Goal: Task Accomplishment & Management: Manage account settings

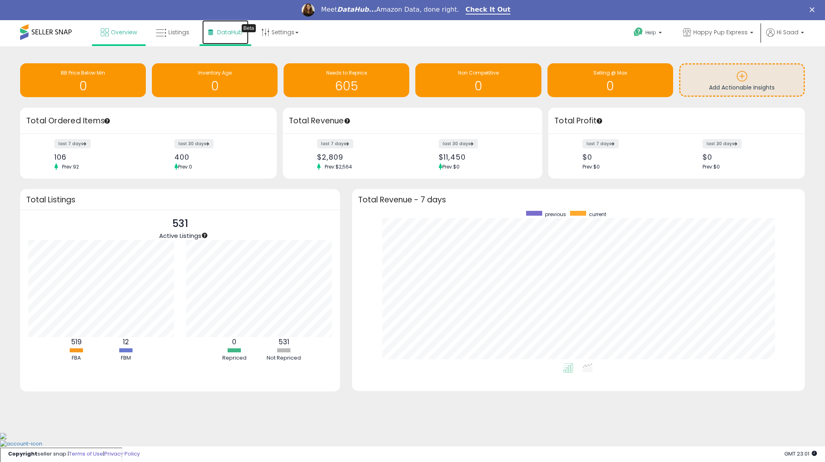
click at [221, 37] on link "DataHub Beta" at bounding box center [225, 32] width 46 height 24
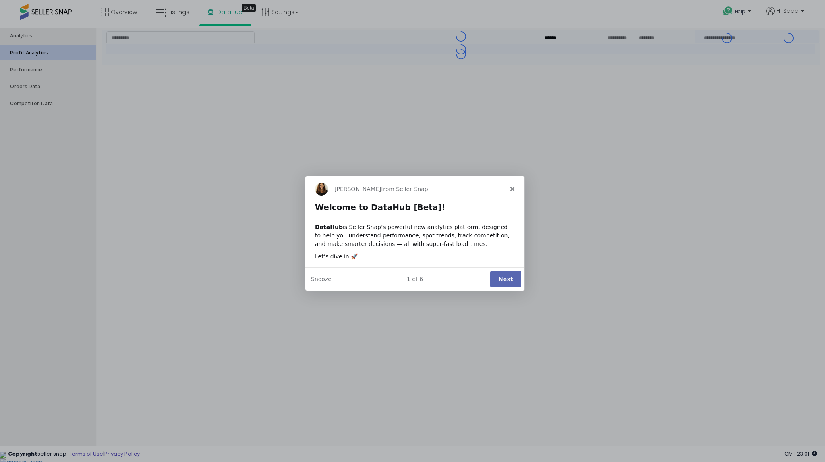
type input "***"
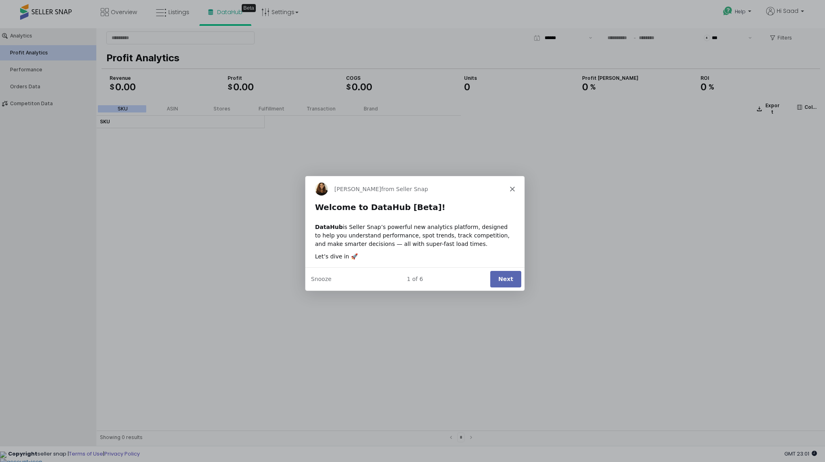
click at [498, 281] on button "Next" at bounding box center [505, 278] width 31 height 17
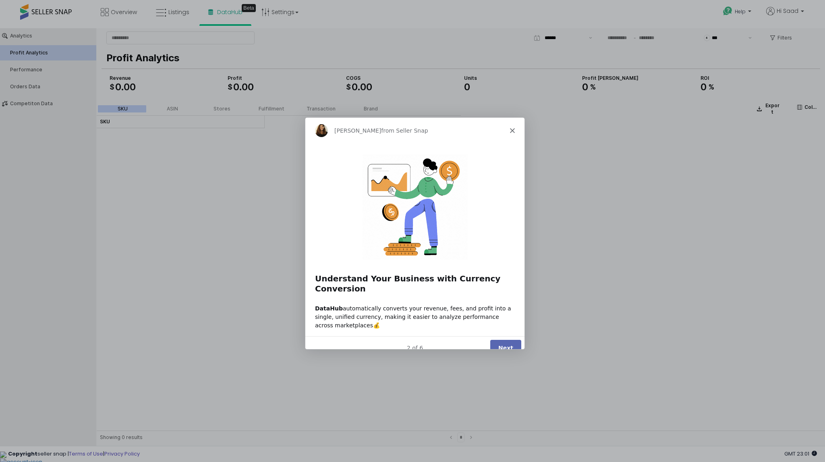
click at [506, 339] on button "Next" at bounding box center [505, 347] width 31 height 17
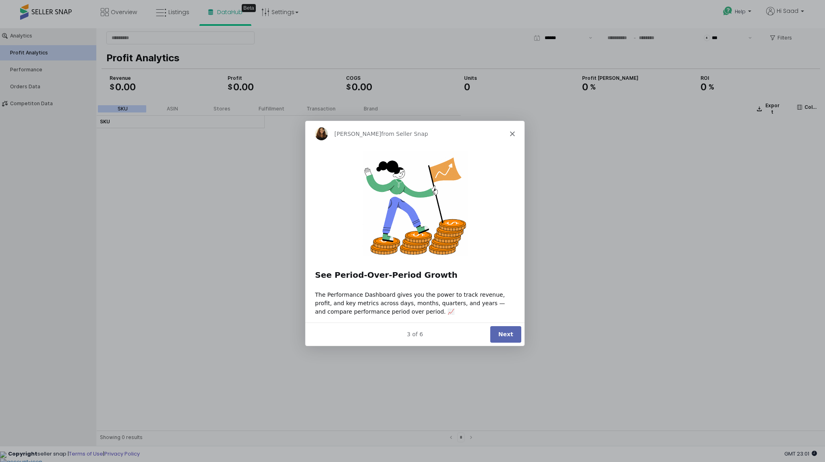
click at [506, 334] on button "Next" at bounding box center [505, 334] width 31 height 17
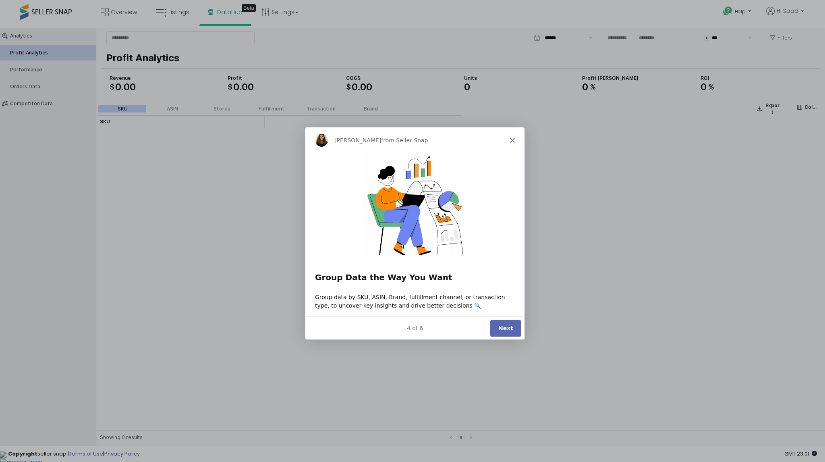
click at [505, 322] on button "Next" at bounding box center [505, 327] width 31 height 17
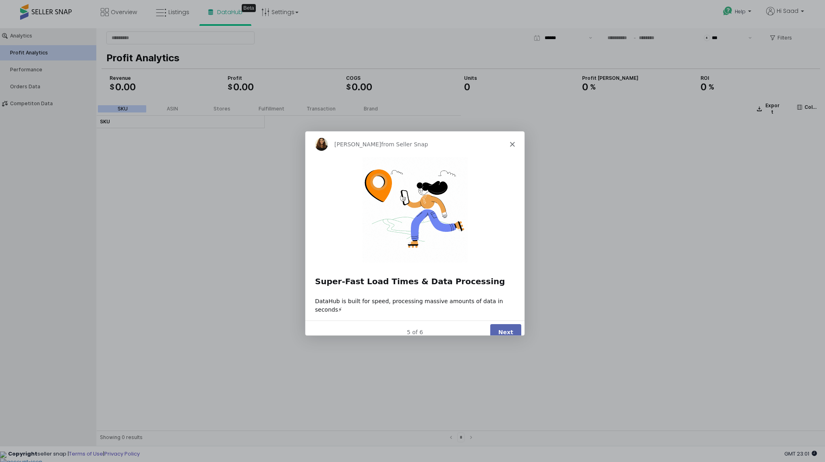
click at [508, 325] on button "Next" at bounding box center [505, 332] width 31 height 17
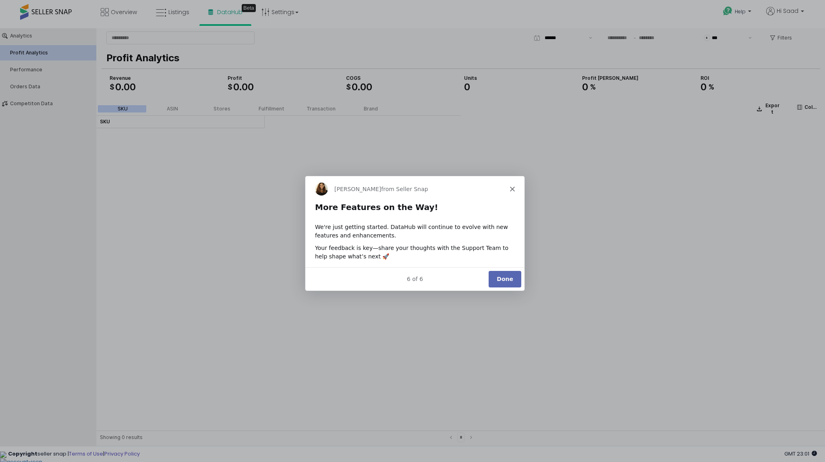
click at [504, 278] on button "Done" at bounding box center [504, 278] width 33 height 17
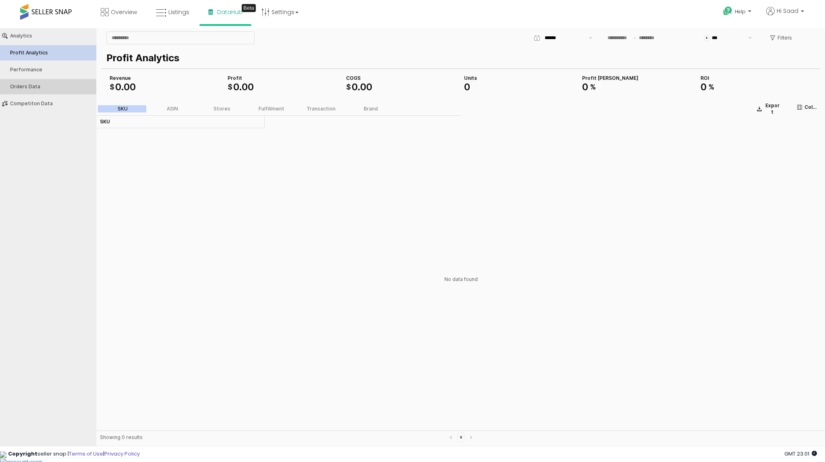
click at [44, 84] on div "Orders Data" at bounding box center [52, 87] width 84 height 6
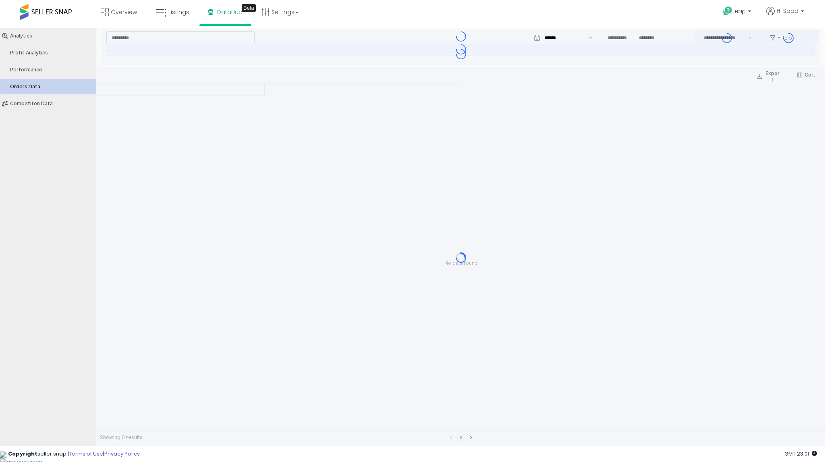
type input "***"
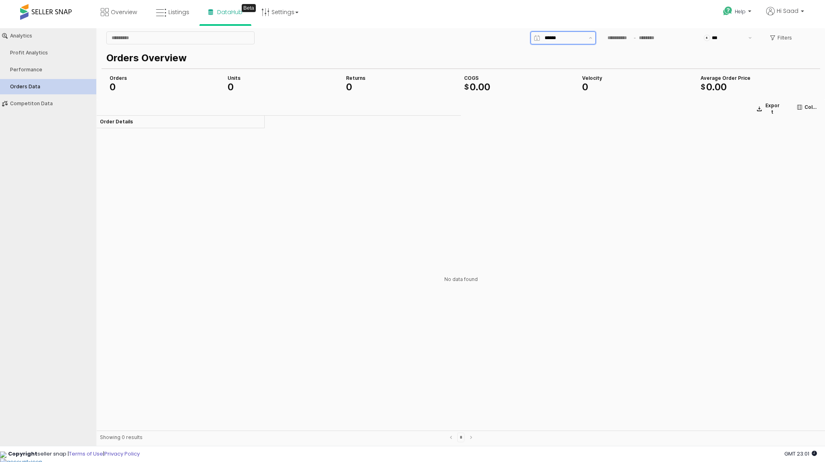
click at [557, 35] on input "App Frame" at bounding box center [564, 38] width 39 height 8
click at [559, 66] on div "Yesterday" at bounding box center [561, 67] width 50 height 6
type input "*********"
type input "**********"
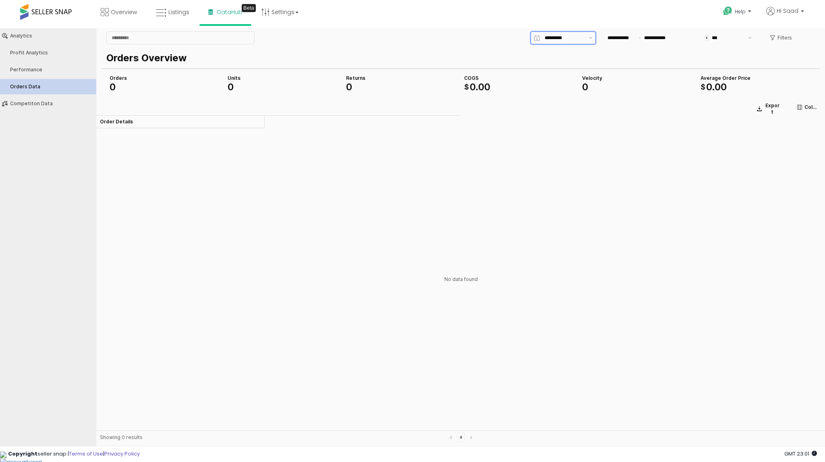
click at [571, 38] on input "*********" at bounding box center [564, 38] width 39 height 8
click at [554, 108] on div "Last 30 days" at bounding box center [561, 109] width 50 height 6
type input "**********"
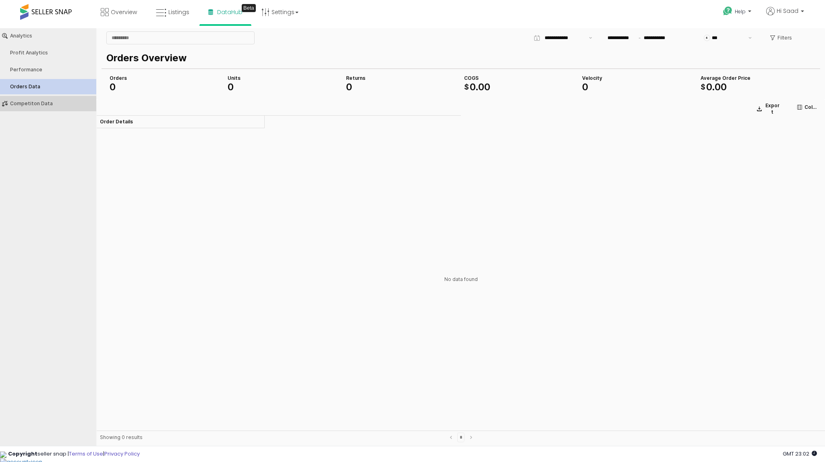
click at [15, 101] on div "Competiton Data" at bounding box center [52, 104] width 84 height 6
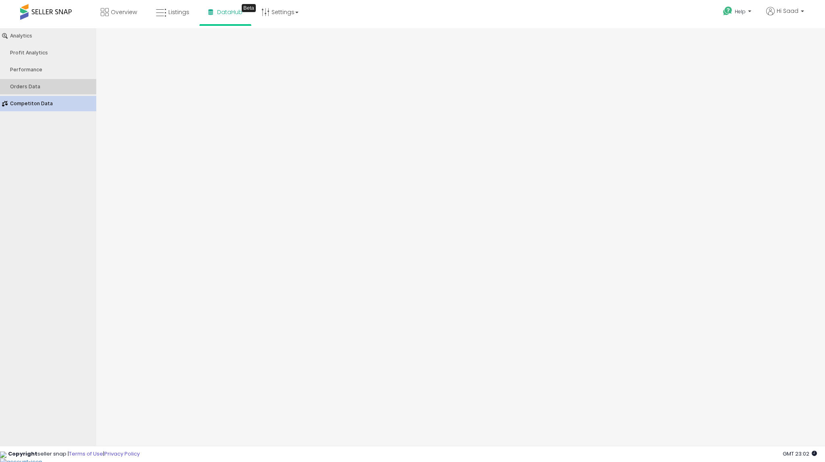
click at [32, 89] on div "Orders Data" at bounding box center [52, 87] width 84 height 6
click at [37, 66] on button "Performance" at bounding box center [48, 69] width 102 height 15
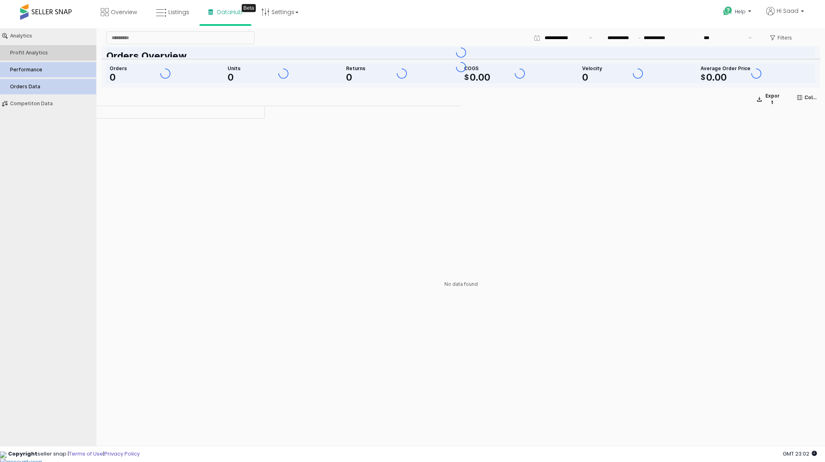
click at [40, 53] on div "Profit Analytics" at bounding box center [52, 53] width 84 height 6
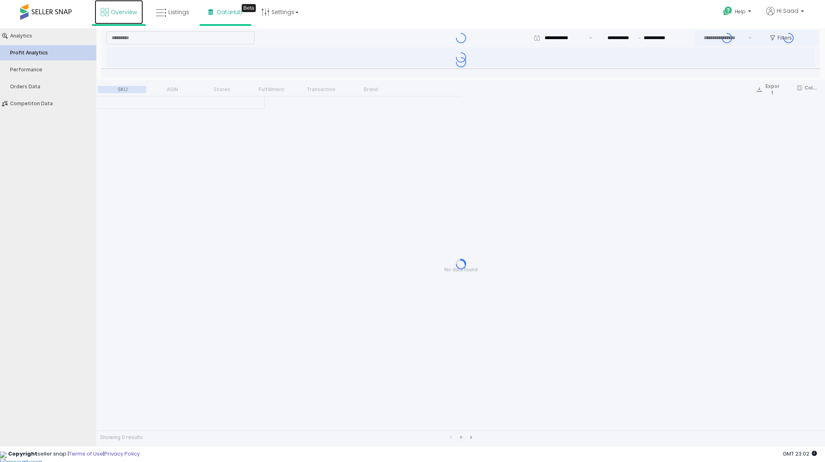
click at [114, 14] on span "Overview" at bounding box center [124, 12] width 26 height 8
type input "***"
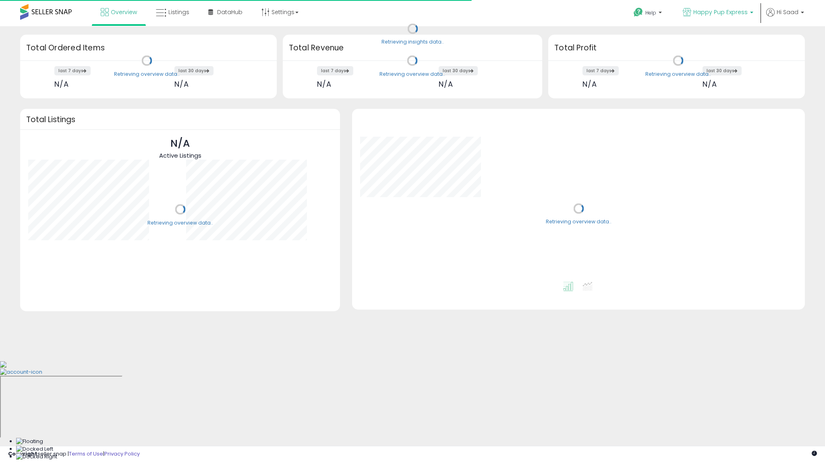
click at [746, 13] on span "Happy Pup Express" at bounding box center [720, 12] width 54 height 8
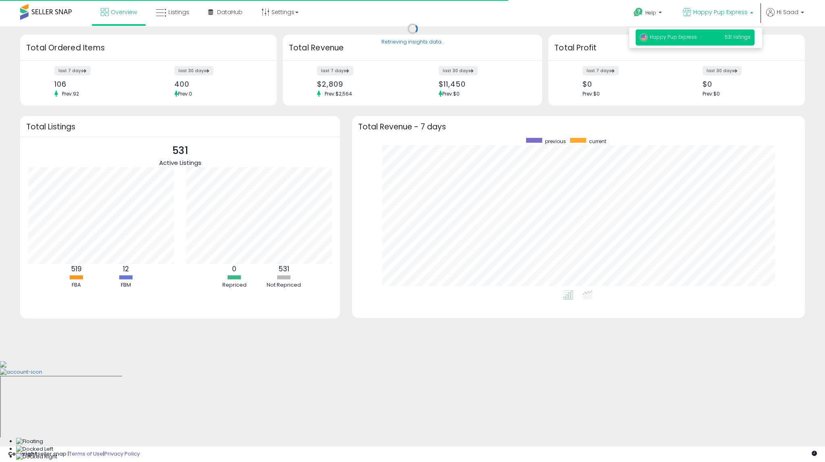
scroll to position [152, 437]
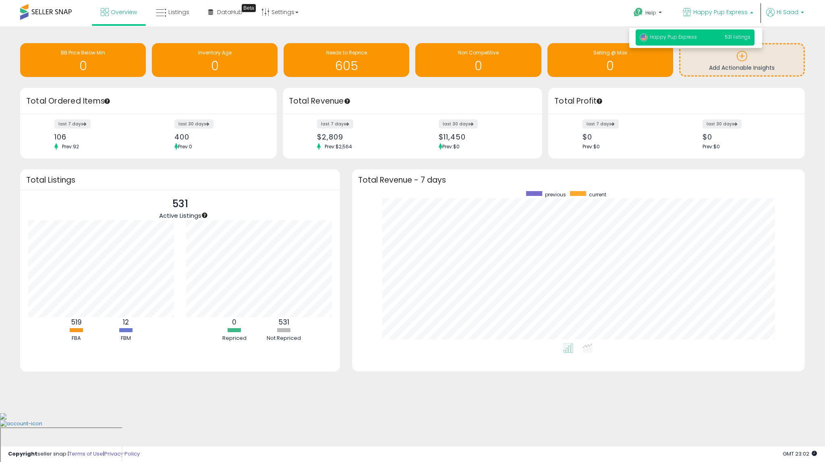
click at [787, 14] on span "Hi Saad" at bounding box center [788, 12] width 22 height 8
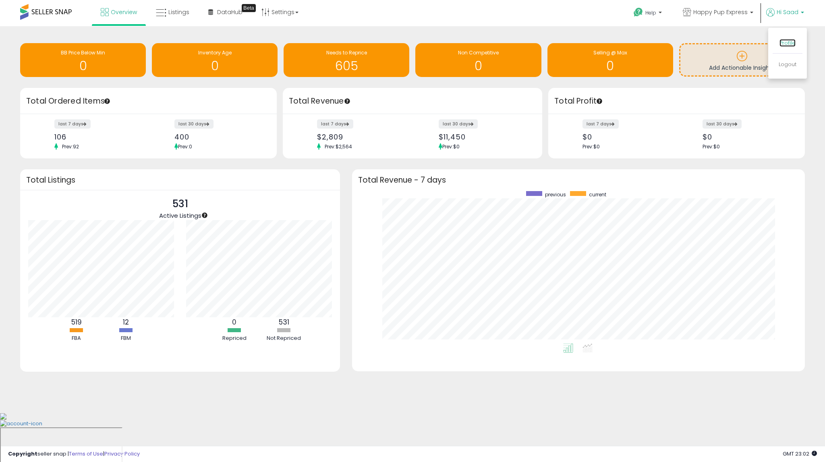
click at [780, 44] on link "Profile" at bounding box center [788, 43] width 16 height 8
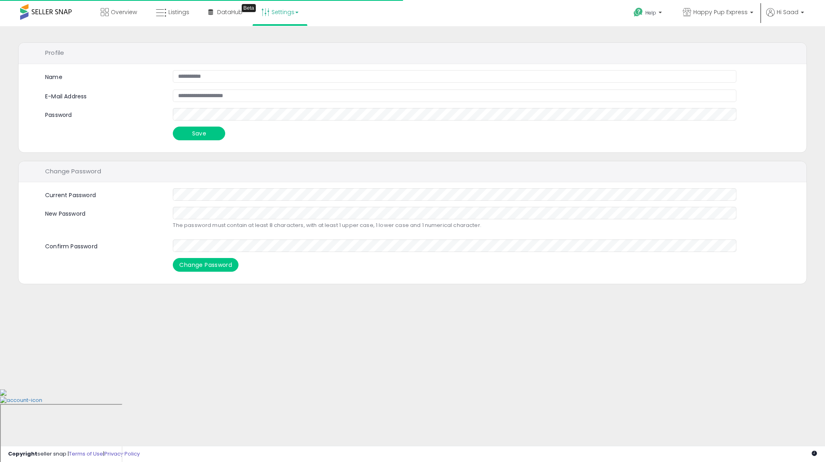
click at [283, 17] on link "Settings" at bounding box center [279, 12] width 49 height 24
click at [651, 16] on p "Help" at bounding box center [648, 13] width 31 height 9
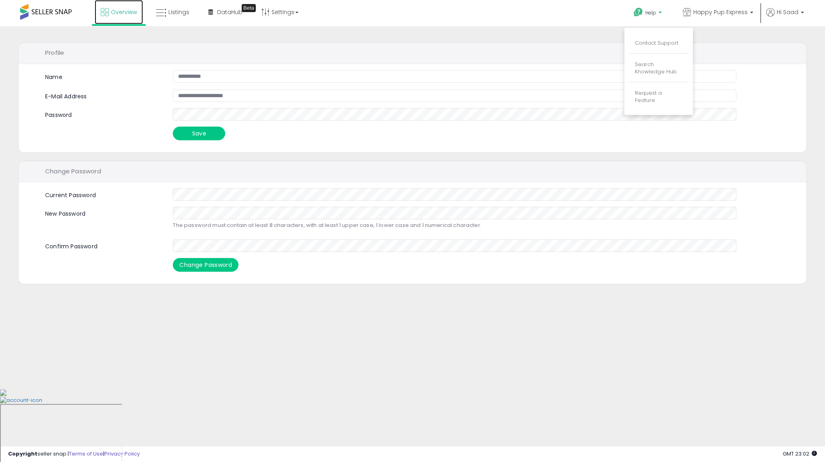
click at [122, 4] on link "Overview" at bounding box center [119, 12] width 48 height 24
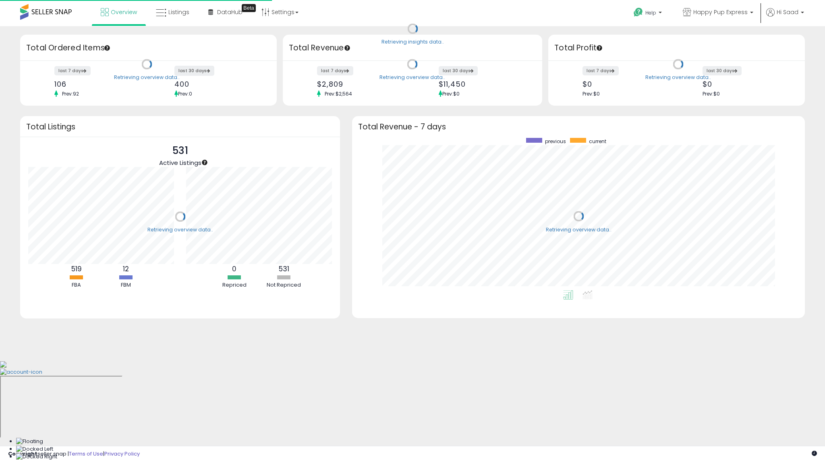
scroll to position [152, 437]
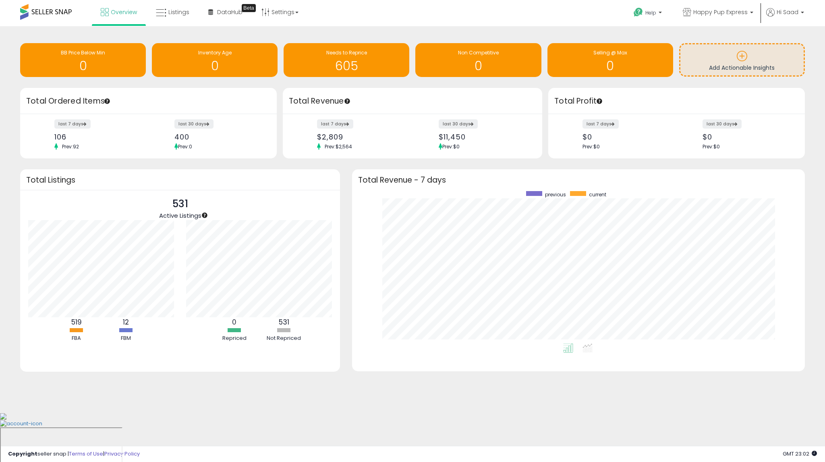
click at [335, 141] on div "$2,809" at bounding box center [361, 137] width 89 height 8
click at [340, 124] on label "last 7 days" at bounding box center [335, 124] width 37 height 10
click at [461, 120] on label "last 30 days" at bounding box center [459, 124] width 40 height 10
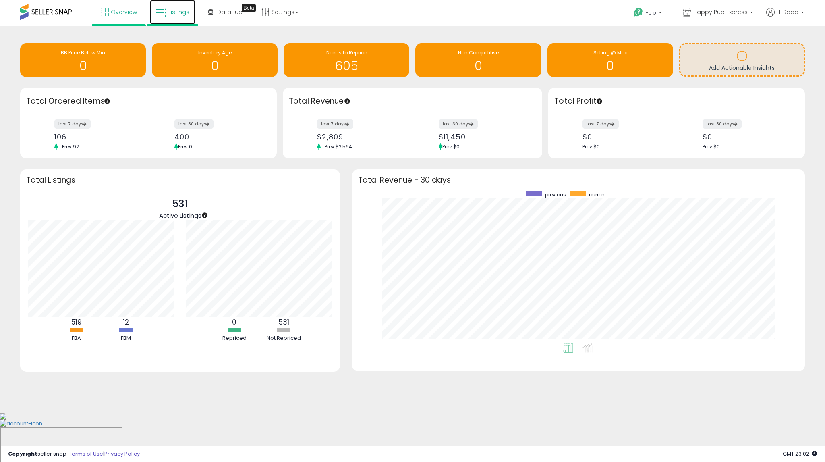
click at [182, 16] on link "Listings" at bounding box center [173, 12] width 46 height 24
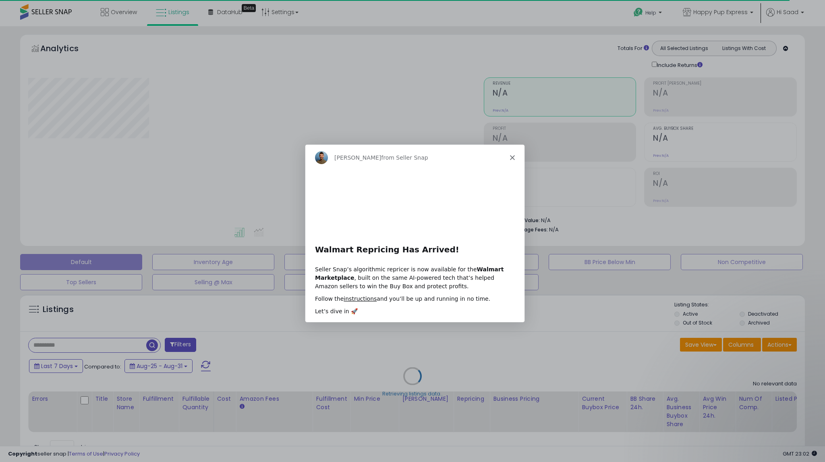
click at [509, 157] on div "Adrian from Seller Snap" at bounding box center [414, 157] width 219 height 26
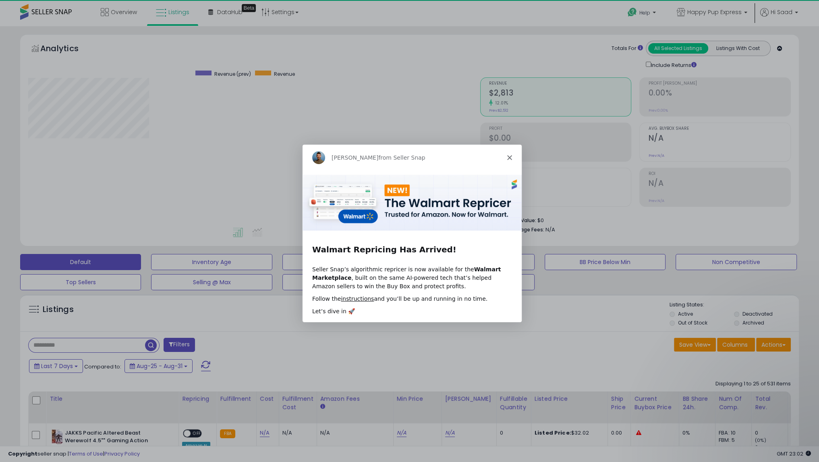
click at [510, 158] on icon "Close" at bounding box center [508, 156] width 5 height 5
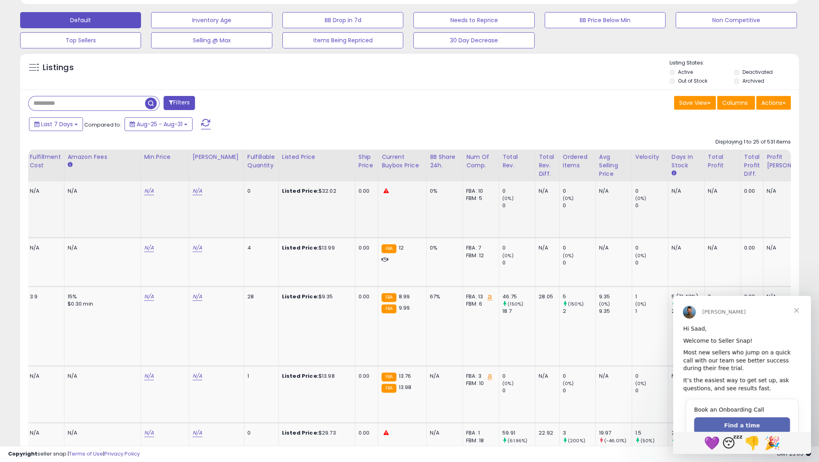
scroll to position [0, 212]
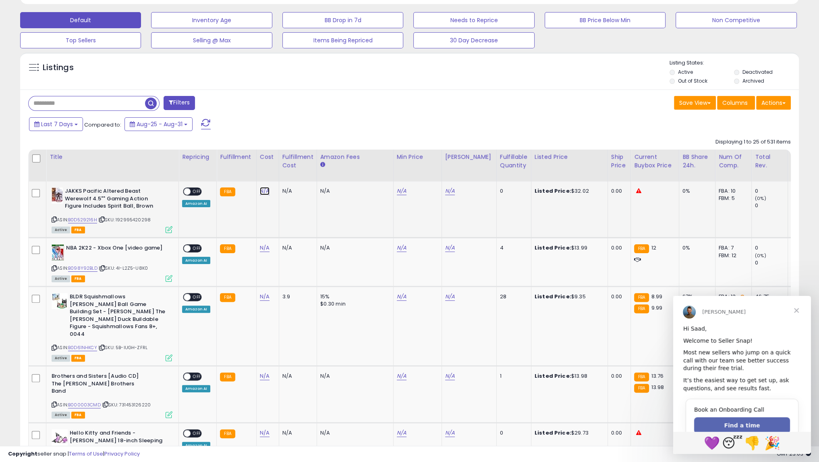
click at [262, 188] on link "N/A" at bounding box center [265, 191] width 10 height 8
click at [303, 171] on icon "button" at bounding box center [301, 170] width 5 height 5
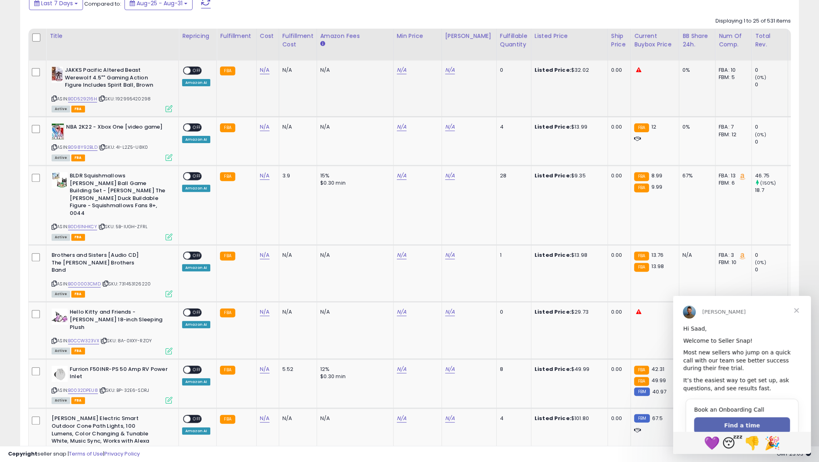
click at [140, 98] on span "| SKU: 192995420298" at bounding box center [124, 98] width 52 height 6
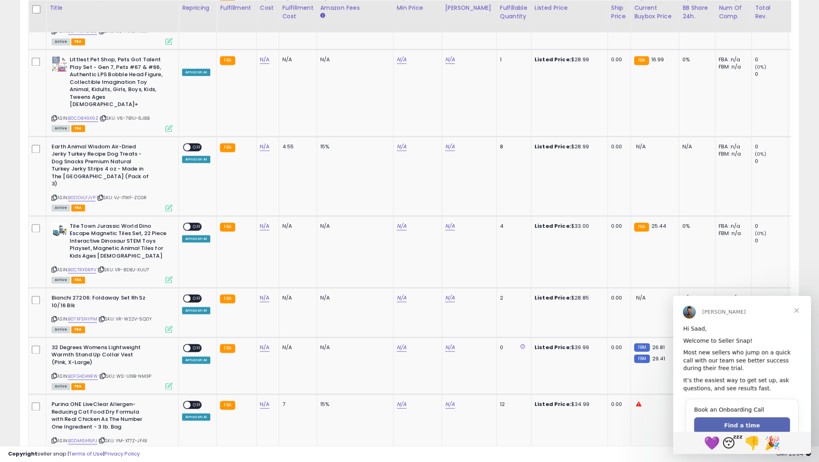
click at [797, 313] on span "Close" at bounding box center [796, 310] width 29 height 29
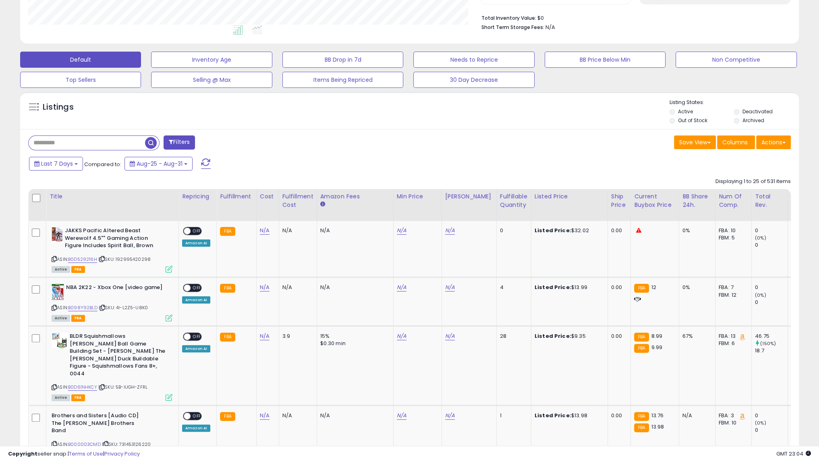
scroll to position [199, 0]
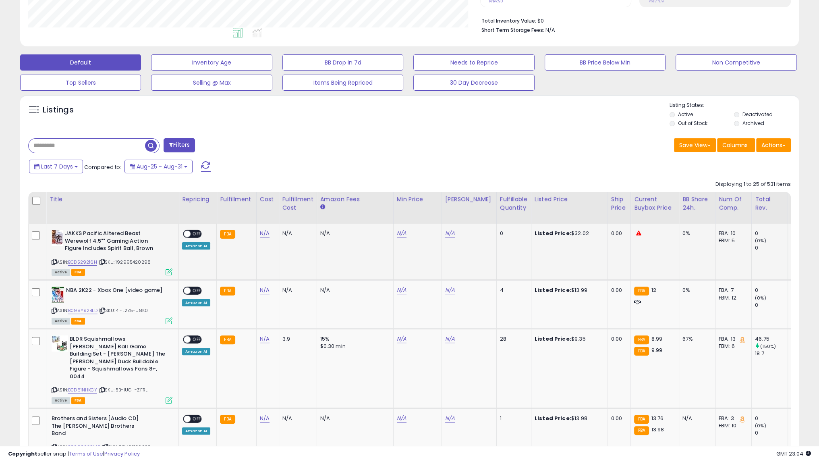
click at [131, 263] on span "| SKU: 192995420298" at bounding box center [124, 262] width 52 height 6
click at [132, 263] on span "| SKU: 192995420298" at bounding box center [124, 262] width 52 height 6
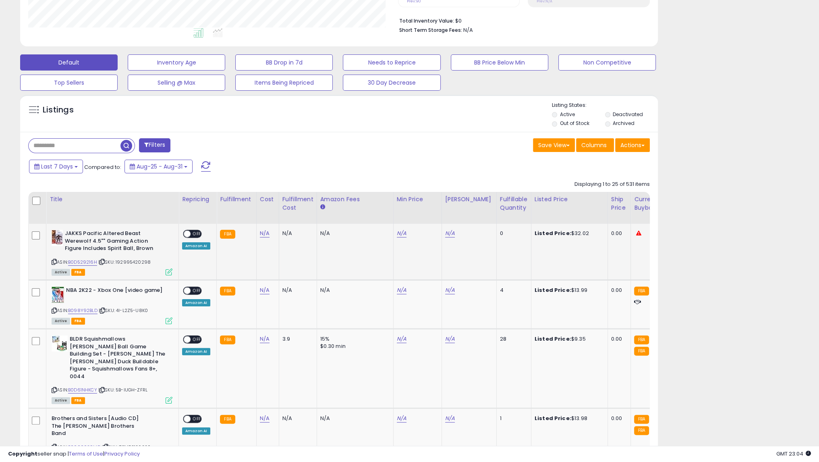
click at [568, 234] on div "Listed Price: $32.02" at bounding box center [568, 233] width 67 height 7
click at [145, 262] on span "| SKU: 192995420298" at bounding box center [124, 262] width 52 height 6
copy span "192995420298"
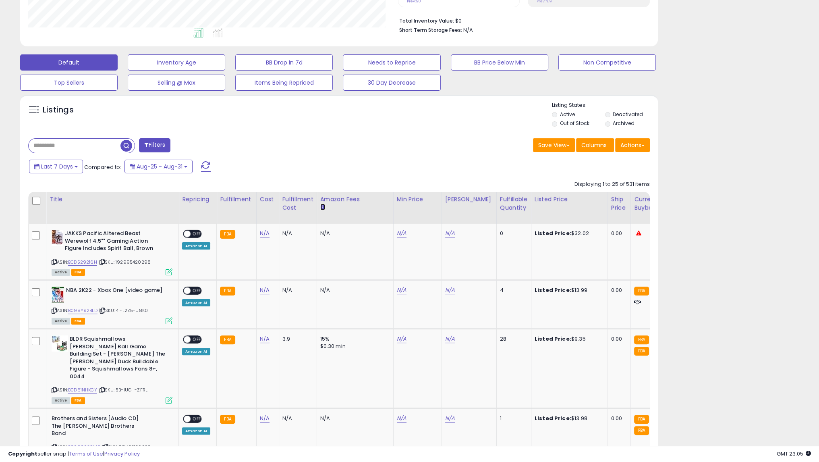
click at [320, 207] on icon at bounding box center [322, 206] width 5 height 5
drag, startPoint x: 389, startPoint y: 234, endPoint x: 460, endPoint y: 243, distance: 71.5
click at [460, 243] on tr "JAKKS Pacific Altered Beast Werewolf 4.5"" Gaming Action Figure Includes Spirit…" at bounding box center [604, 252] width 1151 height 56
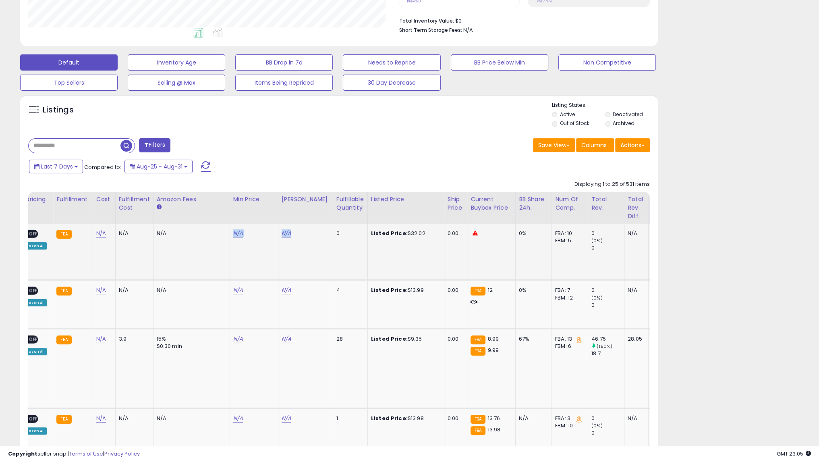
scroll to position [0, 129]
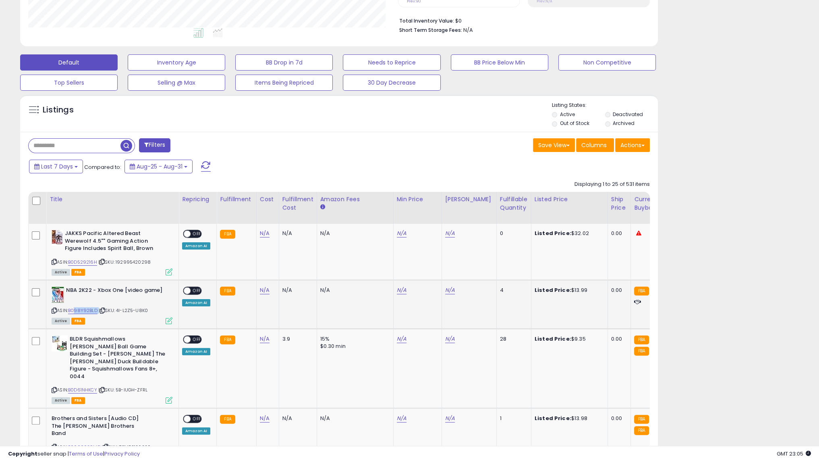
drag, startPoint x: 98, startPoint y: 309, endPoint x: 75, endPoint y: 305, distance: 22.5
click at [75, 305] on div "ASIN: B098Y92BLD | SKU: 4I-L2Z5-U8K0 Active FBA" at bounding box center [112, 304] width 121 height 37
click at [52, 260] on icon at bounding box center [54, 261] width 5 height 4
click at [53, 311] on icon at bounding box center [54, 310] width 5 height 4
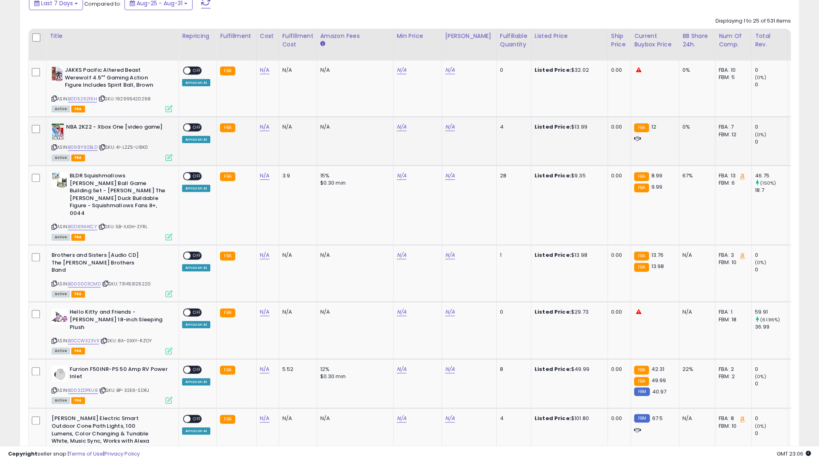
drag, startPoint x: 117, startPoint y: 149, endPoint x: 150, endPoint y: 147, distance: 33.1
click at [150, 147] on div "ASIN: B098Y92BLD | SKU: 4I-L2Z5-U8K0 Active FBA" at bounding box center [112, 141] width 121 height 37
copy span "4I-L2Z5-U8K0"
drag, startPoint x: 74, startPoint y: 126, endPoint x: 92, endPoint y: 128, distance: 18.6
click at [92, 128] on b "NBA 2K22 - Xbox One [video game]" at bounding box center [115, 128] width 98 height 10
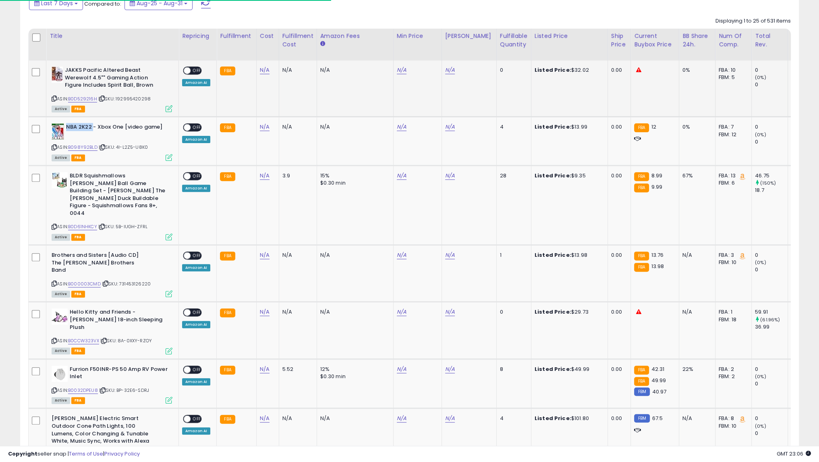
copy b "NBA 2K22"
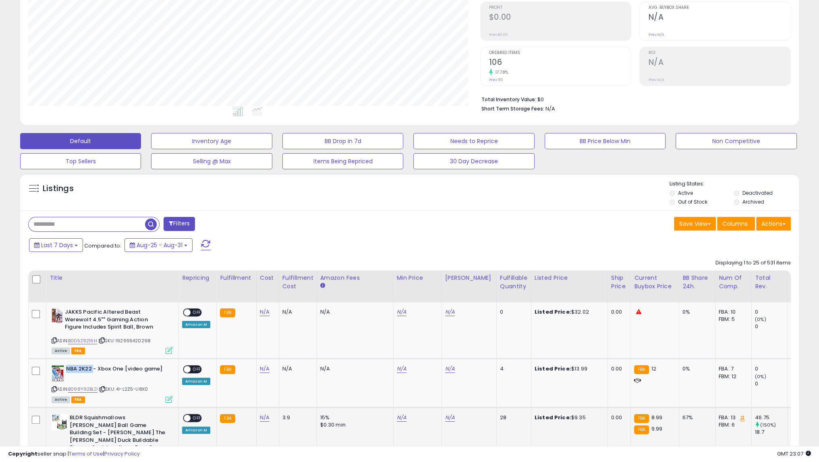
scroll to position [242, 0]
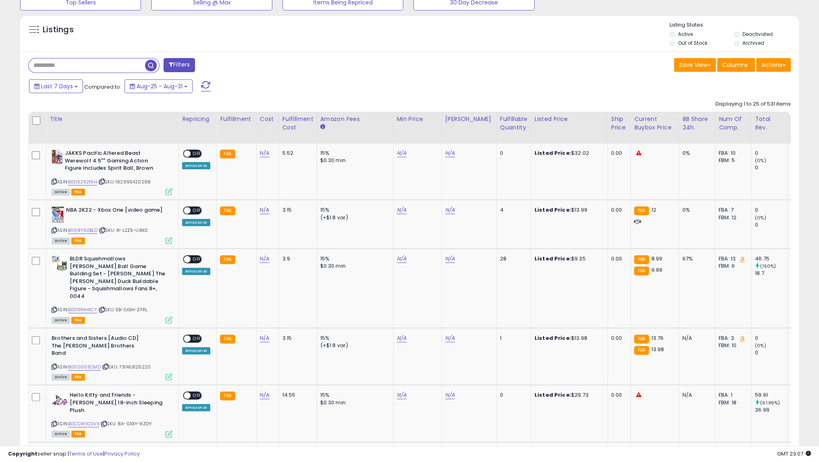
scroll to position [165, 452]
click at [287, 208] on div "3.15" at bounding box center [296, 209] width 28 height 7
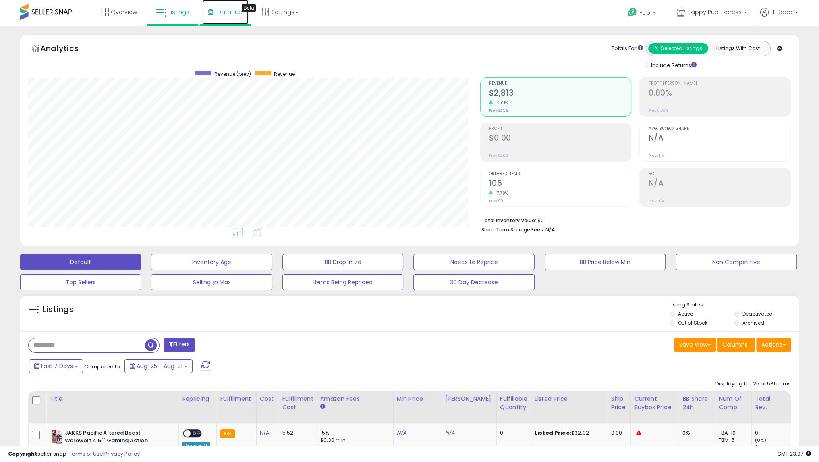
click at [235, 13] on span "DataHub" at bounding box center [229, 12] width 25 height 8
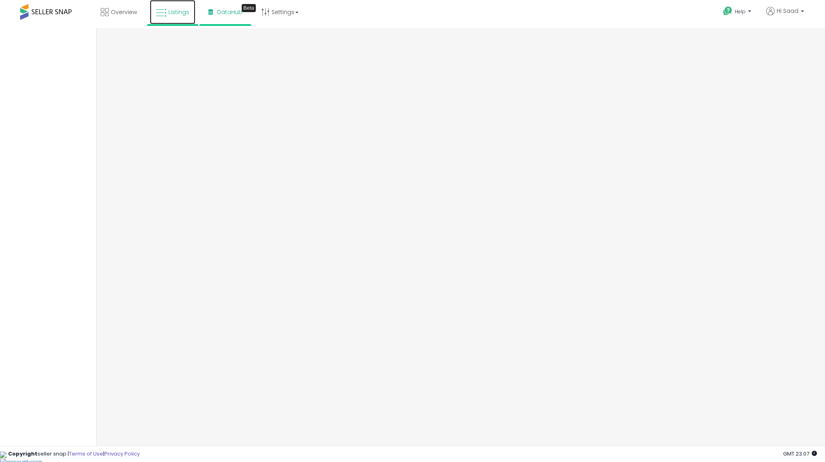
click at [181, 21] on link "Listings" at bounding box center [173, 12] width 46 height 24
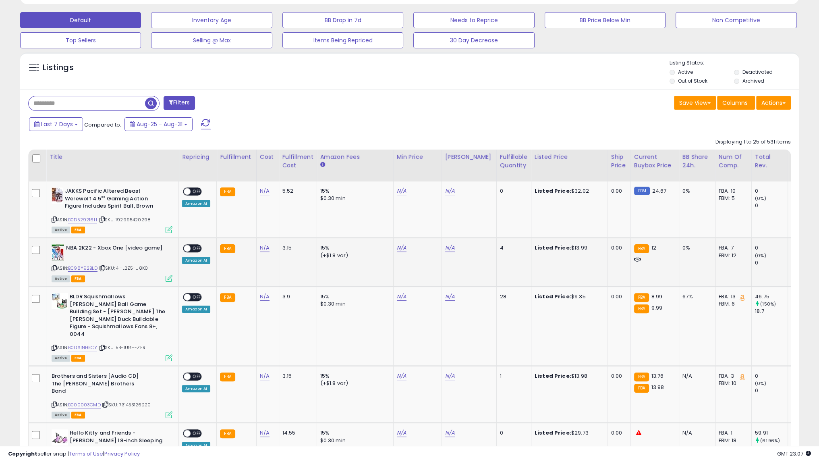
scroll to position [363, 0]
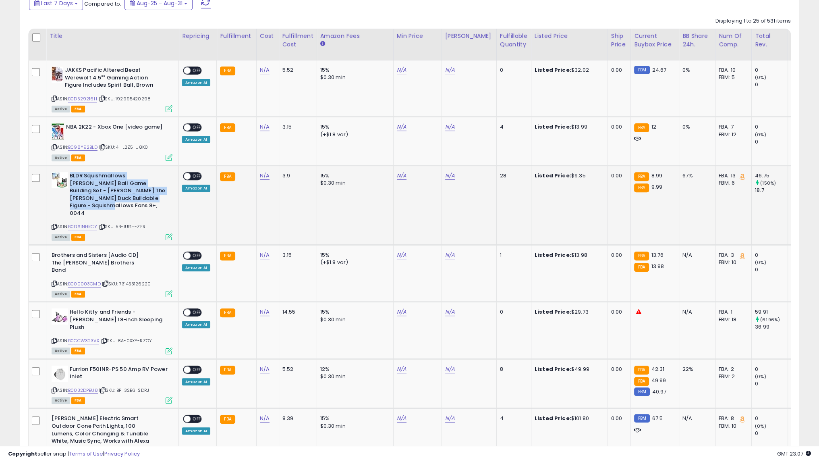
drag, startPoint x: 71, startPoint y: 173, endPoint x: 152, endPoint y: 197, distance: 84.0
click at [152, 197] on b "BLDR Squishmallows Avery's Ball Game Building Set - Avery The Mallard Duck Buil…" at bounding box center [119, 195] width 98 height 47
drag, startPoint x: 119, startPoint y: 212, endPoint x: 150, endPoint y: 212, distance: 30.6
click at [150, 212] on div "ASIN: B0D61NHKCY | SKU: 5B-IUGH-ZFRL Active FBA" at bounding box center [112, 205] width 121 height 67
copy span "5B-IUGH-ZFRL"
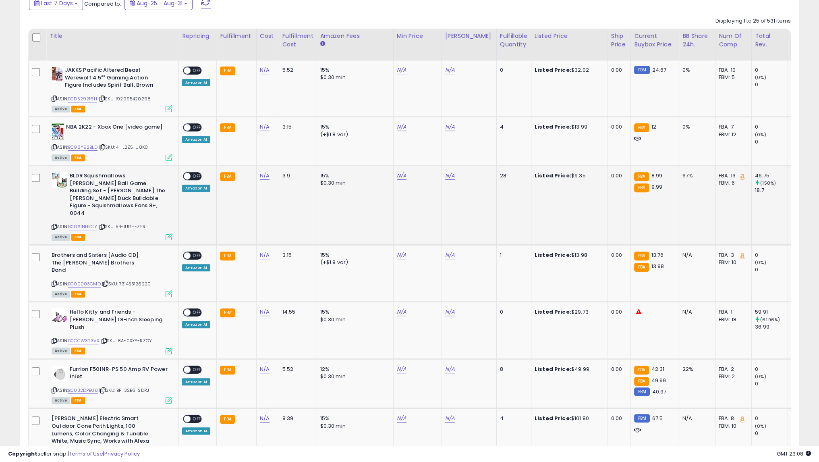
click at [55, 224] on icon at bounding box center [54, 226] width 5 height 4
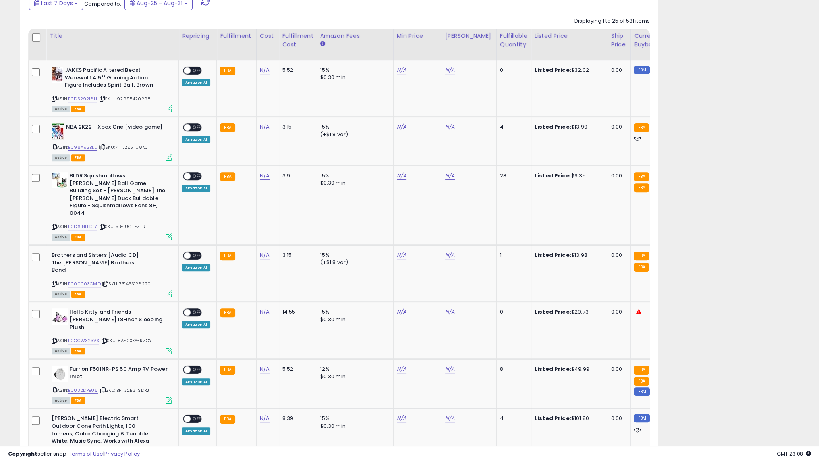
scroll to position [402763, 402559]
click at [282, 176] on div "3.9" at bounding box center [296, 175] width 28 height 7
click at [262, 175] on link "N/A" at bounding box center [265, 176] width 10 height 8
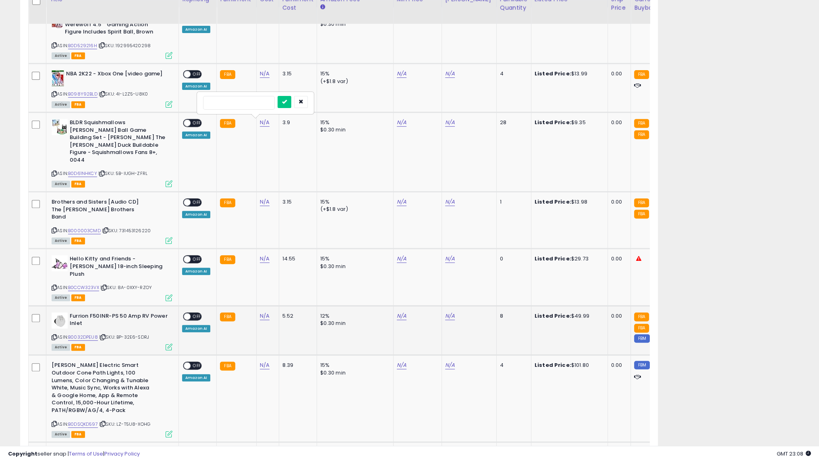
scroll to position [283, 0]
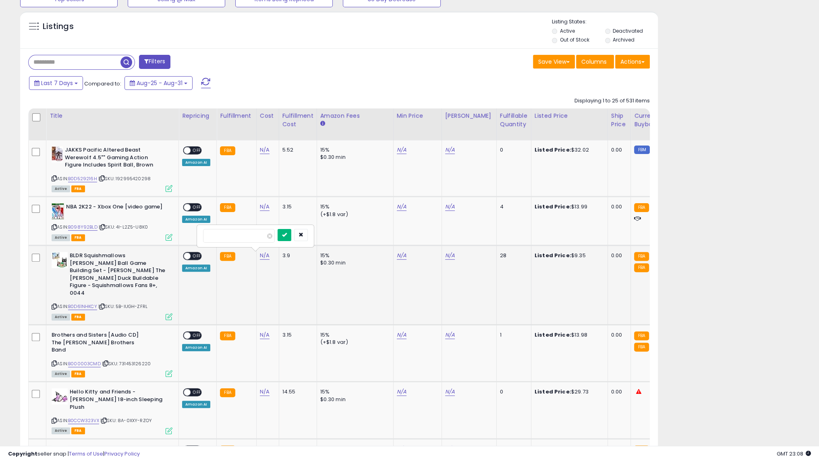
type input "*"
click at [287, 234] on icon "submit" at bounding box center [284, 234] width 5 height 5
click at [195, 257] on span "OFF" at bounding box center [197, 256] width 13 height 7
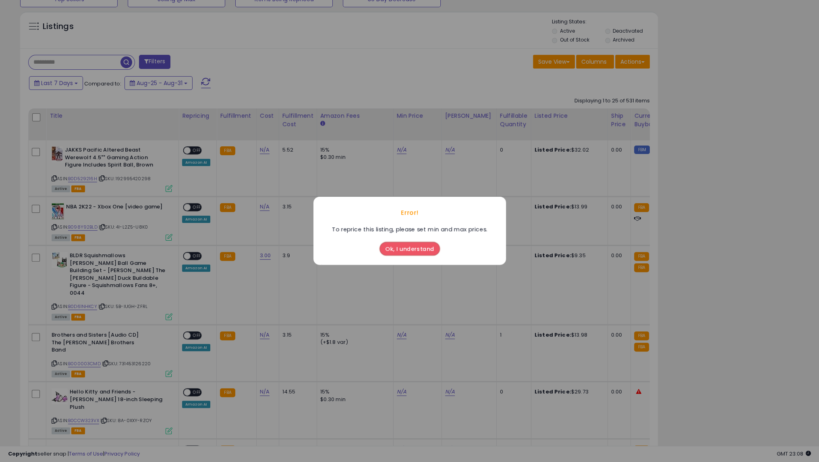
click at [406, 250] on button "Ok, I understand" at bounding box center [410, 249] width 60 height 14
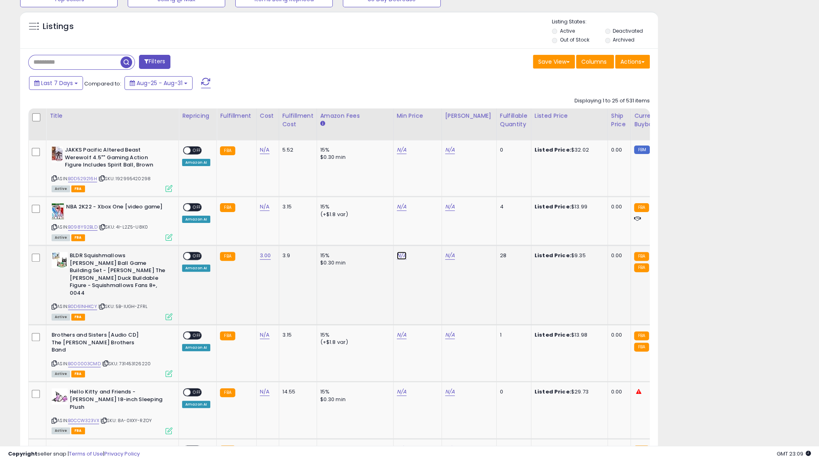
click at [402, 255] on link "N/A" at bounding box center [402, 255] width 10 height 8
click at [444, 237] on button "button" at bounding box center [437, 235] width 14 height 12
click at [197, 255] on span "OFF" at bounding box center [197, 256] width 13 height 7
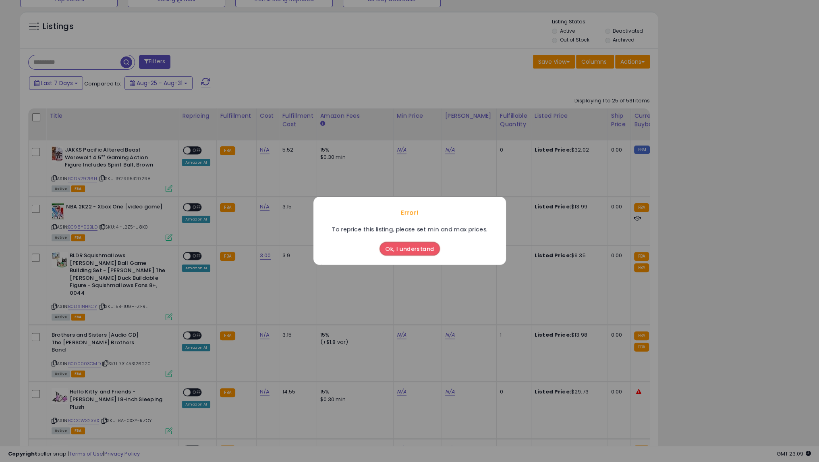
click at [400, 251] on button "Ok, I understand" at bounding box center [410, 249] width 60 height 14
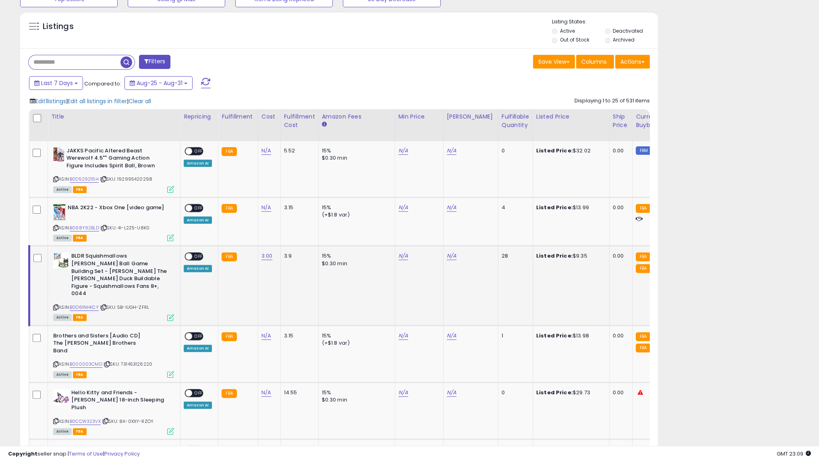
click at [198, 252] on div "ON OFF" at bounding box center [194, 256] width 19 height 8
click at [198, 255] on span "OFF" at bounding box center [198, 256] width 13 height 7
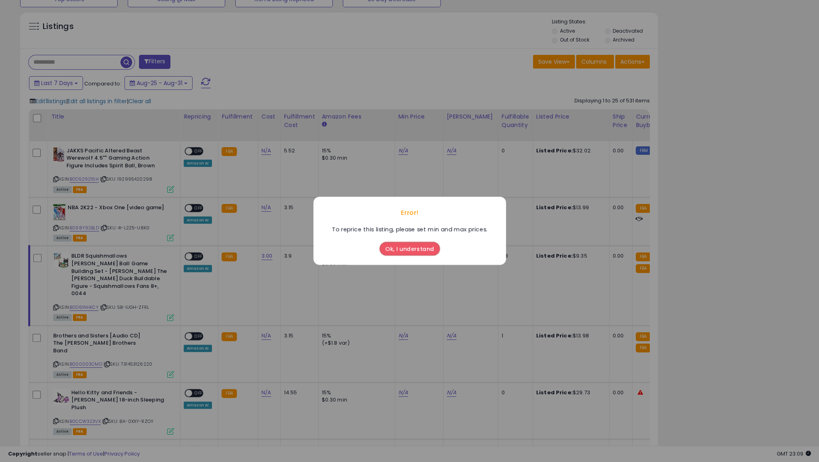
click at [402, 253] on button "Ok, I understand" at bounding box center [410, 249] width 60 height 14
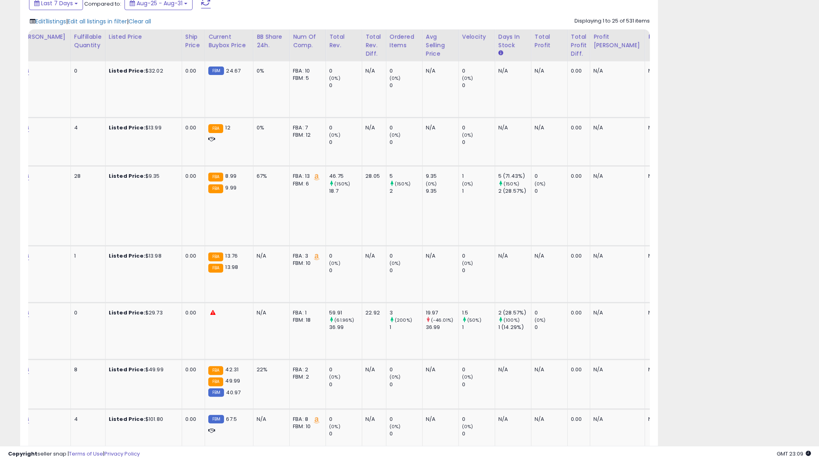
scroll to position [0, 467]
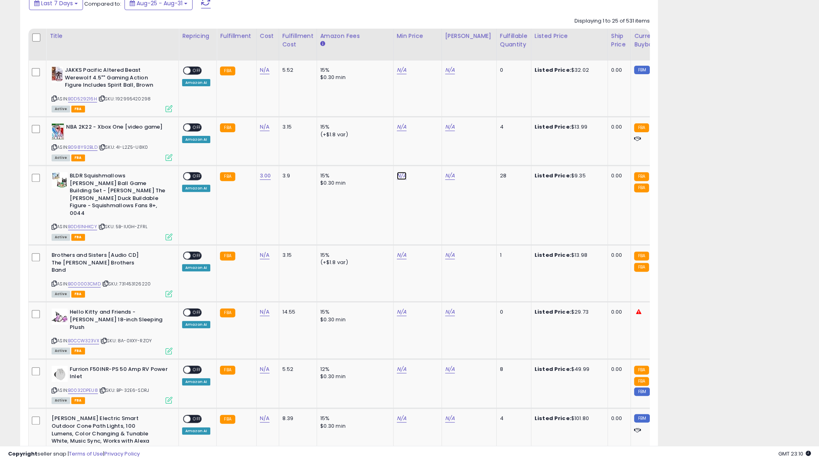
click at [397, 175] on link "N/A" at bounding box center [402, 176] width 10 height 8
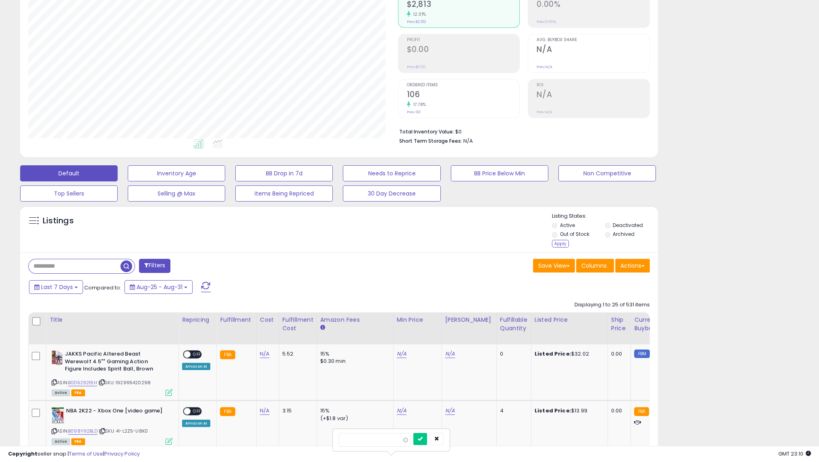
scroll to position [0, 0]
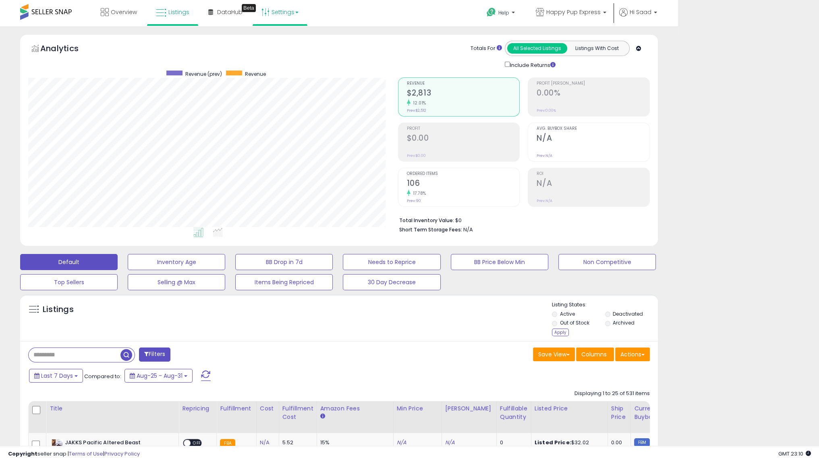
click at [282, 12] on link "Settings" at bounding box center [279, 12] width 49 height 24
click at [288, 42] on link "Store settings" at bounding box center [281, 41] width 36 height 8
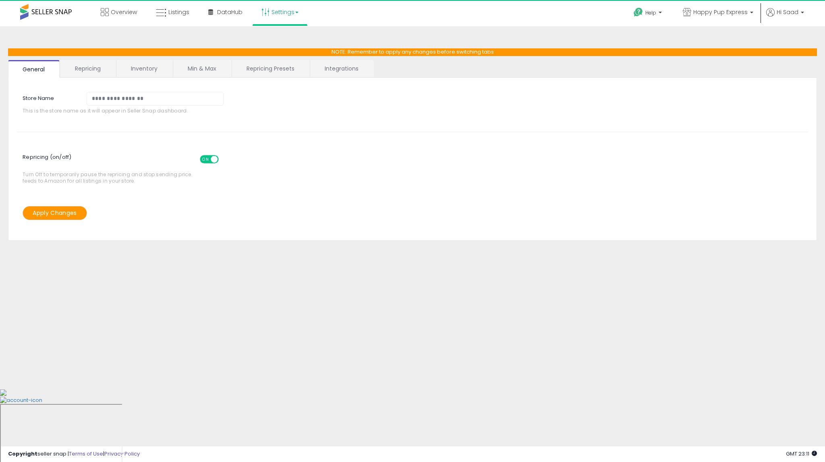
click at [185, 66] on link "Min & Max" at bounding box center [202, 68] width 58 height 17
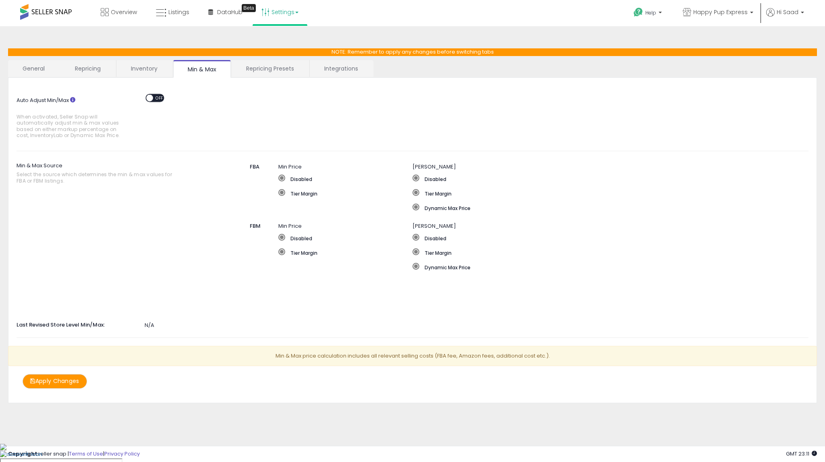
click at [161, 97] on span "OFF" at bounding box center [159, 97] width 13 height 7
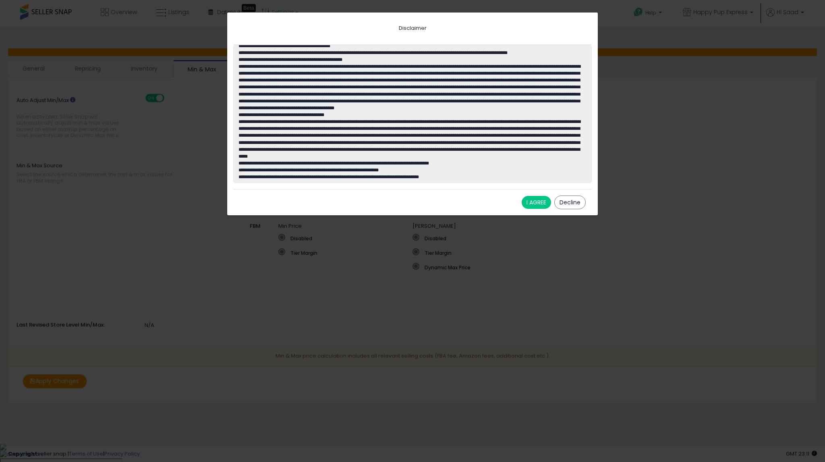
scroll to position [39, 0]
click at [548, 200] on button "I AGREE" at bounding box center [536, 202] width 29 height 13
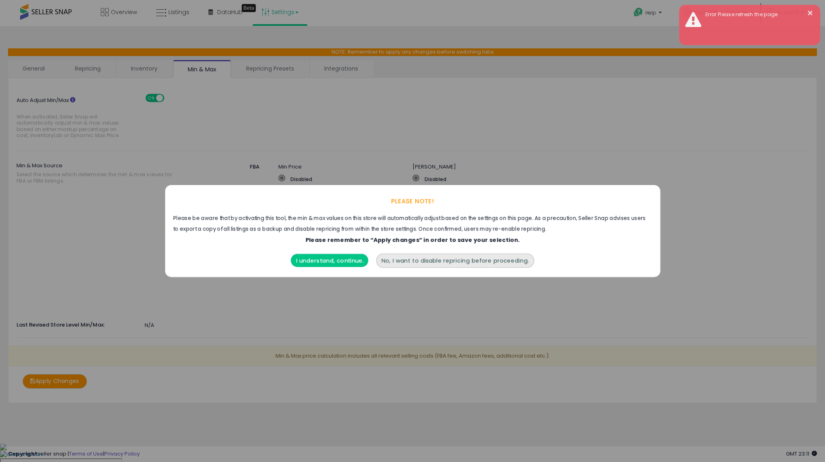
click at [320, 260] on button "I understand, continue." at bounding box center [329, 260] width 77 height 13
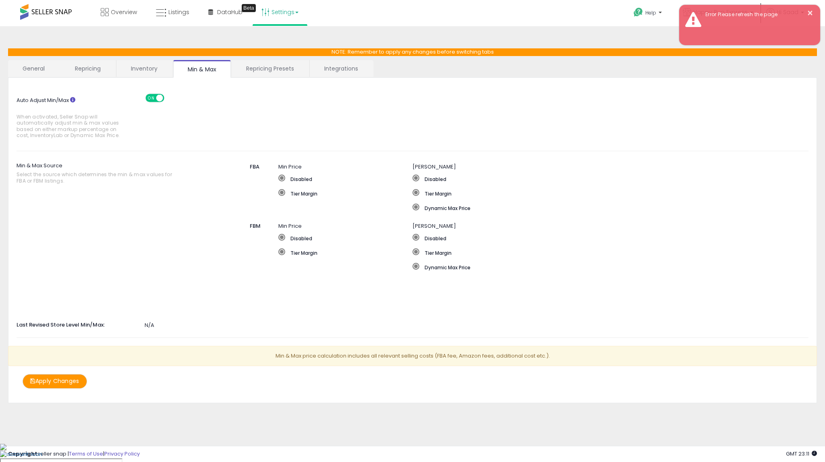
click at [75, 71] on link "Repricing" at bounding box center [87, 68] width 55 height 17
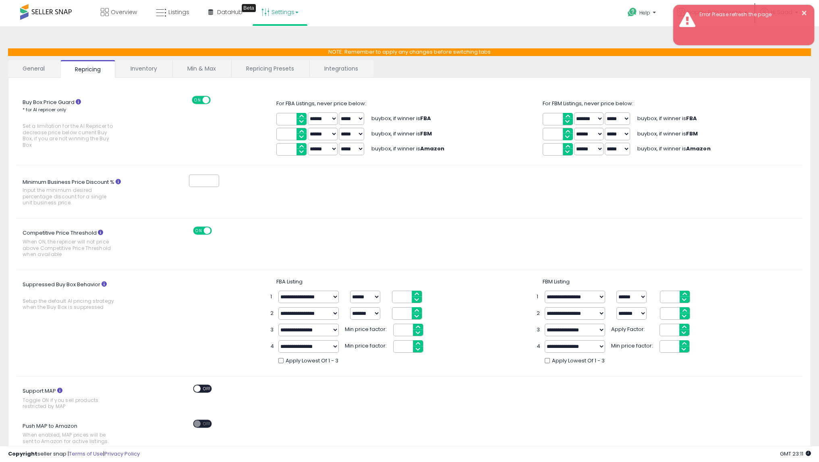
click at [209, 59] on div "**********" at bounding box center [409, 351] width 803 height 606
click at [213, 65] on link "Min & Max" at bounding box center [202, 68] width 58 height 17
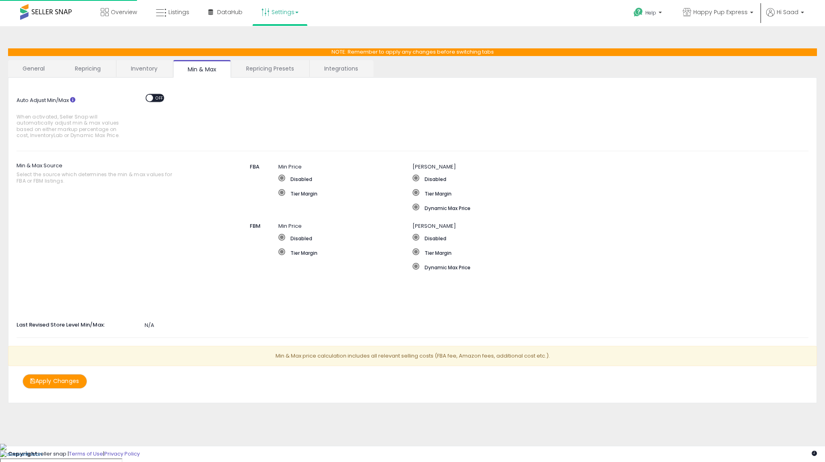
type textarea "**********"
click at [157, 98] on span "OFF" at bounding box center [159, 97] width 13 height 7
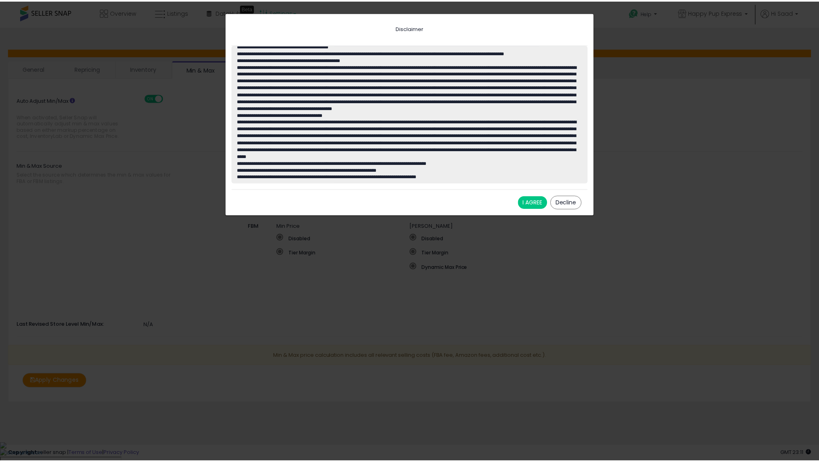
scroll to position [39, 0]
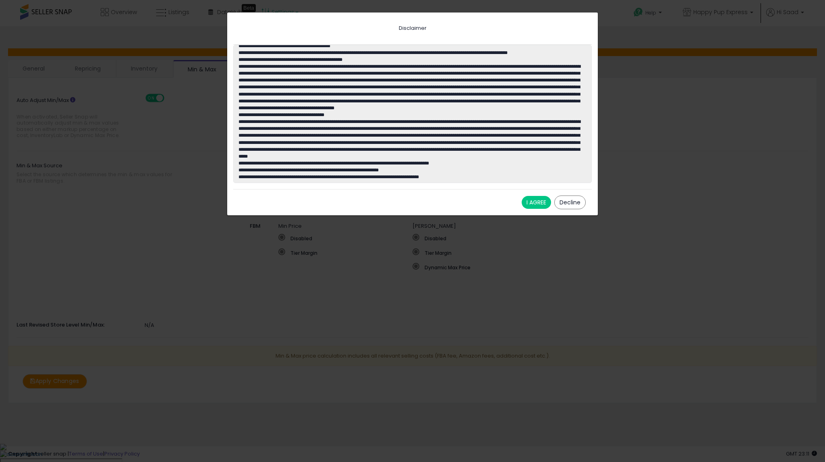
click at [527, 202] on button "I AGREE" at bounding box center [536, 202] width 29 height 13
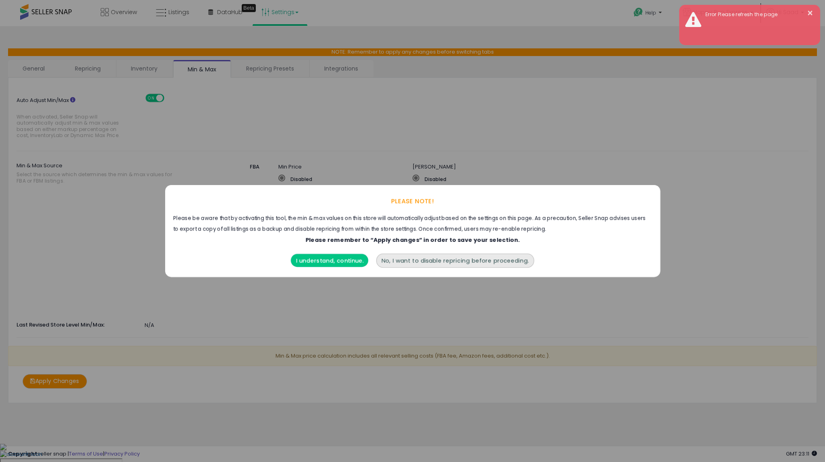
click at [338, 259] on button "I understand, continue." at bounding box center [329, 260] width 77 height 13
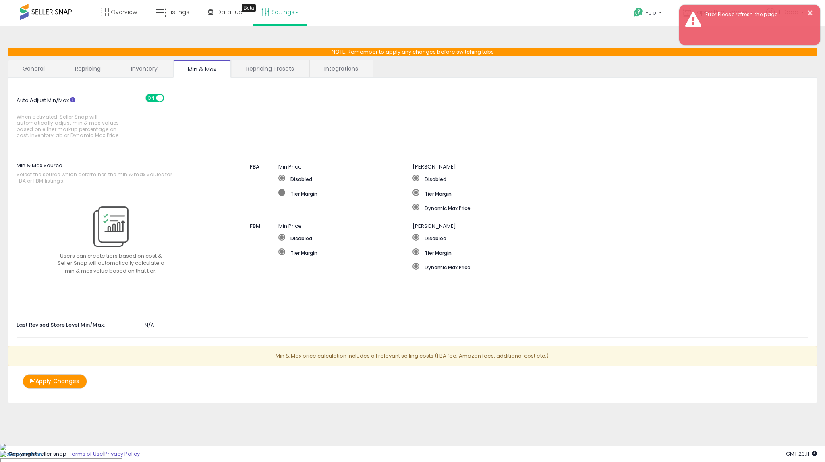
click at [297, 192] on label "Tier Margin" at bounding box center [345, 193] width 134 height 8
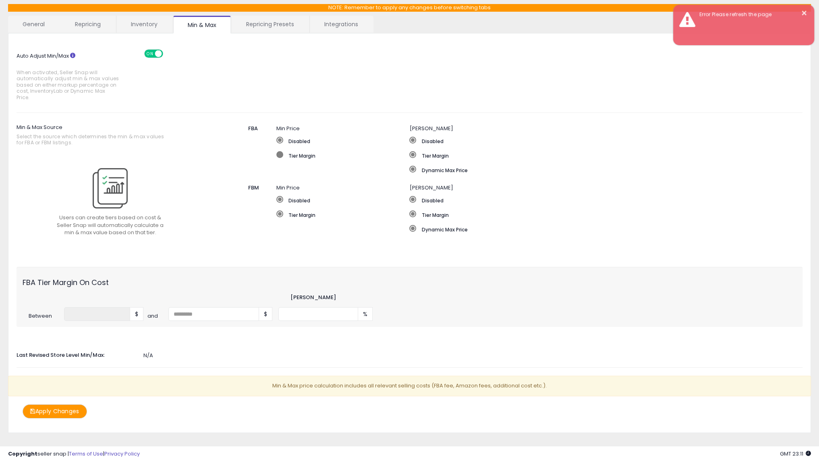
scroll to position [48, 0]
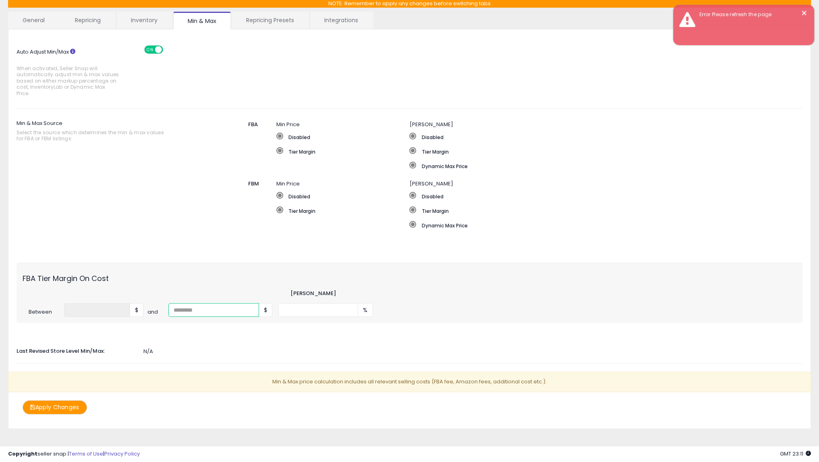
click at [192, 303] on input "number" at bounding box center [213, 310] width 91 height 14
type input "*"
click at [312, 303] on input "number" at bounding box center [318, 310] width 80 height 14
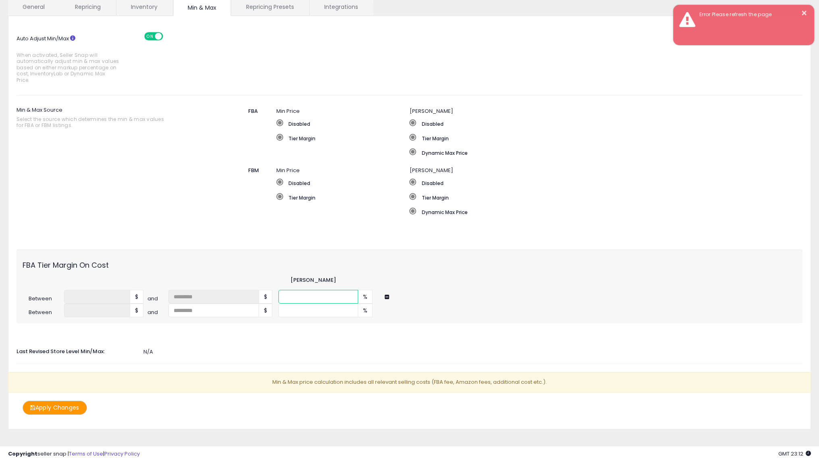
scroll to position [62, 0]
type input "**"
click at [36, 400] on button "Apply Changes" at bounding box center [55, 407] width 64 height 14
click at [304, 303] on input "number" at bounding box center [318, 310] width 80 height 14
type input "**"
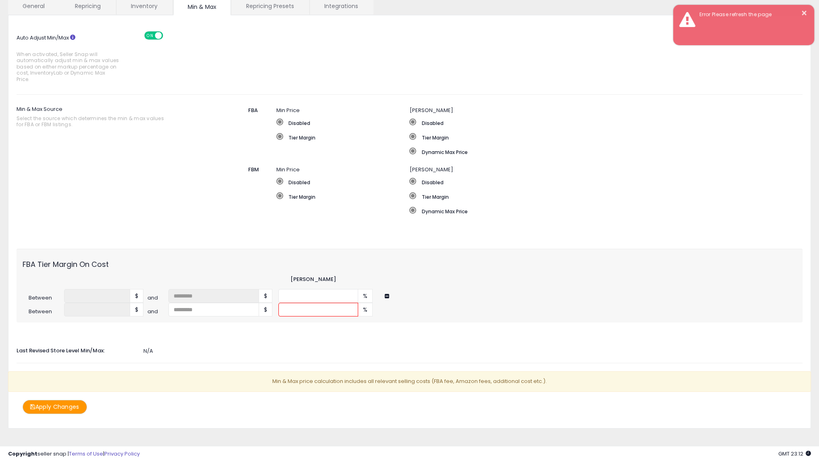
click at [31, 404] on icon at bounding box center [32, 407] width 5 height 6
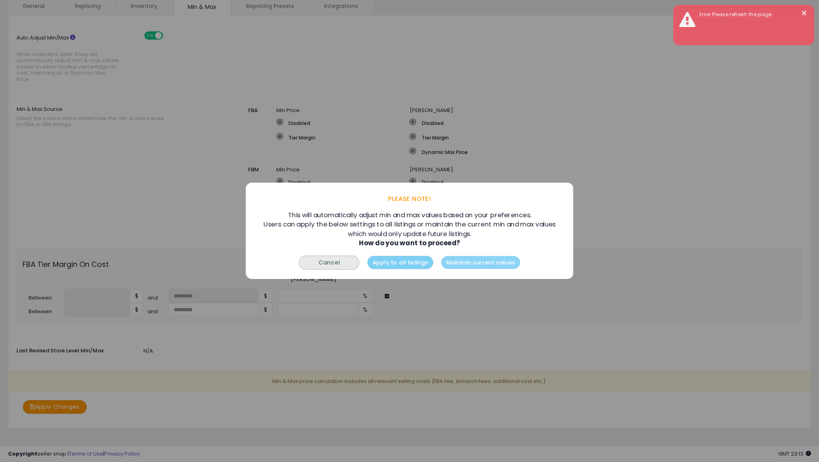
drag, startPoint x: 409, startPoint y: 267, endPoint x: 405, endPoint y: 265, distance: 4.7
click at [405, 265] on button "Apply to all listings" at bounding box center [400, 262] width 66 height 13
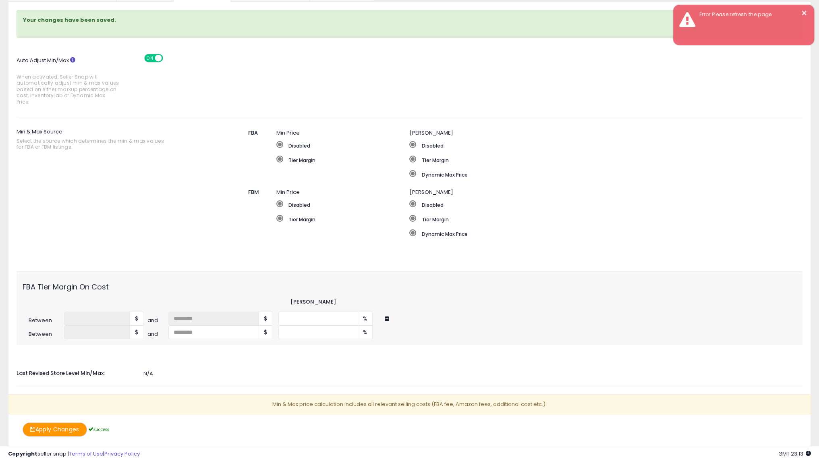
scroll to position [98, 0]
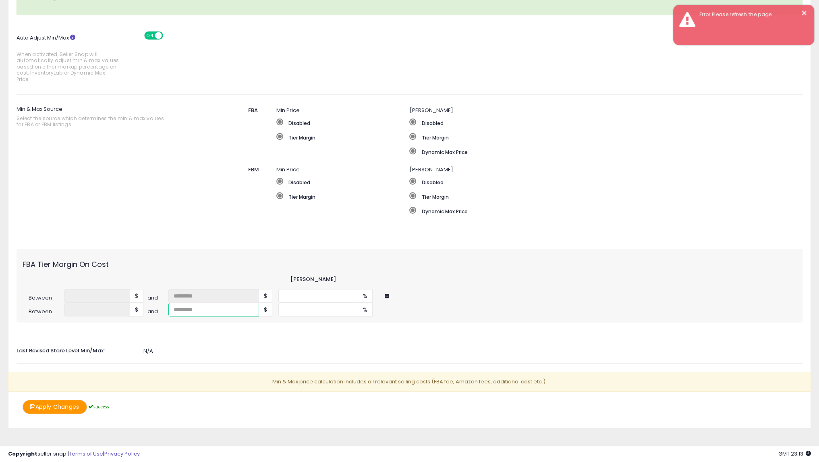
click at [218, 303] on input "number" at bounding box center [213, 310] width 91 height 14
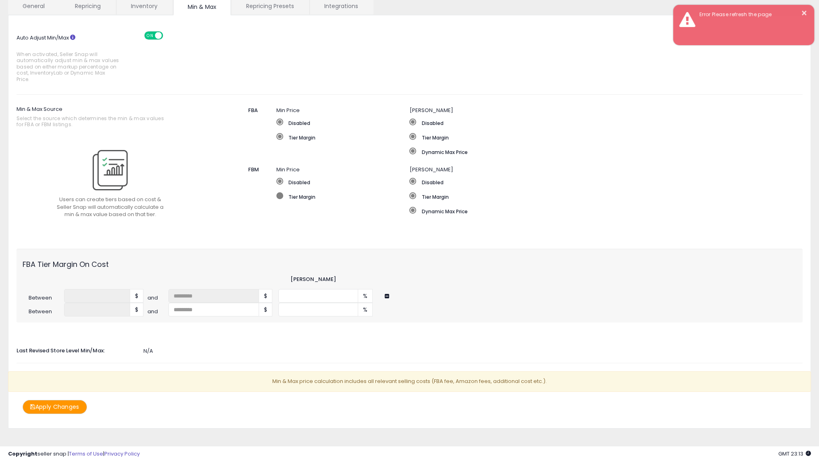
click at [280, 192] on span at bounding box center [279, 195] width 7 height 7
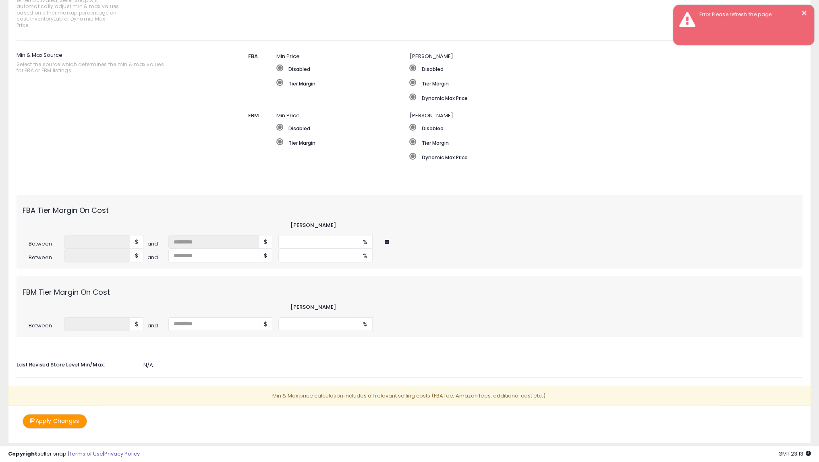
scroll to position [10, 0]
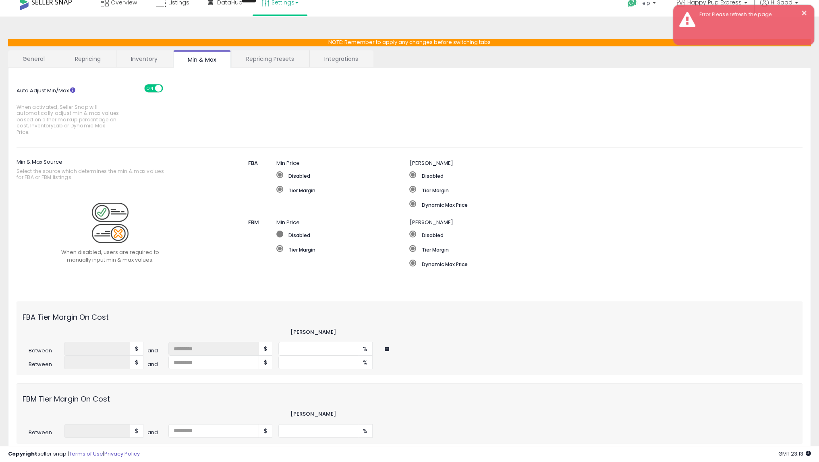
click at [282, 230] on span at bounding box center [279, 233] width 7 height 7
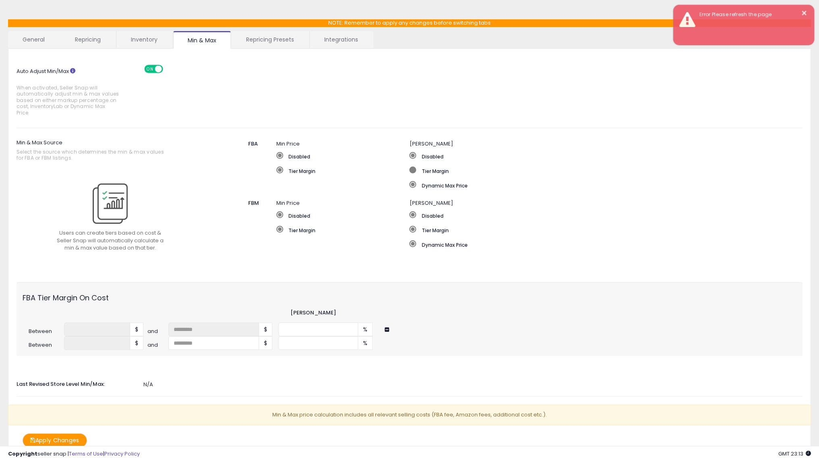
scroll to position [62, 0]
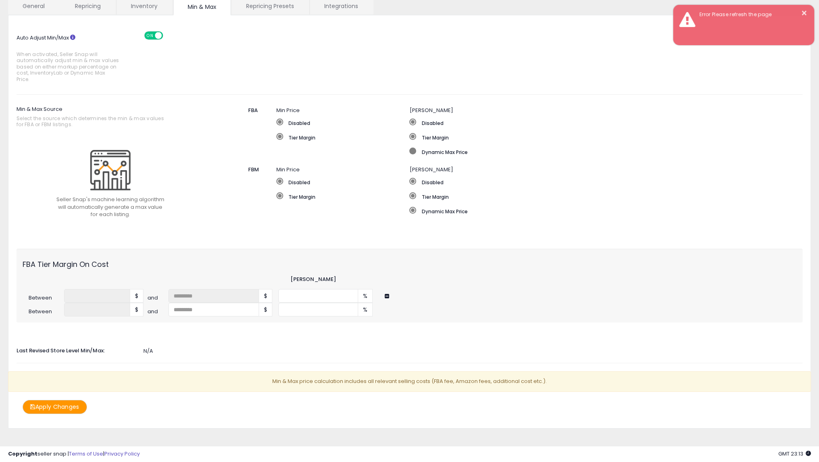
click at [417, 147] on label "Dynamic Max Price" at bounding box center [575, 151] width 332 height 8
click at [73, 400] on button "Apply Changes" at bounding box center [55, 407] width 64 height 14
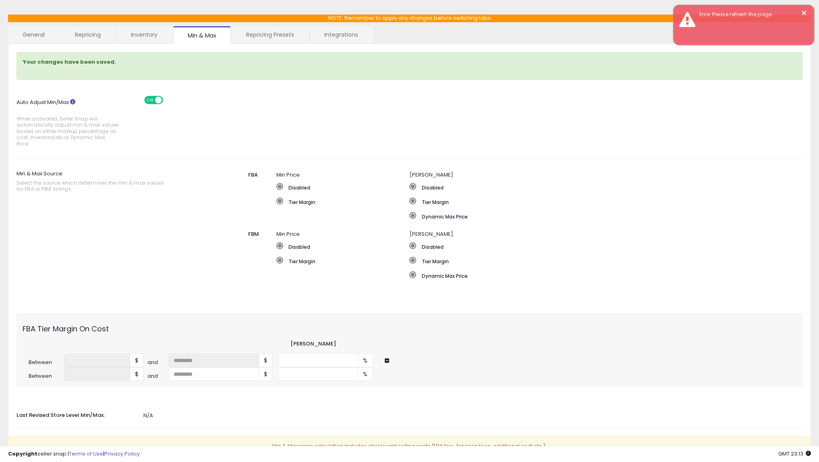
scroll to position [0, 0]
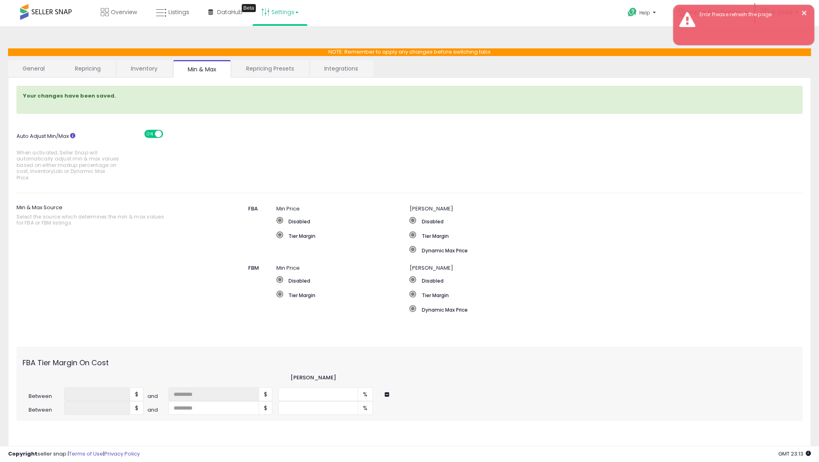
click at [263, 73] on link "Repricing Presets" at bounding box center [270, 68] width 77 height 17
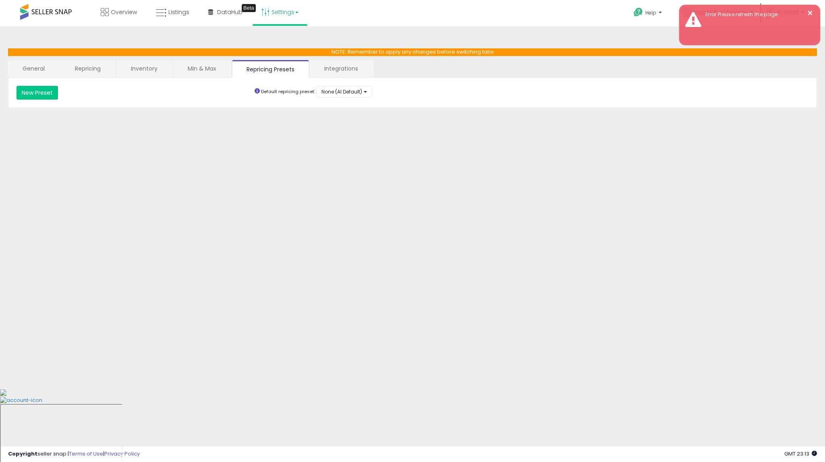
click at [202, 68] on link "Min & Max" at bounding box center [202, 68] width 58 height 17
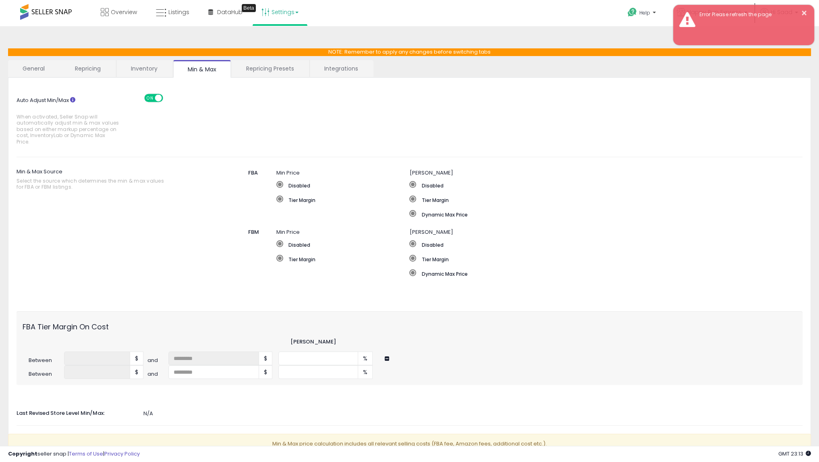
click at [150, 69] on link "Inventory" at bounding box center [144, 68] width 56 height 17
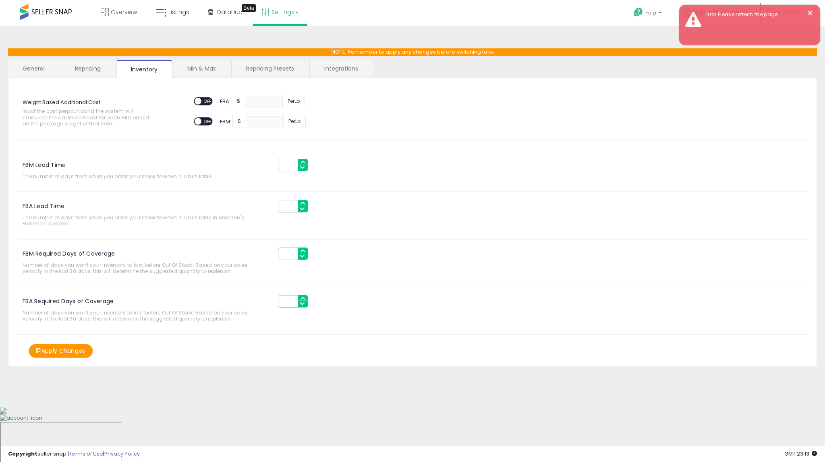
click at [206, 102] on span "OFF" at bounding box center [207, 101] width 13 height 7
click at [262, 102] on input "number" at bounding box center [264, 102] width 38 height 12
click at [392, 105] on div "Weight Based Additional Cost Input the cost per pound and the system will calcu…" at bounding box center [412, 113] width 804 height 35
click at [255, 100] on input "***" at bounding box center [264, 102] width 38 height 12
type input "****"
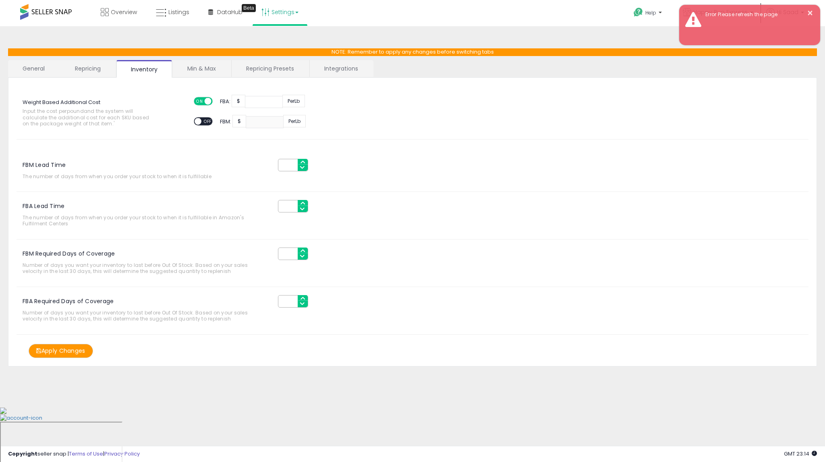
click at [495, 136] on div "Weight Based Additional Cost Input the cost per pound and the system will calcu…" at bounding box center [413, 113] width 792 height 54
click at [70, 349] on button "Apply Changes" at bounding box center [61, 351] width 64 height 14
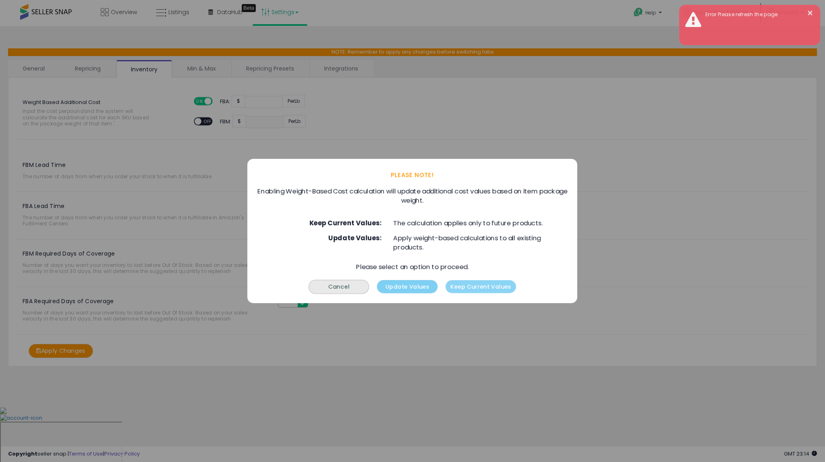
click at [423, 287] on button "Update Values" at bounding box center [408, 286] width 60 height 13
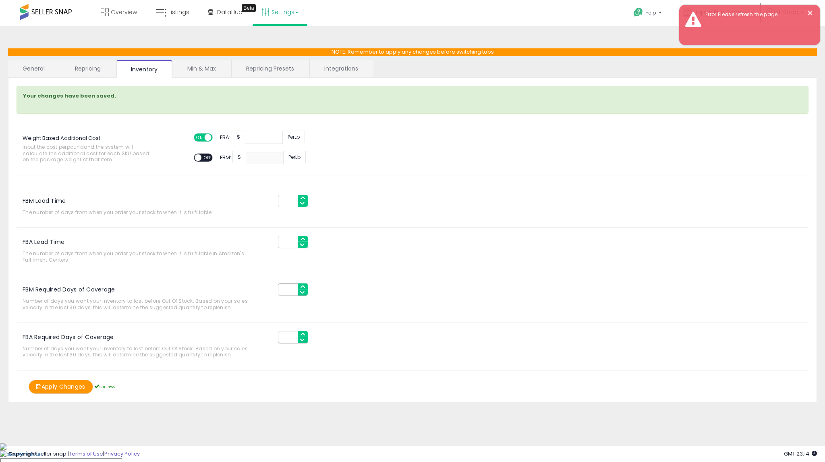
click at [76, 70] on link "Repricing" at bounding box center [87, 68] width 55 height 17
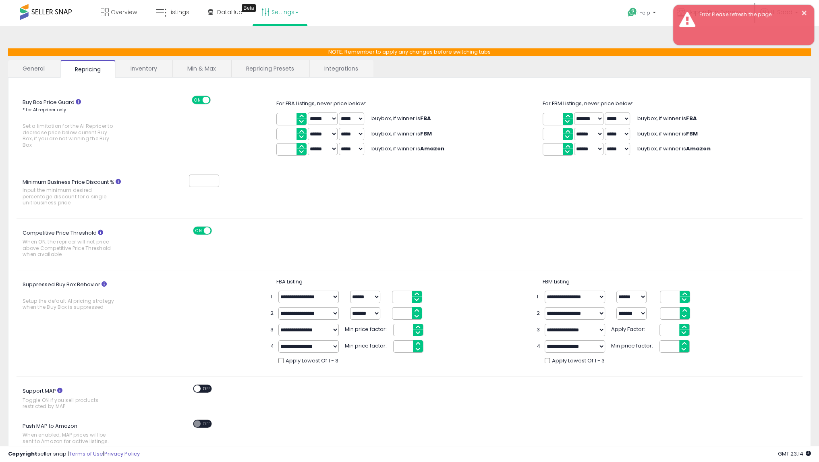
click at [312, 122] on select "****** *******" at bounding box center [323, 118] width 30 height 12
click at [451, 97] on div "For FBA Listings, never price below: **** ****** ******* ***** ***** buybox, if…" at bounding box center [409, 126] width 266 height 61
click at [430, 134] on b "FBM" at bounding box center [426, 134] width 12 height 8
click at [296, 133] on input "*" at bounding box center [291, 134] width 30 height 12
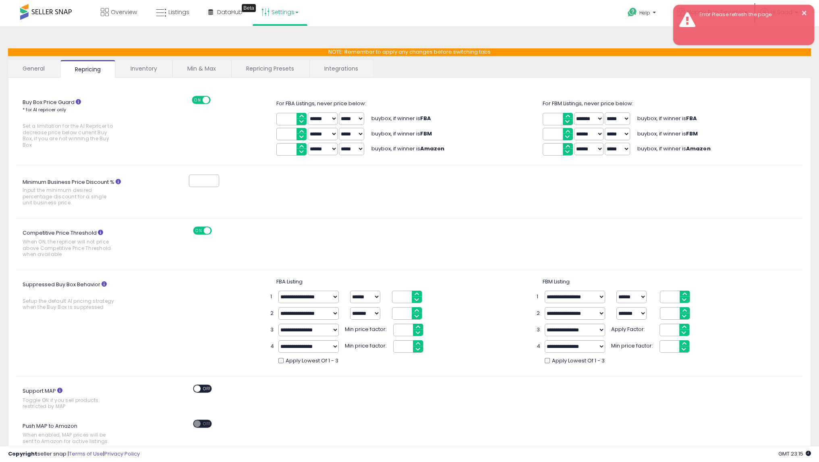
click at [203, 181] on input "Minimum Business Price Discount % Input the minimum desired percentage discount…" at bounding box center [204, 180] width 30 height 12
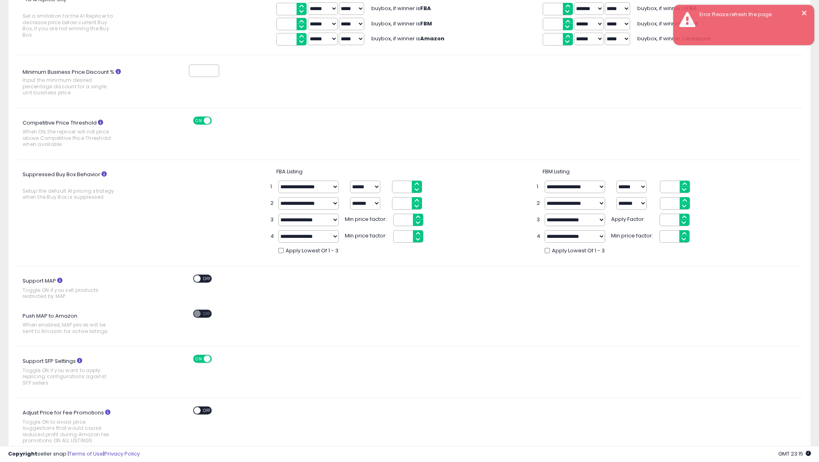
scroll to position [231, 0]
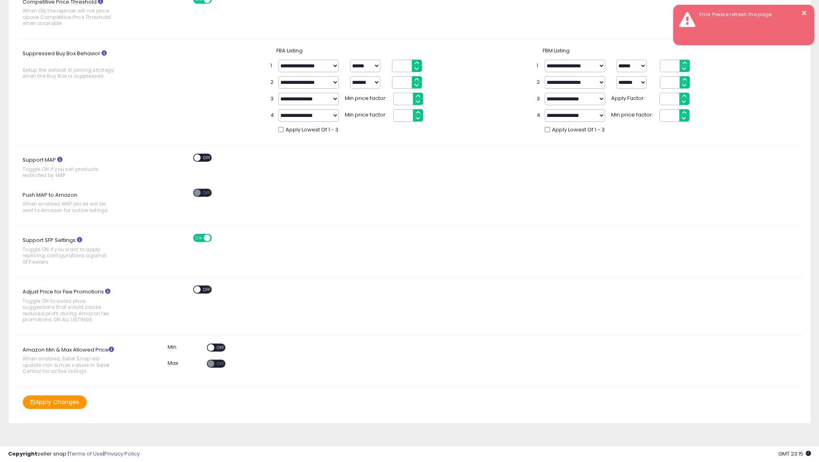
type input "*"
click at [52, 405] on button "Apply Changes" at bounding box center [55, 402] width 64 height 14
click at [60, 399] on button "Apply Changes" at bounding box center [55, 402] width 64 height 14
click at [218, 345] on span "OFF" at bounding box center [220, 347] width 13 height 7
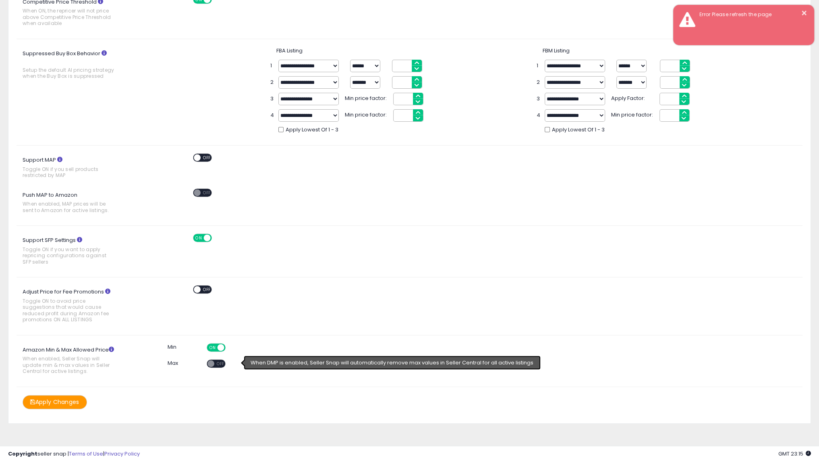
click at [220, 360] on span "OFF" at bounding box center [220, 363] width 13 height 7
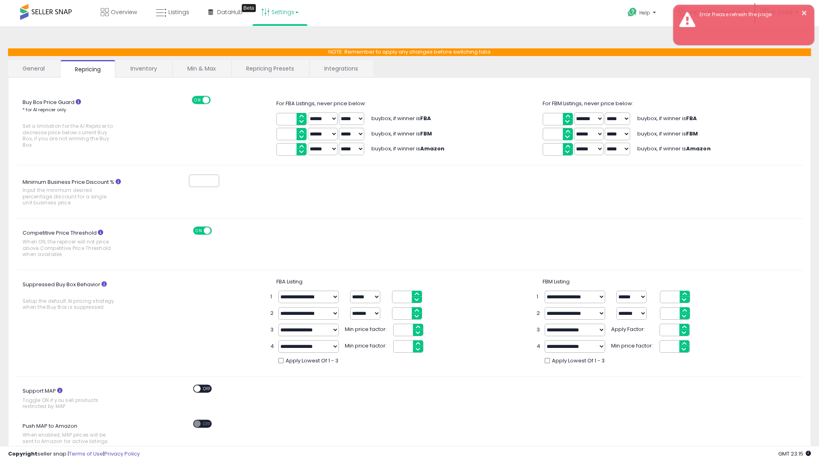
click at [43, 67] on link "General" at bounding box center [34, 68] width 52 height 17
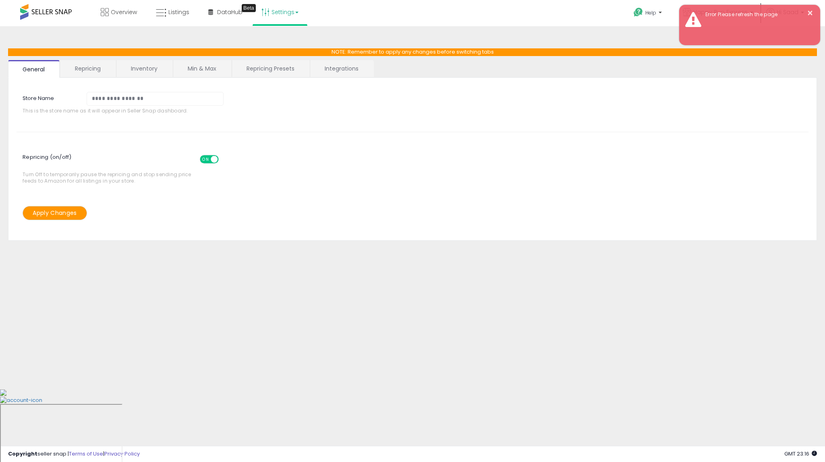
click at [66, 212] on button "Apply Changes" at bounding box center [55, 213] width 64 height 14
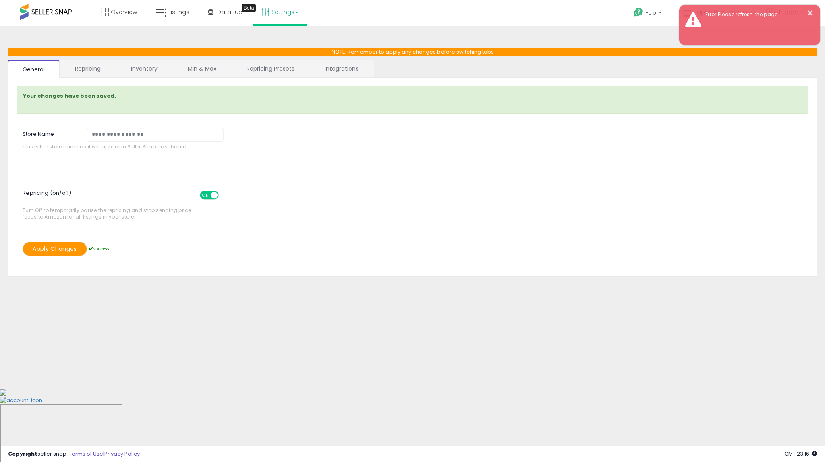
click at [109, 70] on link "Repricing" at bounding box center [87, 68] width 55 height 17
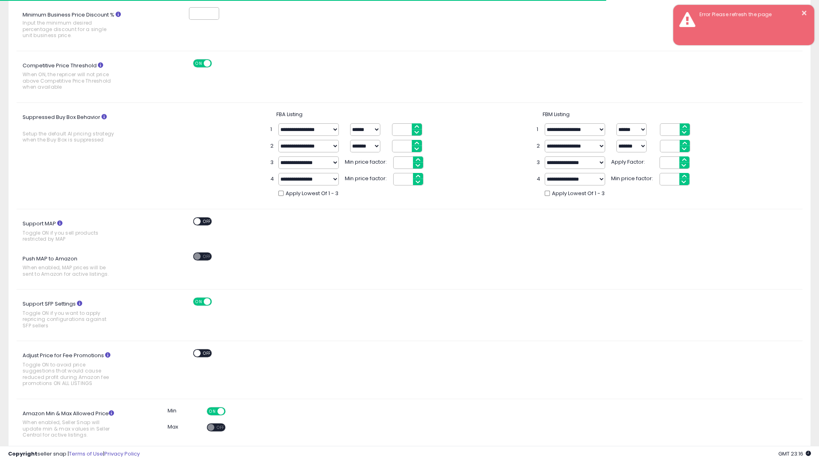
scroll to position [231, 0]
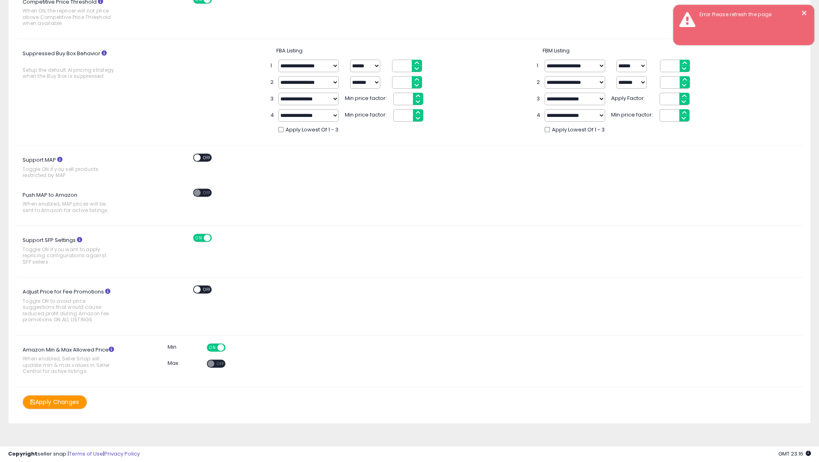
click at [71, 401] on button "Apply Changes" at bounding box center [55, 402] width 64 height 14
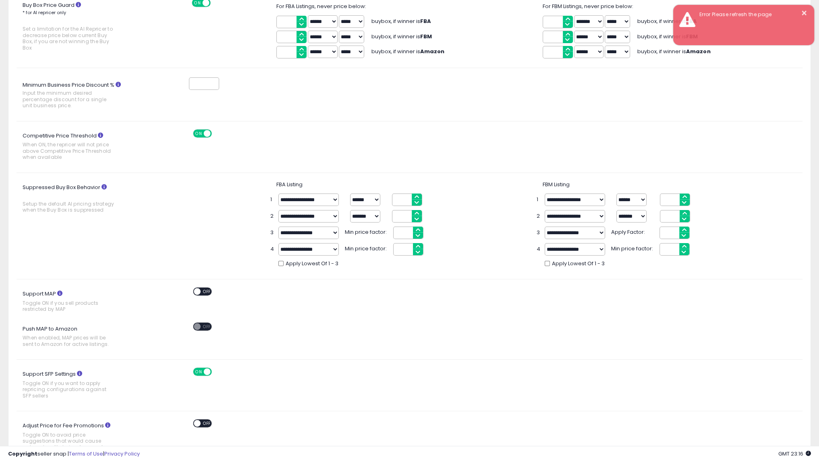
scroll to position [0, 0]
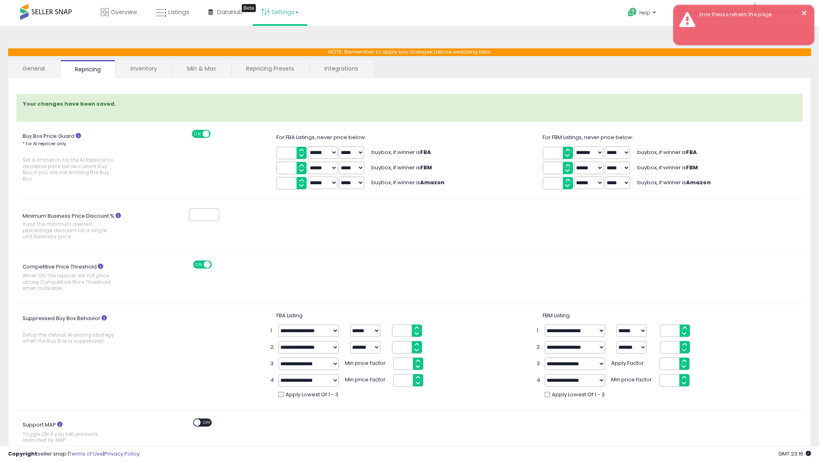
click at [136, 72] on link "Inventory" at bounding box center [144, 68] width 56 height 17
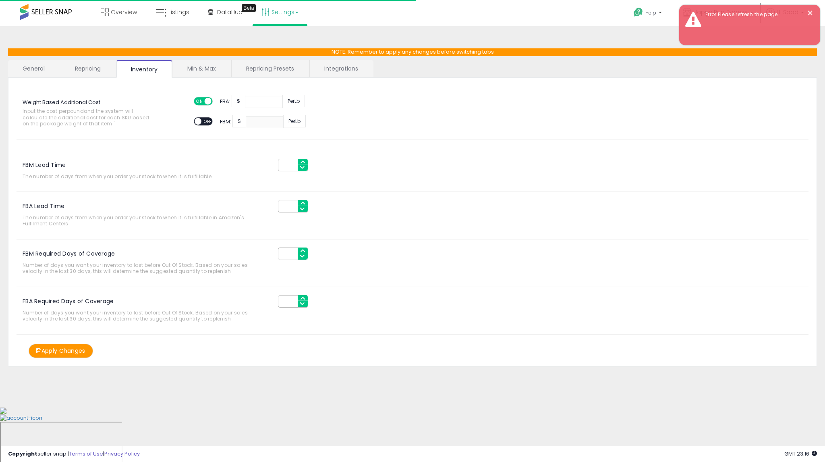
click at [68, 351] on button "Apply Changes" at bounding box center [61, 351] width 64 height 14
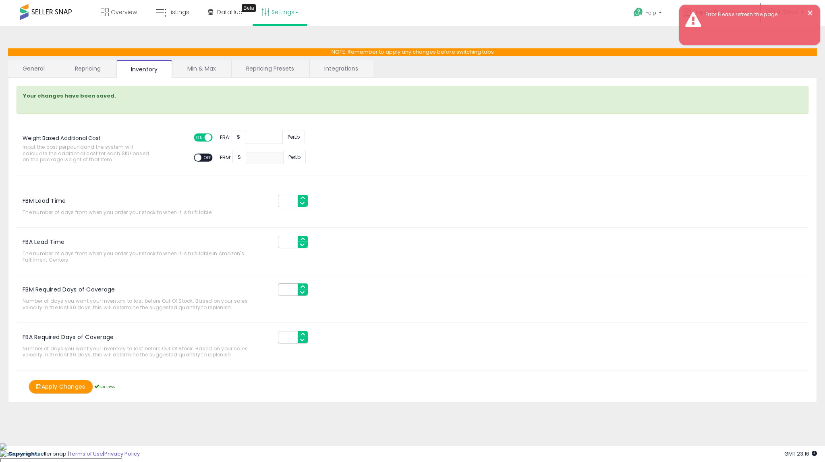
click at [202, 73] on link "Min & Max" at bounding box center [202, 68] width 58 height 17
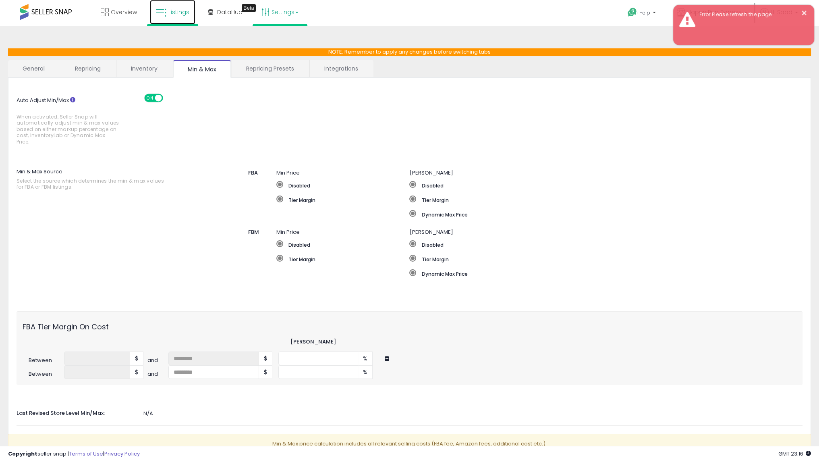
click at [164, 5] on link "Listings" at bounding box center [173, 12] width 46 height 24
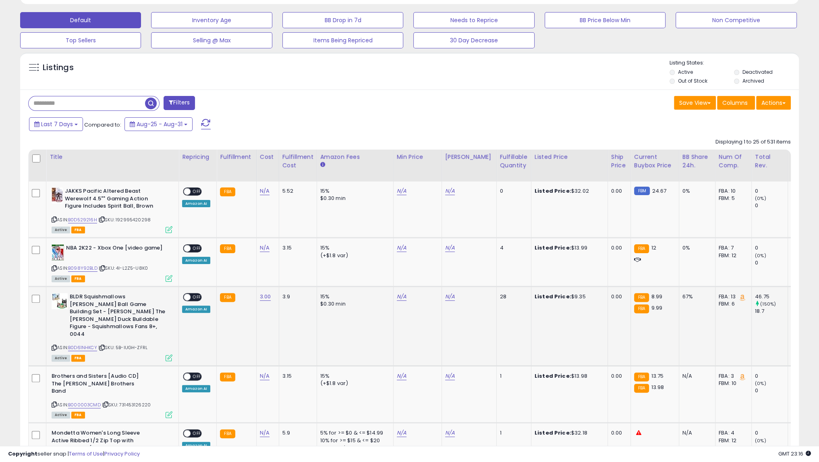
scroll to position [165, 452]
click at [192, 297] on span "OFF" at bounding box center [197, 297] width 13 height 7
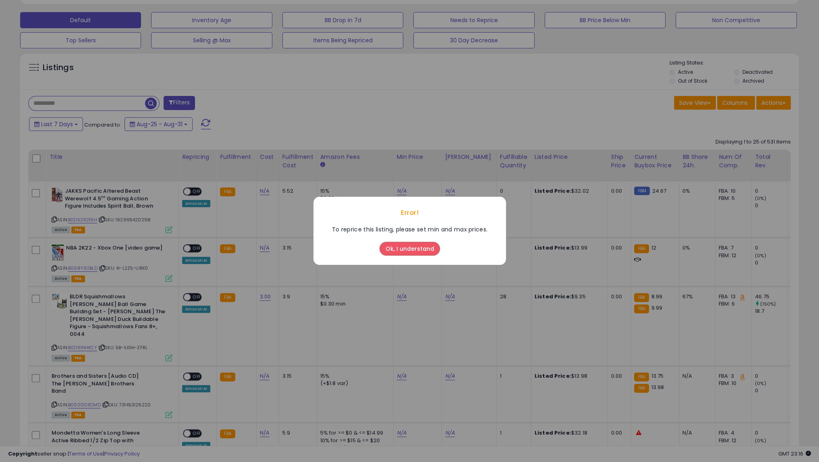
click at [415, 252] on button "Ok, I understand" at bounding box center [410, 249] width 60 height 14
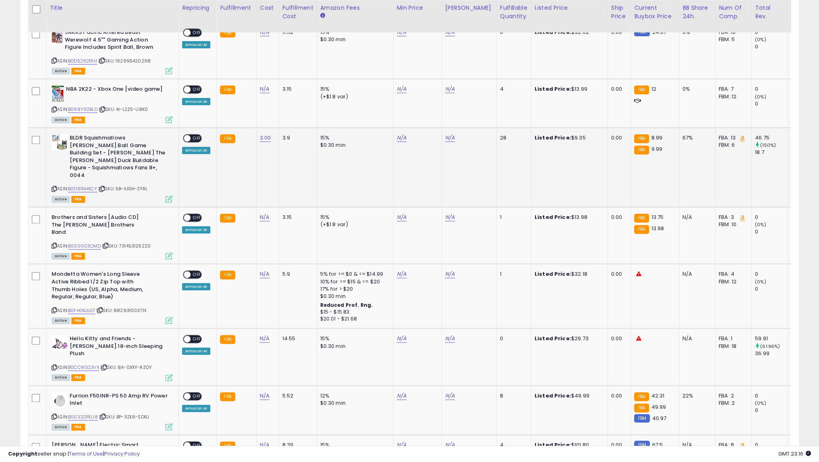
scroll to position [165, 452]
click at [194, 135] on span "OFF" at bounding box center [197, 138] width 13 height 7
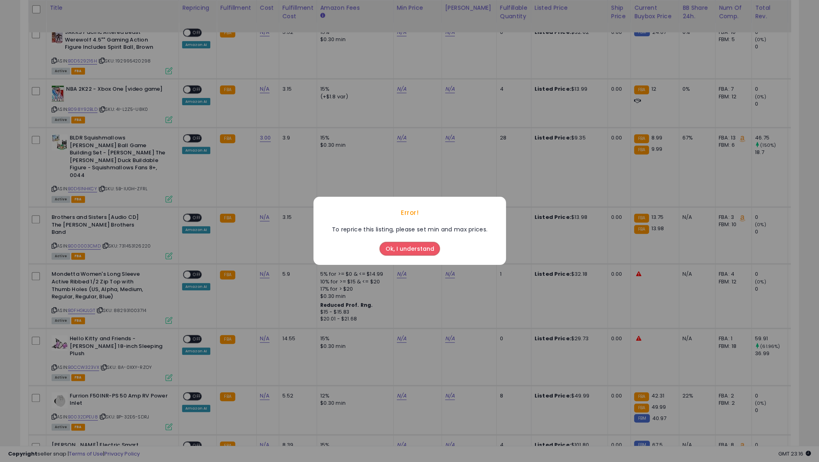
click at [390, 249] on button "Ok, I understand" at bounding box center [410, 249] width 60 height 14
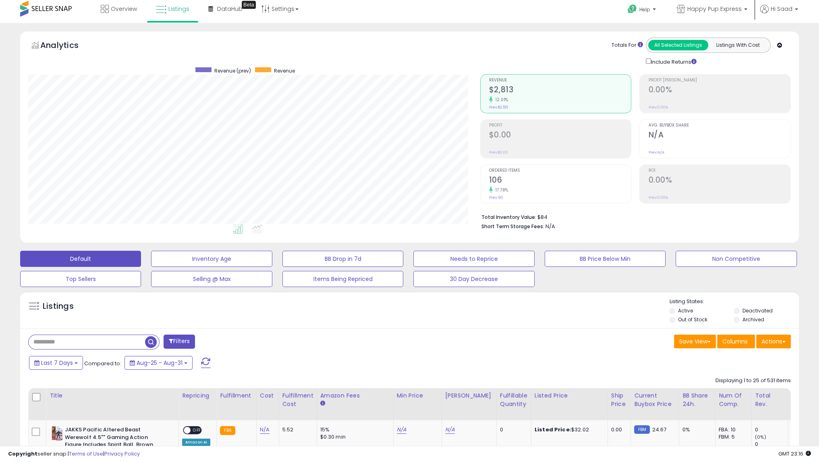
scroll to position [0, 0]
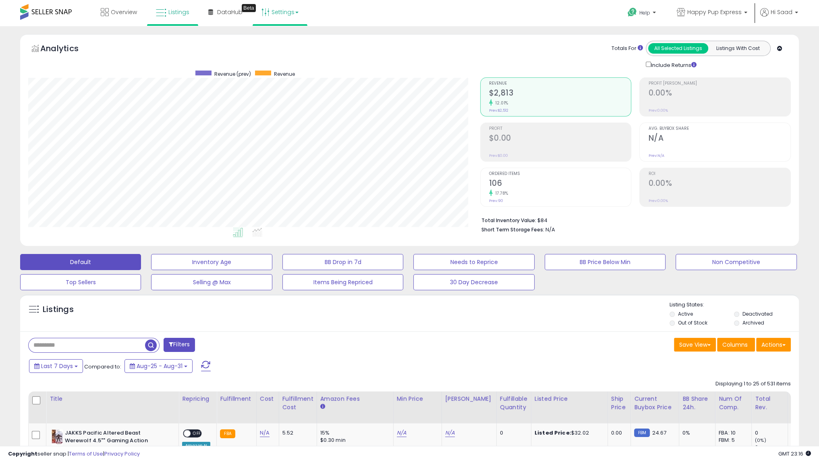
click at [276, 9] on link "Settings" at bounding box center [279, 12] width 49 height 24
click at [274, 41] on link "Store settings" at bounding box center [281, 41] width 36 height 8
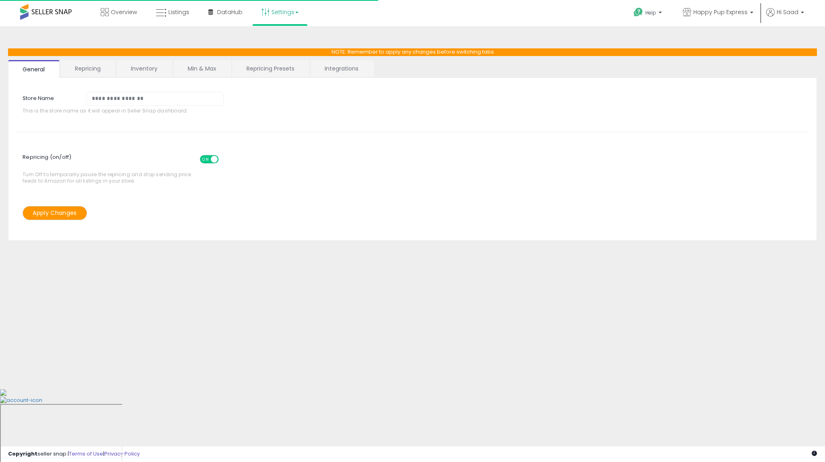
click at [205, 72] on link "Min & Max" at bounding box center [202, 68] width 58 height 17
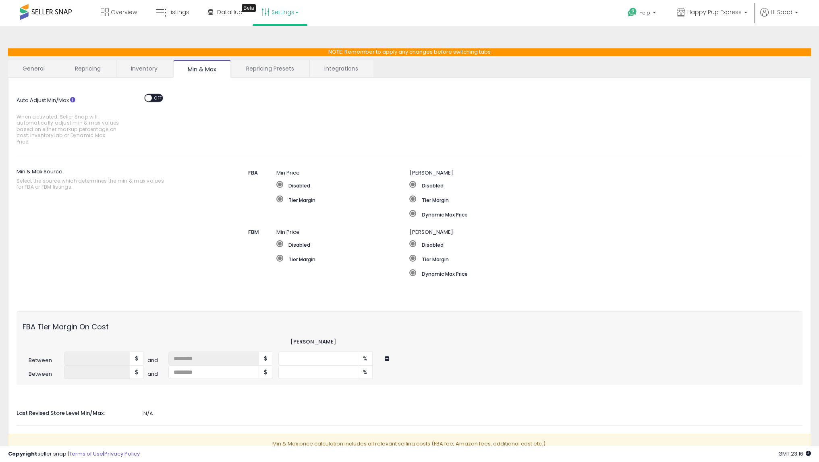
click at [156, 95] on span "OFF" at bounding box center [158, 97] width 13 height 7
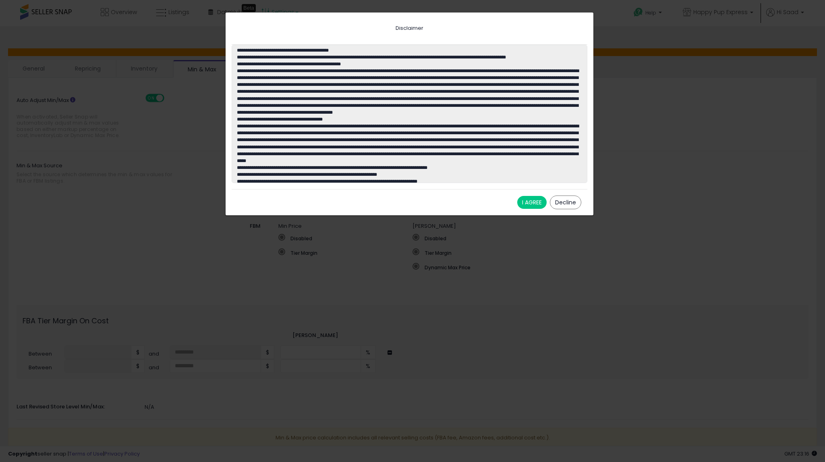
click at [526, 205] on button "I AGREE" at bounding box center [531, 202] width 29 height 13
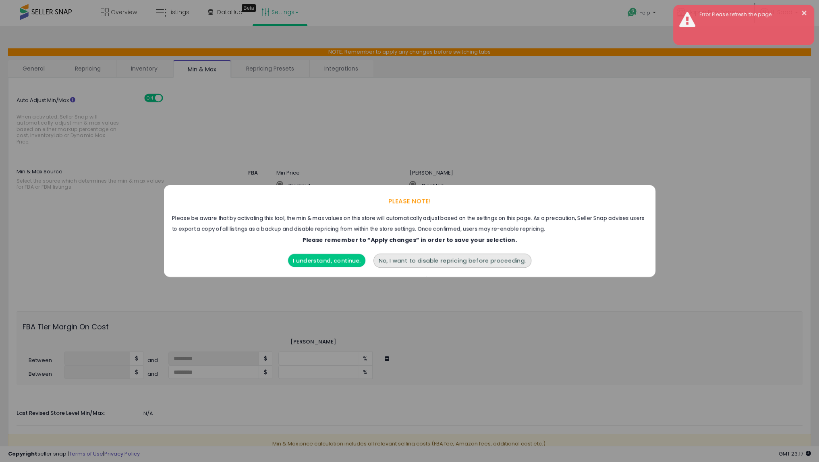
click at [345, 261] on button "I understand, continue." at bounding box center [326, 260] width 77 height 13
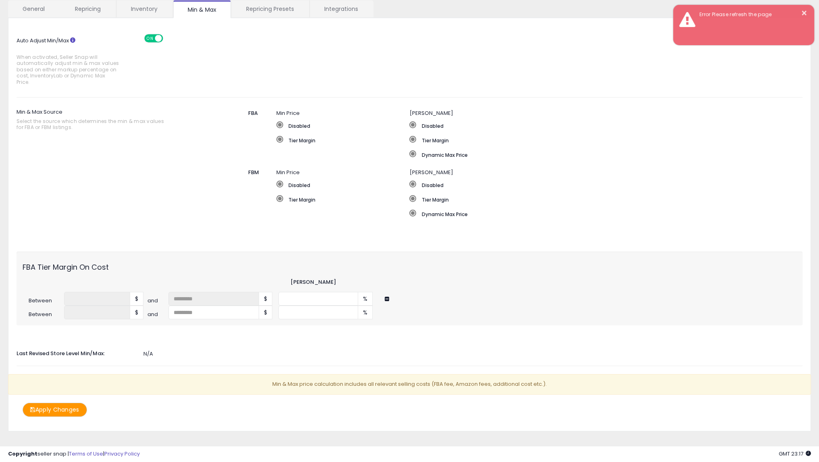
scroll to position [62, 0]
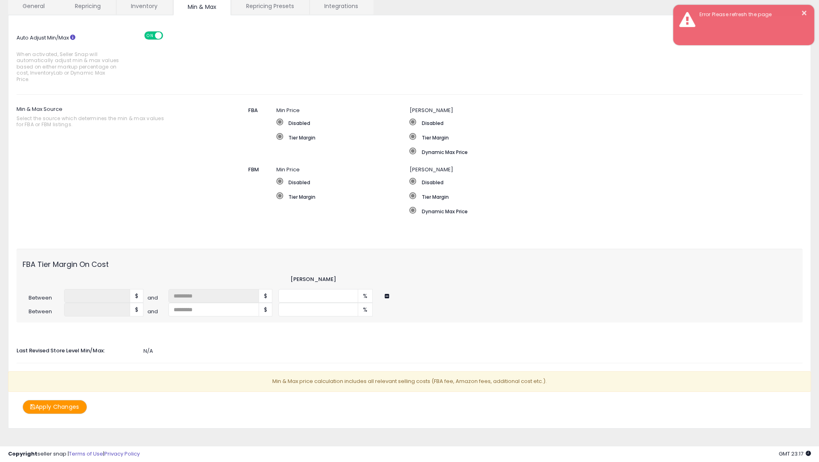
click at [79, 403] on button "Apply Changes" at bounding box center [55, 407] width 64 height 14
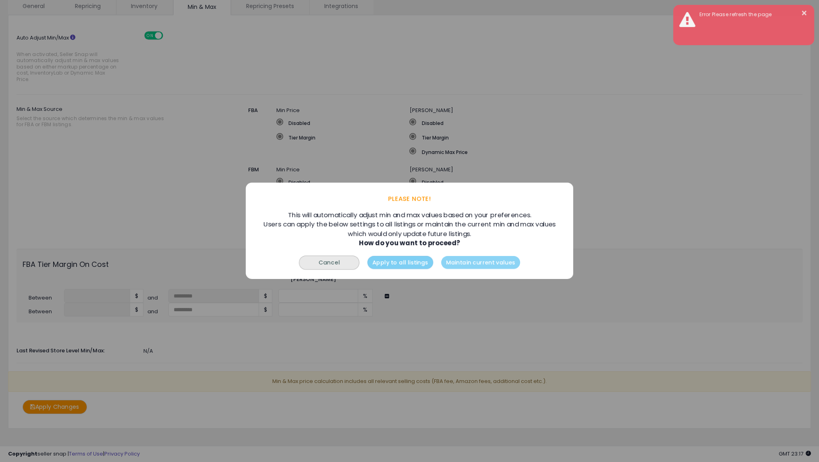
click at [419, 262] on button "Apply to all listings" at bounding box center [400, 262] width 66 height 13
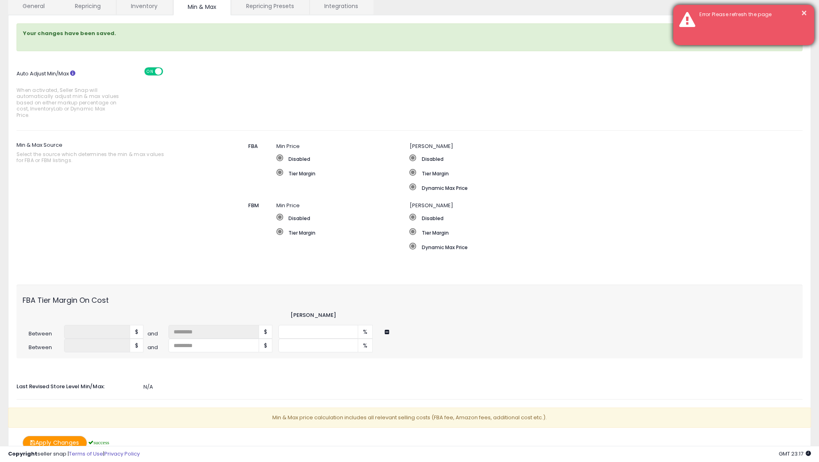
click at [735, 24] on div "× Error Please refresh the page" at bounding box center [743, 25] width 141 height 40
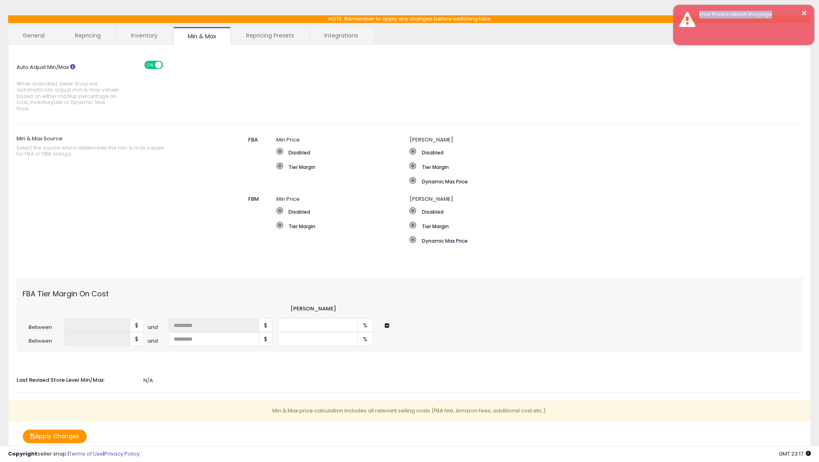
scroll to position [0, 0]
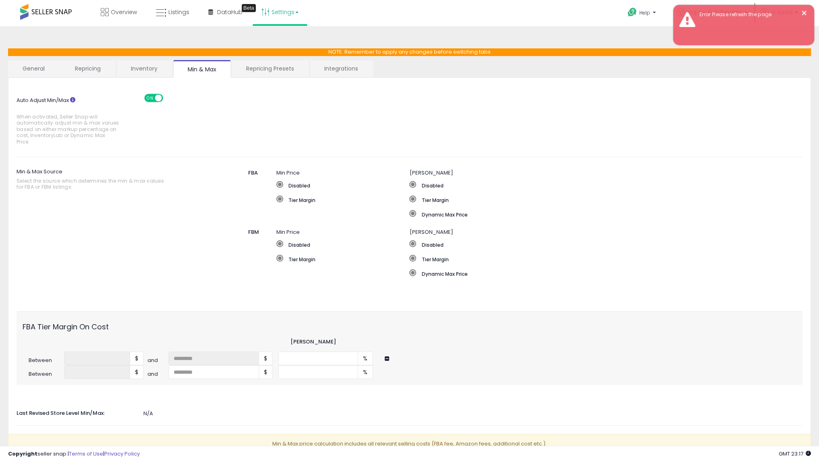
click at [145, 67] on link "Inventory" at bounding box center [144, 68] width 56 height 17
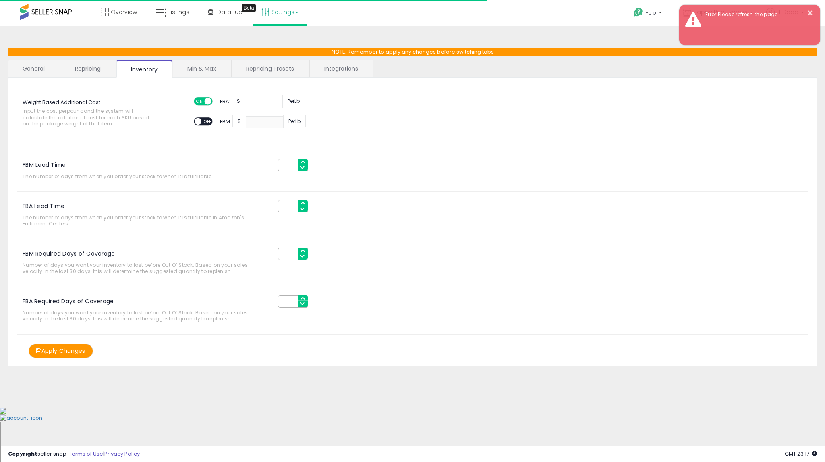
click at [222, 68] on link "Min & Max" at bounding box center [202, 68] width 58 height 17
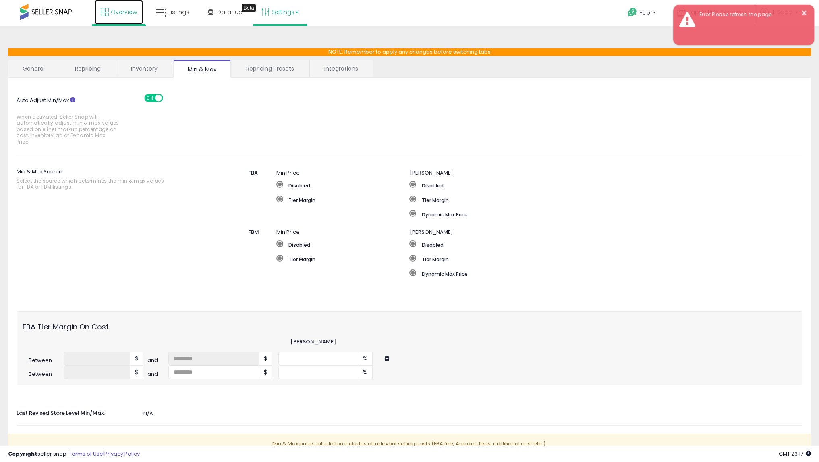
click at [122, 12] on span "Overview" at bounding box center [124, 12] width 26 height 8
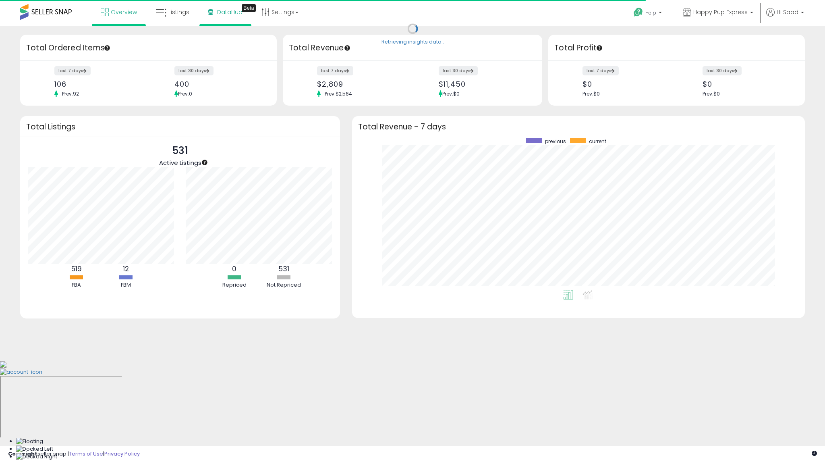
scroll to position [152, 437]
click at [223, 13] on span "DataHub" at bounding box center [229, 12] width 25 height 8
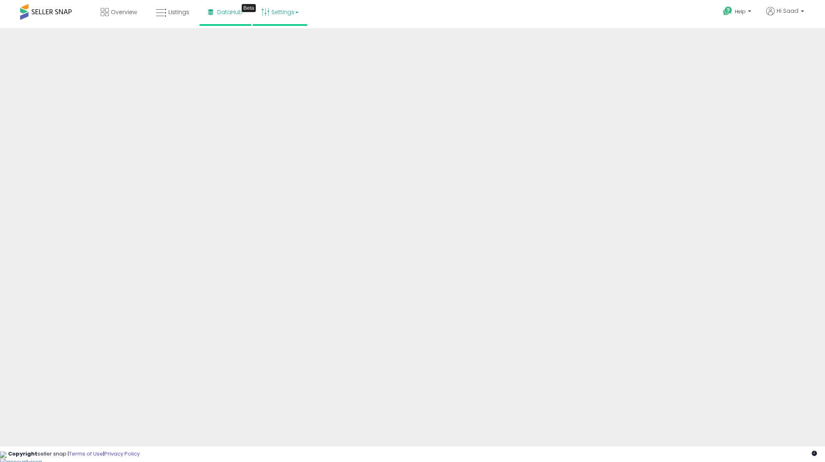
click at [298, 13] on link "Settings" at bounding box center [279, 12] width 49 height 24
click at [291, 40] on link "Store settings" at bounding box center [281, 41] width 36 height 8
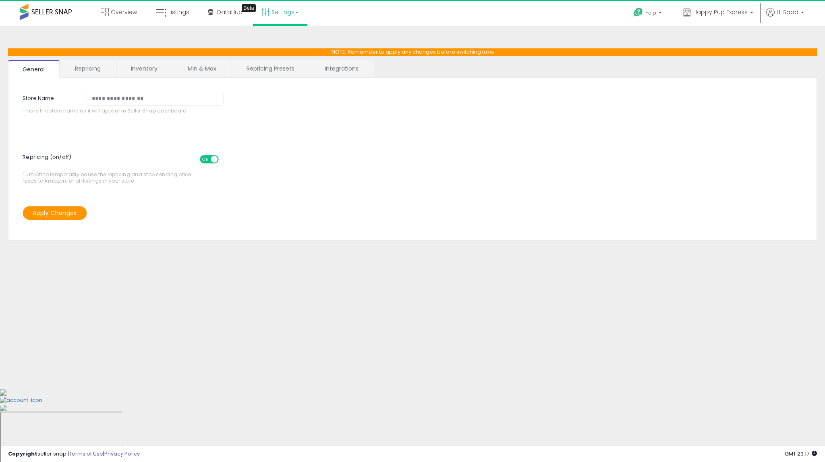
click at [210, 66] on link "Min & Max" at bounding box center [202, 68] width 58 height 17
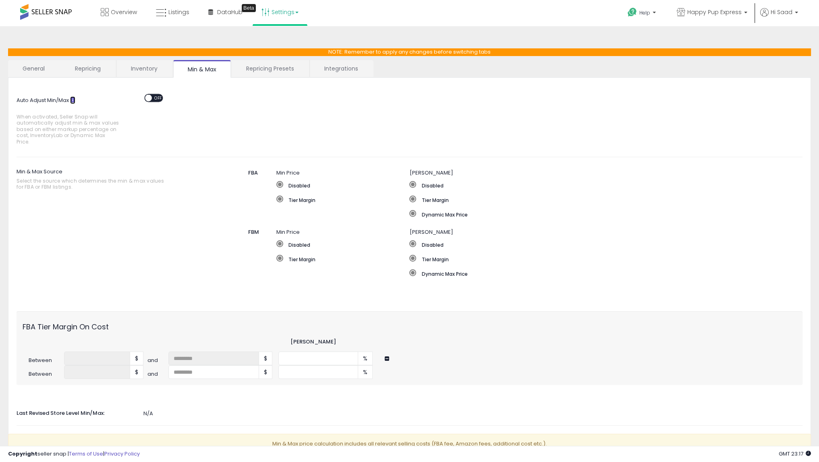
click at [73, 98] on icon at bounding box center [72, 99] width 5 height 5
click at [155, 99] on span "OFF" at bounding box center [158, 97] width 13 height 7
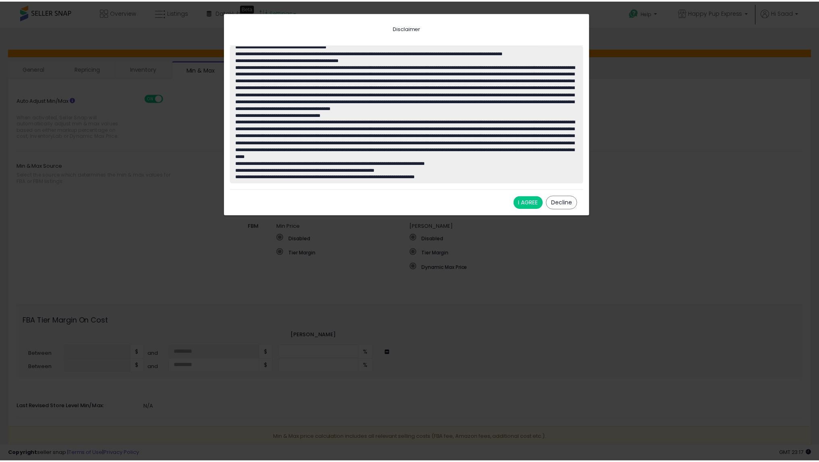
scroll to position [39, 0]
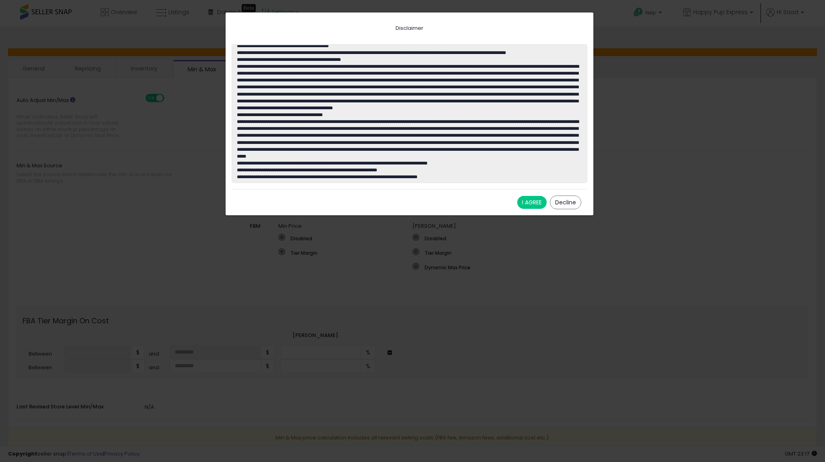
click at [525, 200] on button "I AGREE" at bounding box center [531, 202] width 29 height 13
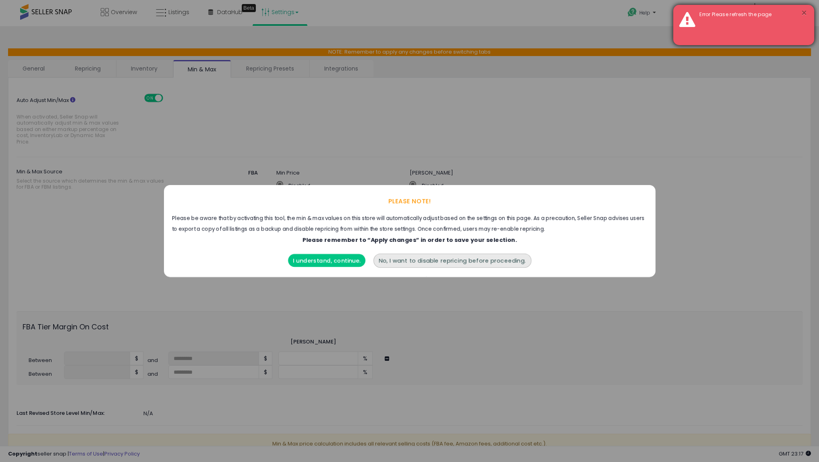
click at [804, 13] on button "×" at bounding box center [804, 13] width 6 height 10
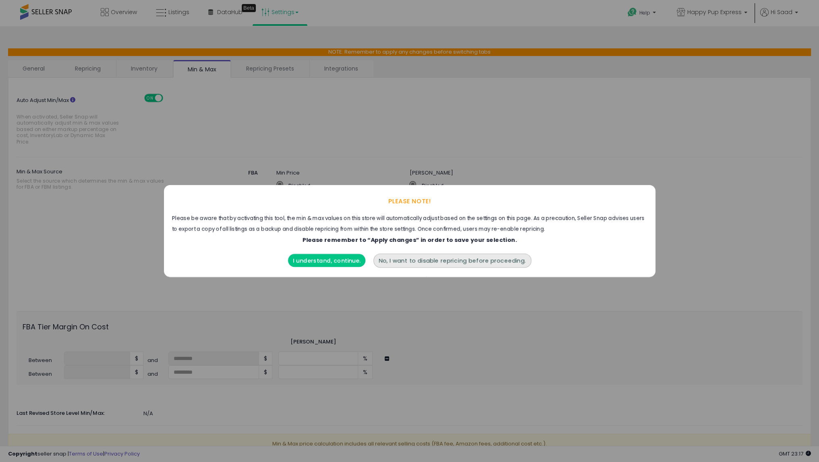
click at [343, 261] on button "I understand, continue." at bounding box center [326, 260] width 77 height 13
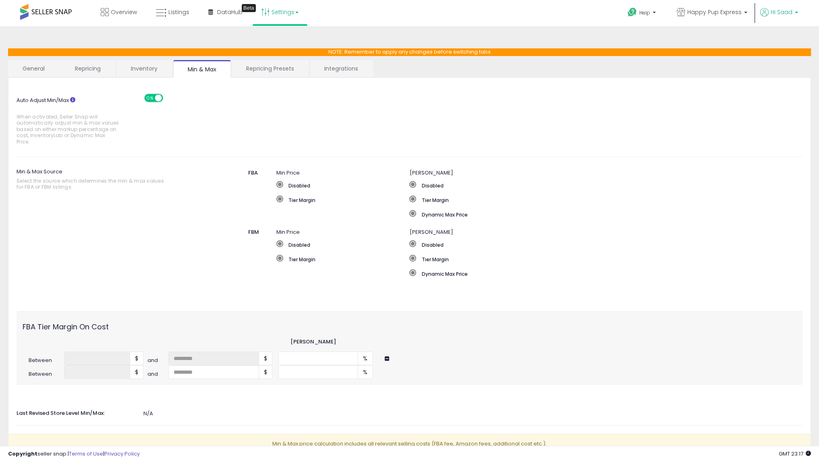
click at [776, 14] on span "Hi Saad" at bounding box center [782, 12] width 22 height 8
click at [774, 48] on li "Profile" at bounding box center [782, 43] width 30 height 20
click at [778, 43] on link "Profile" at bounding box center [782, 43] width 16 height 8
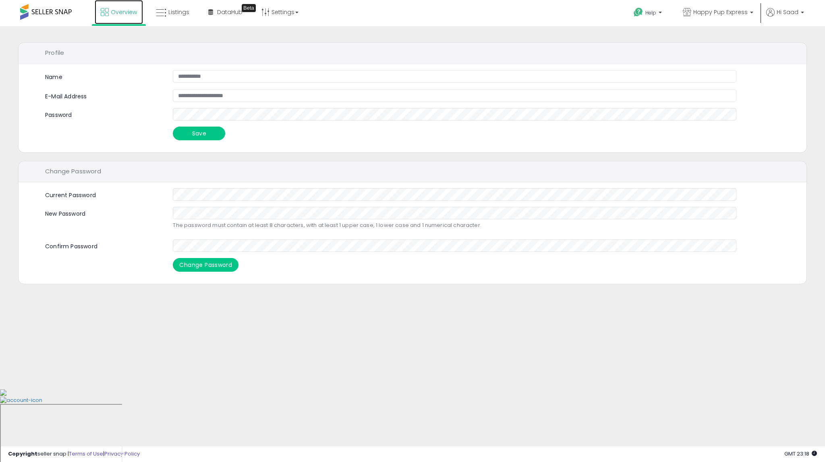
click at [105, 14] on icon at bounding box center [105, 12] width 8 height 8
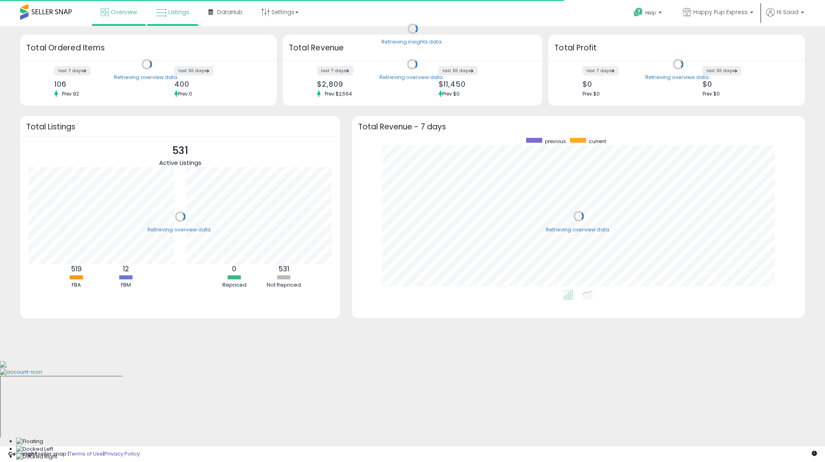
scroll to position [152, 437]
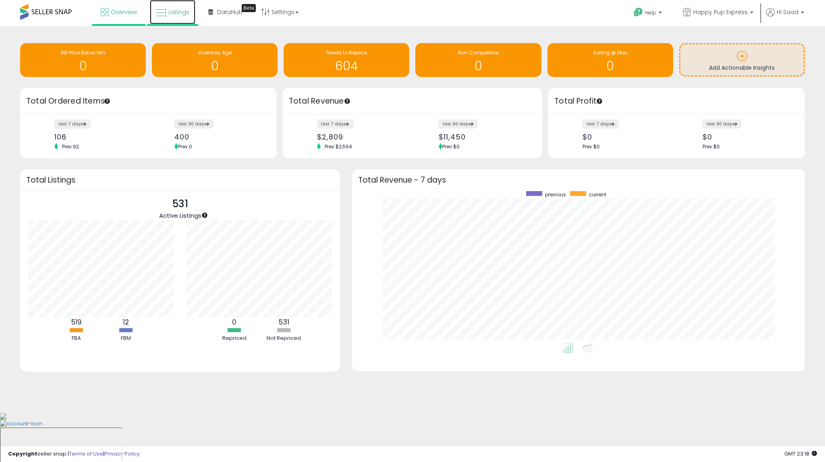
click at [160, 14] on icon at bounding box center [161, 13] width 10 height 10
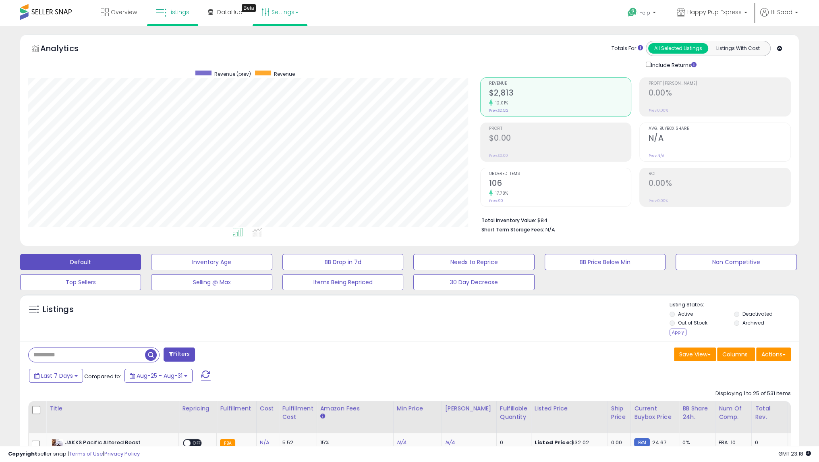
click at [276, 13] on link "Settings" at bounding box center [279, 12] width 49 height 24
click at [283, 42] on link "Store settings" at bounding box center [281, 41] width 36 height 8
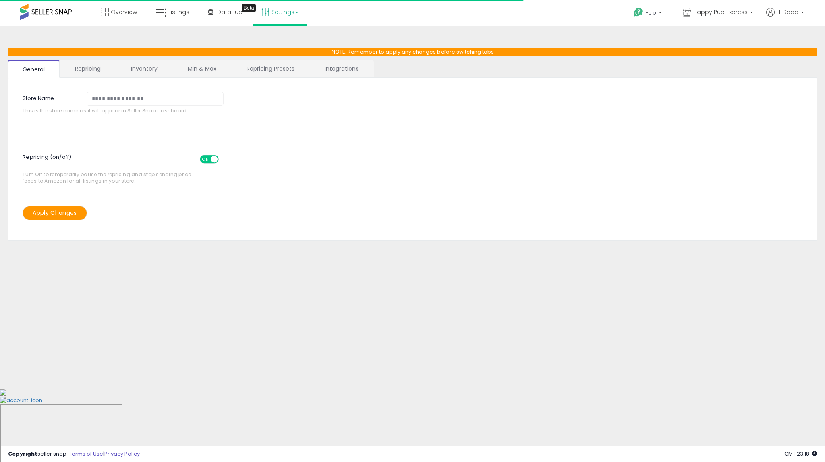
click at [213, 71] on link "Min & Max" at bounding box center [202, 68] width 58 height 17
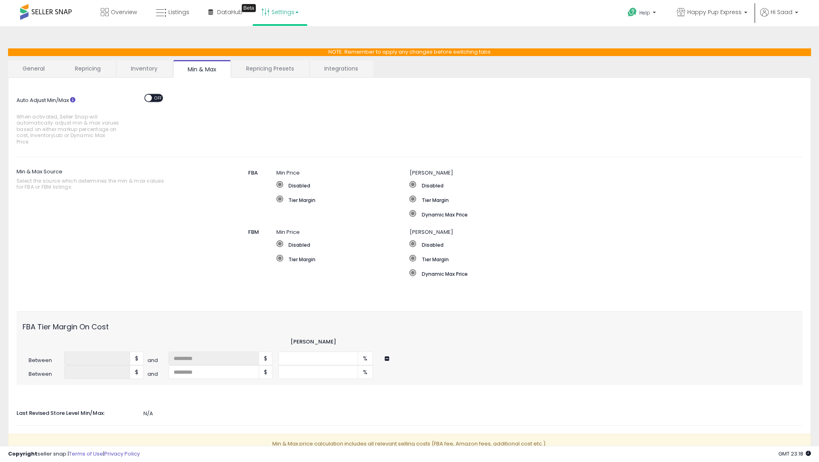
click at [264, 68] on link "Repricing Presets" at bounding box center [270, 68] width 77 height 17
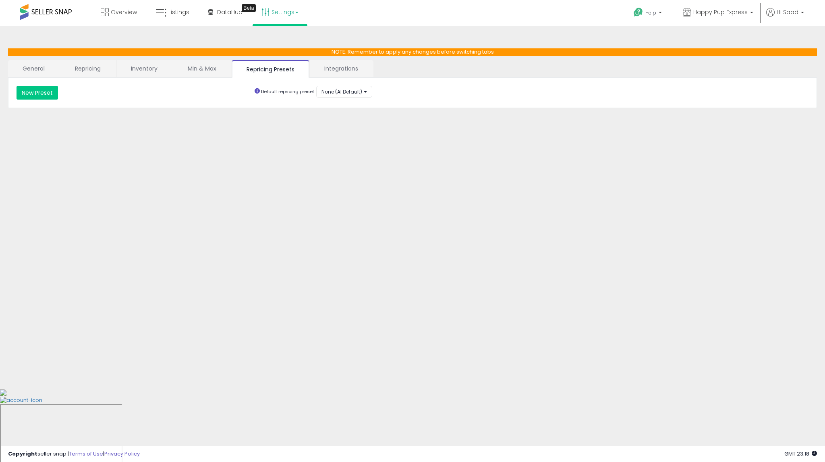
click at [340, 74] on link "Integrations" at bounding box center [341, 68] width 63 height 17
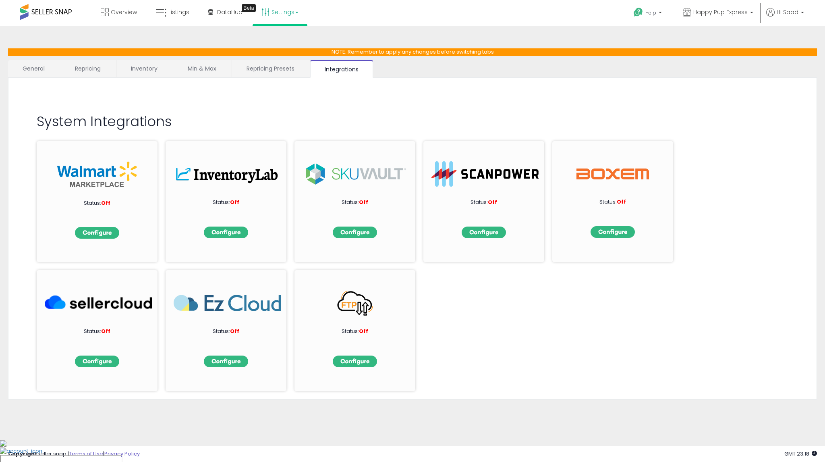
click at [105, 63] on link "Repricing" at bounding box center [87, 68] width 55 height 17
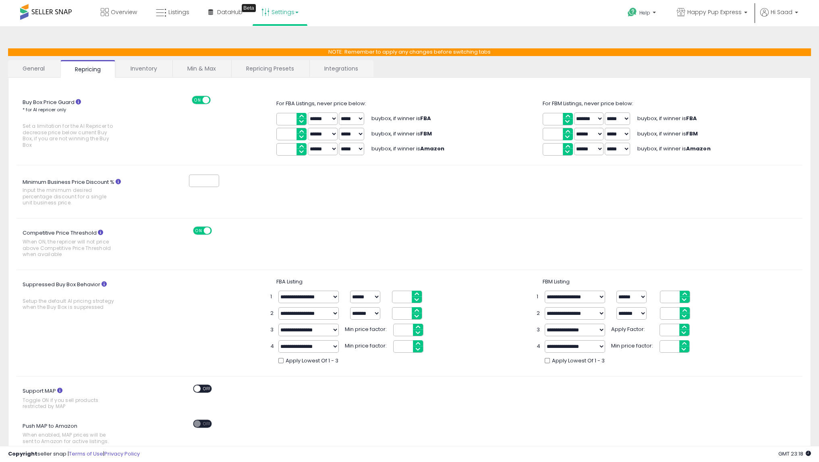
click at [210, 69] on link "Min & Max" at bounding box center [202, 68] width 58 height 17
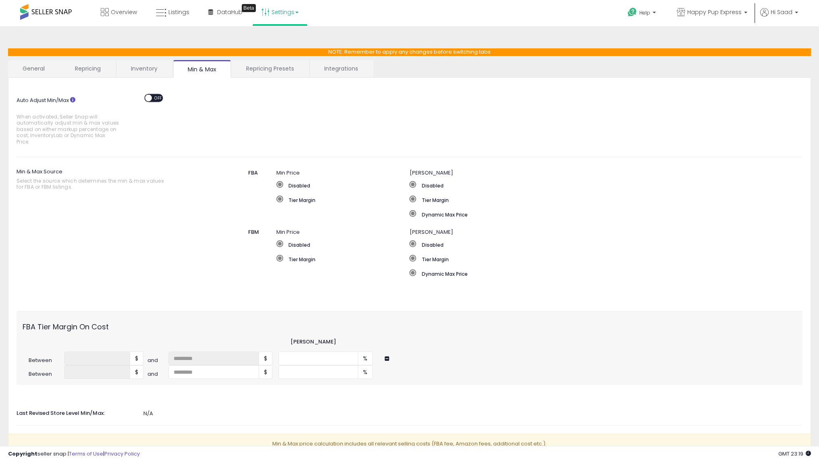
click at [92, 75] on link "Repricing" at bounding box center [87, 68] width 55 height 17
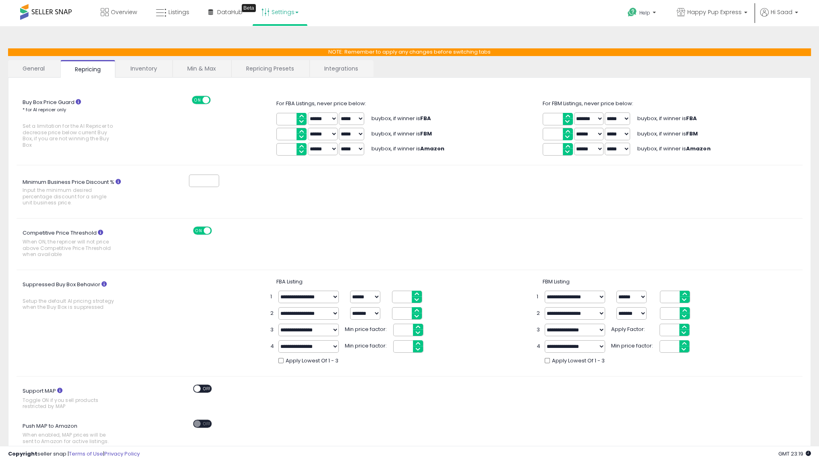
click at [150, 65] on link "Inventory" at bounding box center [144, 68] width 56 height 17
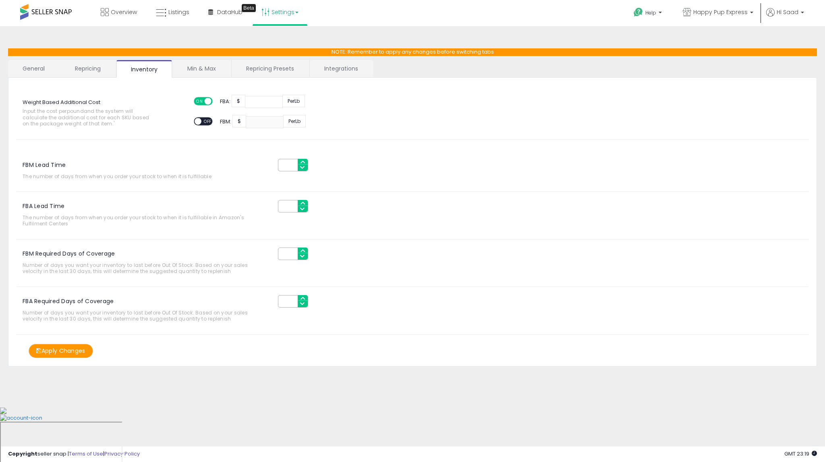
click at [188, 67] on link "Min & Max" at bounding box center [202, 68] width 58 height 17
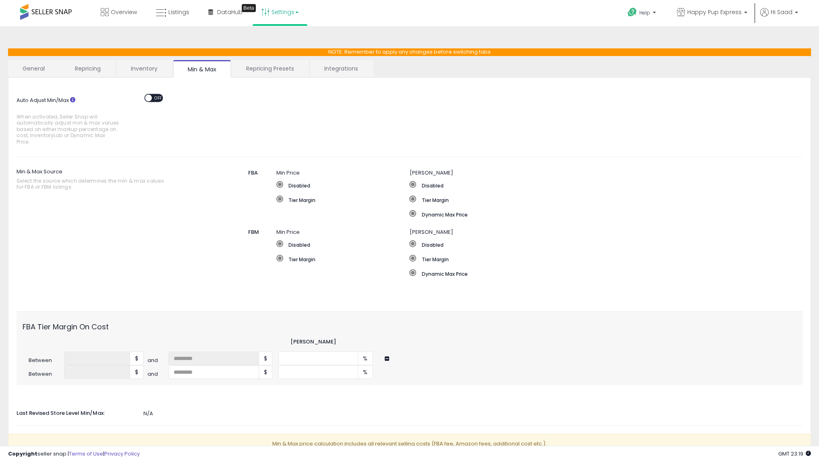
click at [258, 71] on link "Repricing Presets" at bounding box center [270, 68] width 77 height 17
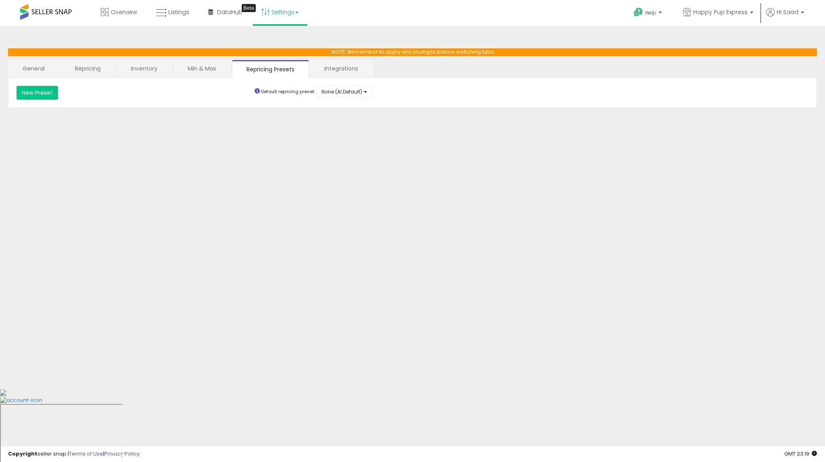
click at [216, 70] on link "Min & Max" at bounding box center [202, 68] width 58 height 17
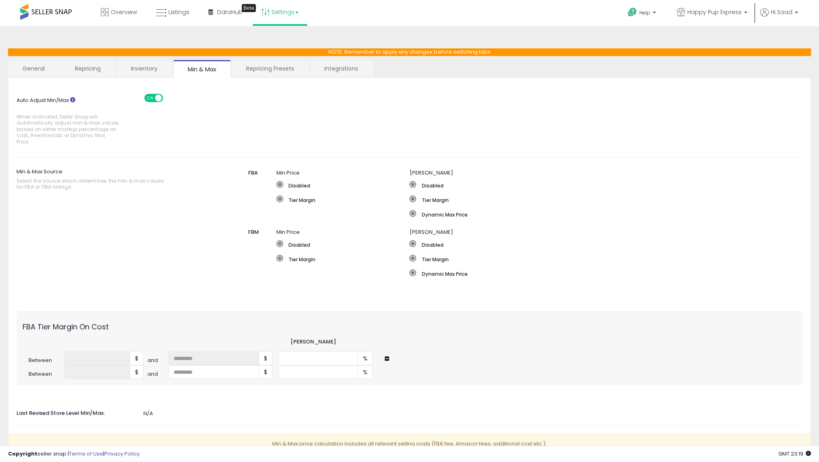
click at [142, 62] on link "Inventory" at bounding box center [144, 68] width 56 height 17
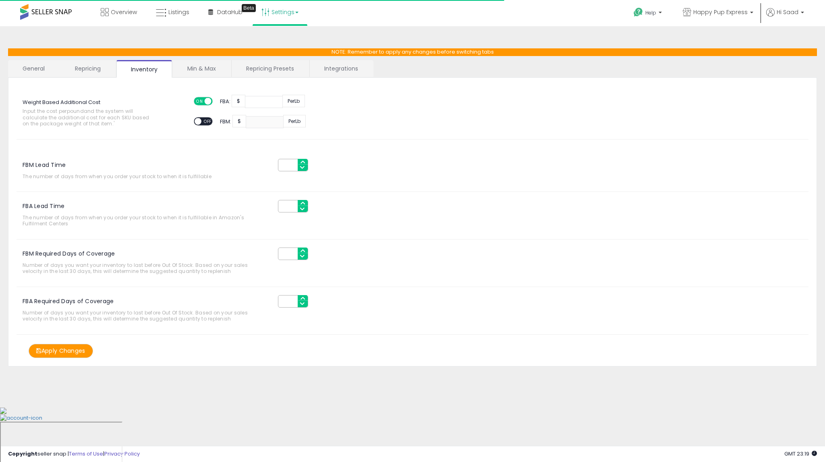
click at [89, 65] on link "Repricing" at bounding box center [87, 68] width 55 height 17
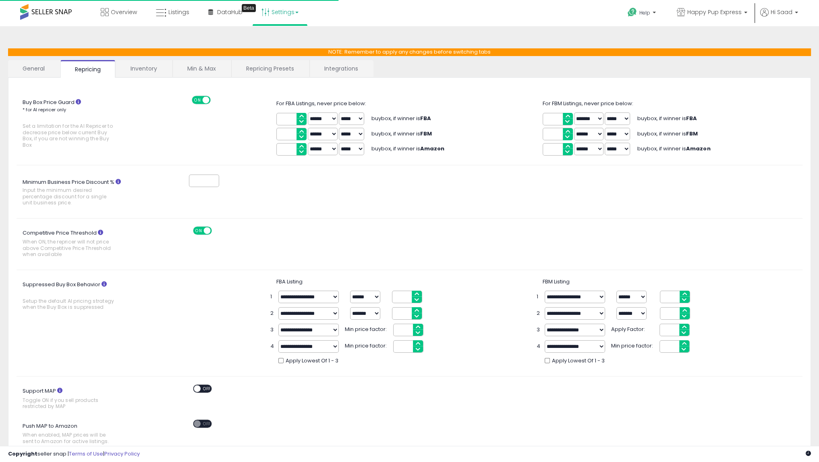
click at [216, 70] on link "Min & Max" at bounding box center [202, 68] width 58 height 17
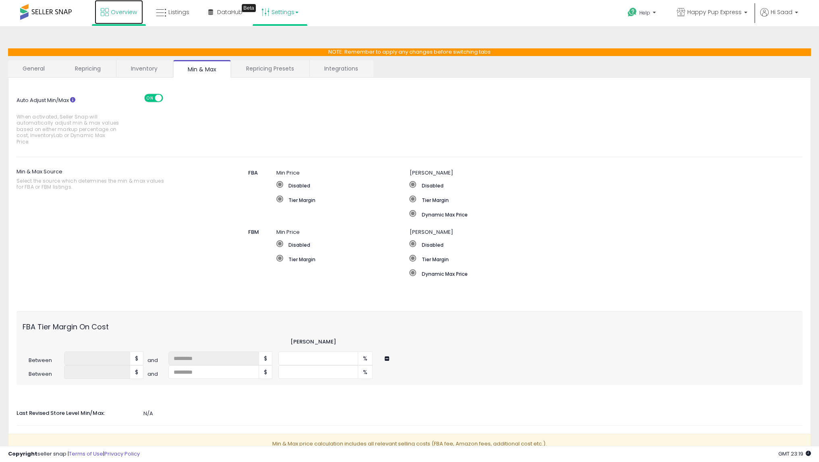
click at [97, 15] on link "Overview" at bounding box center [119, 12] width 48 height 24
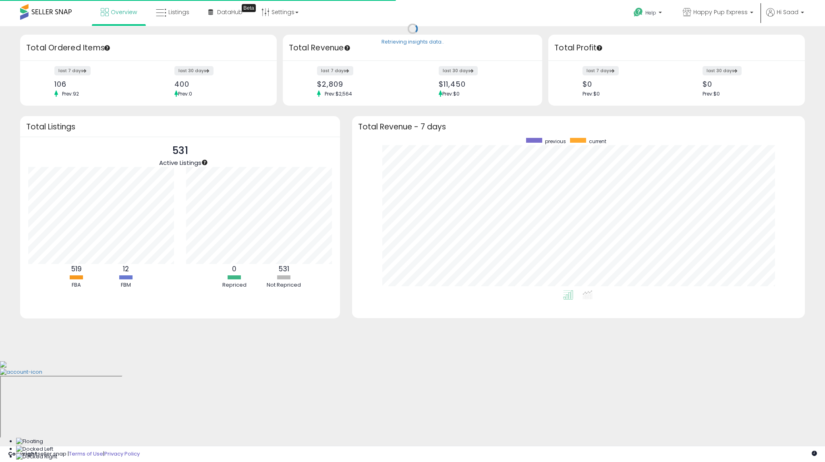
scroll to position [152, 437]
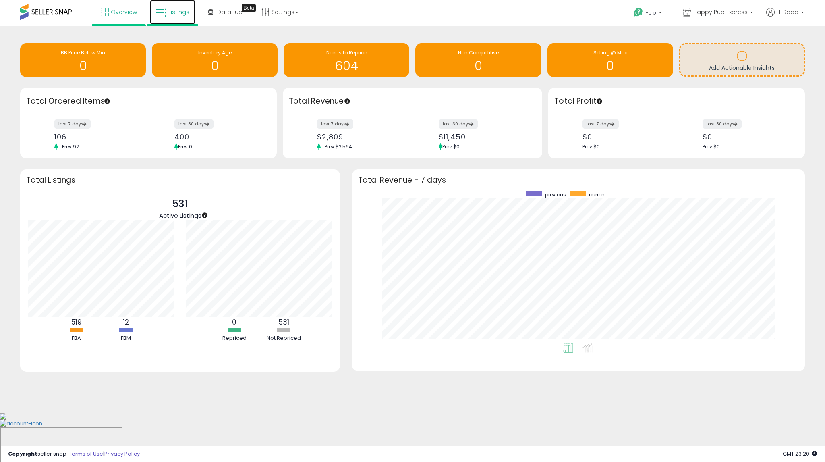
click at [179, 13] on span "Listings" at bounding box center [178, 12] width 21 height 8
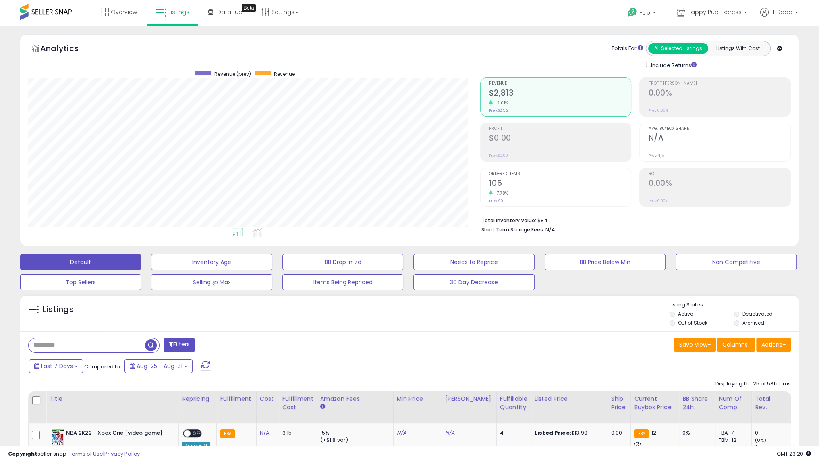
scroll to position [165, 452]
click at [770, 346] on button "Actions" at bounding box center [773, 345] width 35 height 14
click at [733, 398] on link "Export All Columns" at bounding box center [741, 396] width 88 height 12
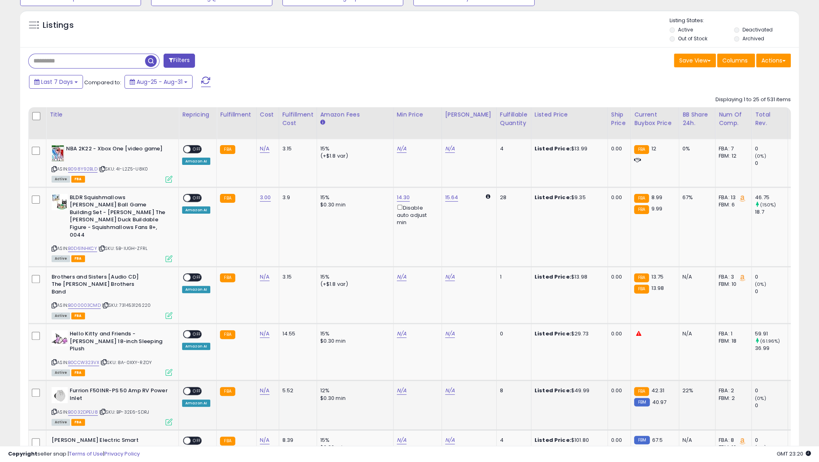
scroll to position [242, 0]
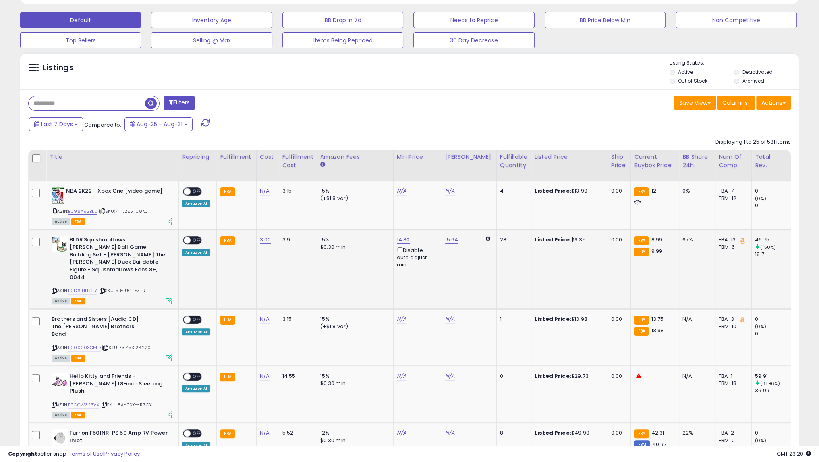
click at [198, 237] on span "OFF" at bounding box center [197, 240] width 13 height 7
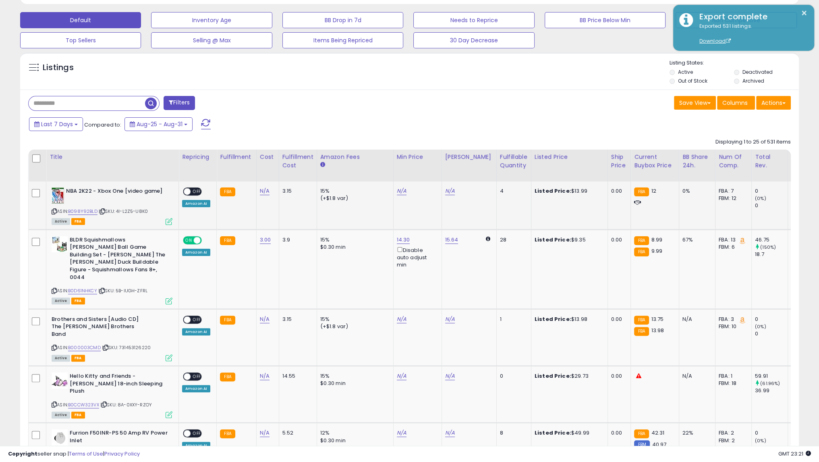
click at [567, 189] on div "Listed Price: $13.99" at bounding box center [568, 190] width 67 height 7
click at [566, 315] on div "Listed Price: $13.98" at bounding box center [568, 318] width 67 height 7
click at [566, 372] on div "Listed Price: $29.73" at bounding box center [568, 375] width 67 height 7
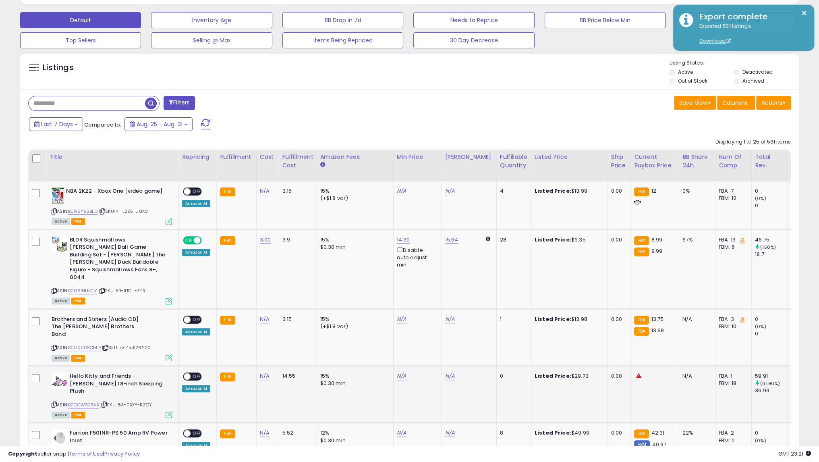
click at [566, 372] on div "Listed Price: $29.73" at bounding box center [568, 375] width 67 height 7
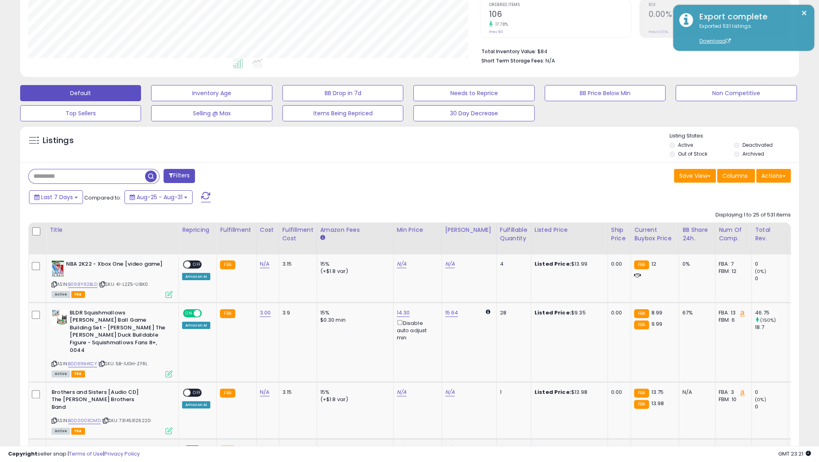
scroll to position [121, 0]
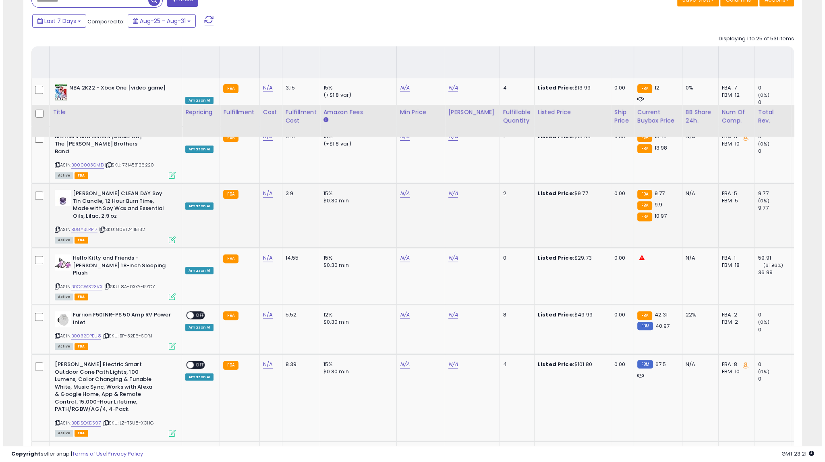
scroll to position [280, 0]
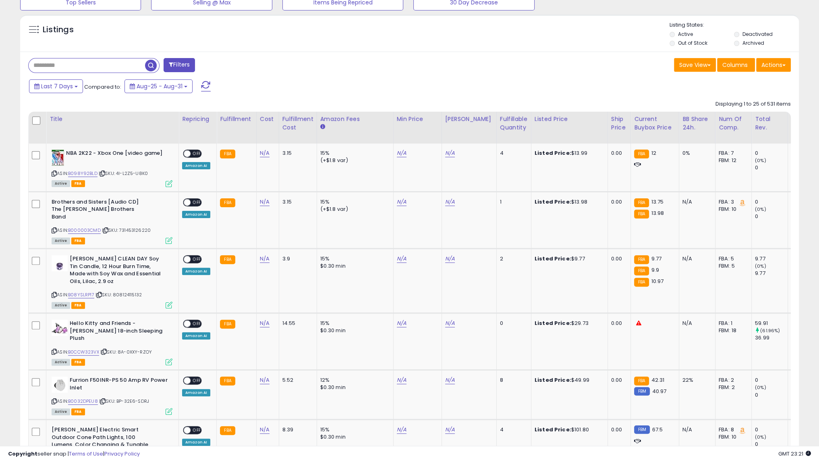
click at [78, 62] on input "text" at bounding box center [87, 65] width 116 height 14
type input "****"
click at [256, 69] on button "Filters" at bounding box center [254, 65] width 31 height 14
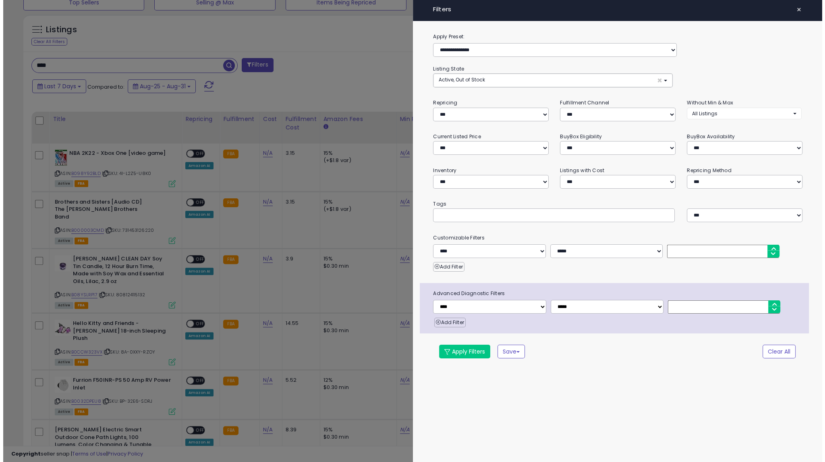
scroll to position [165, 455]
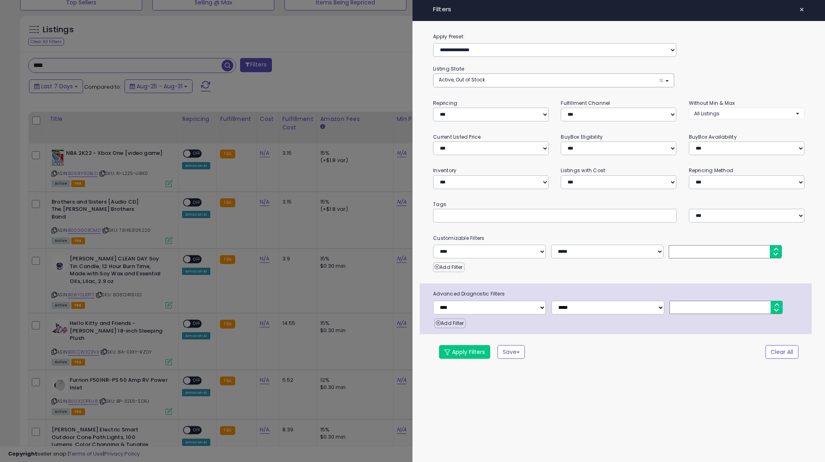
click at [799, 10] on span "×" at bounding box center [801, 9] width 5 height 11
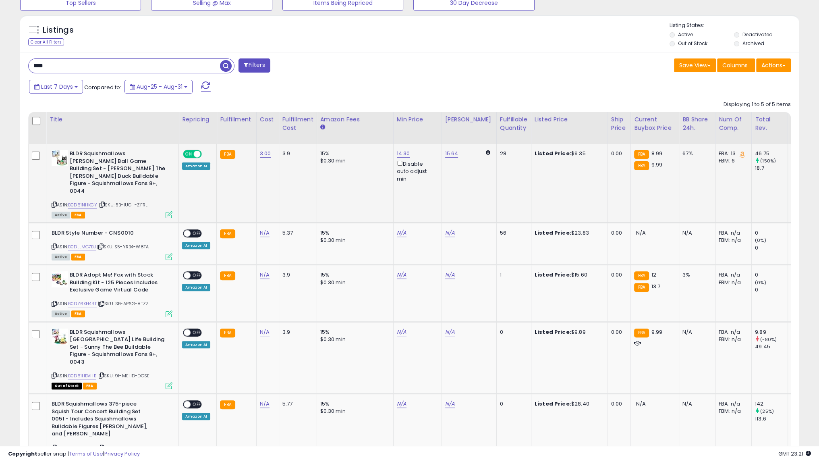
scroll to position [165, 452]
click at [326, 159] on div "$0.30 min" at bounding box center [353, 160] width 67 height 7
click at [403, 152] on link "14.30" at bounding box center [403, 153] width 13 height 8
click at [416, 91] on div "Last 7 Days Compared to: Aug-25 - Aug-31" at bounding box center [313, 88] width 572 height 18
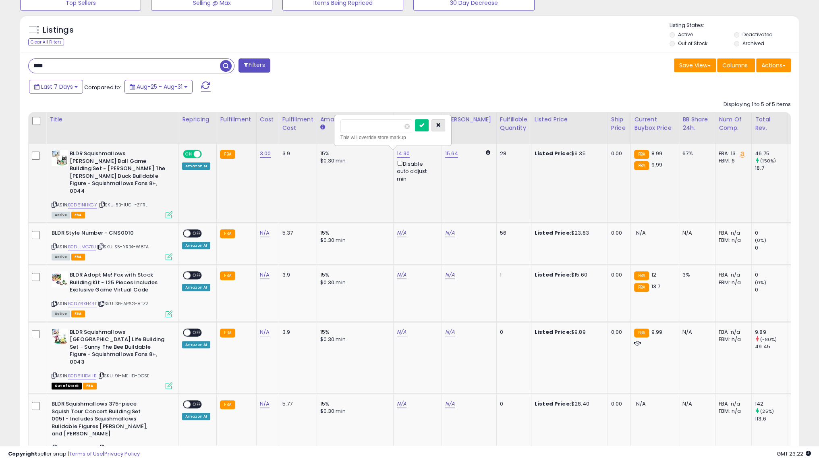
click at [441, 127] on icon "button" at bounding box center [438, 124] width 5 height 5
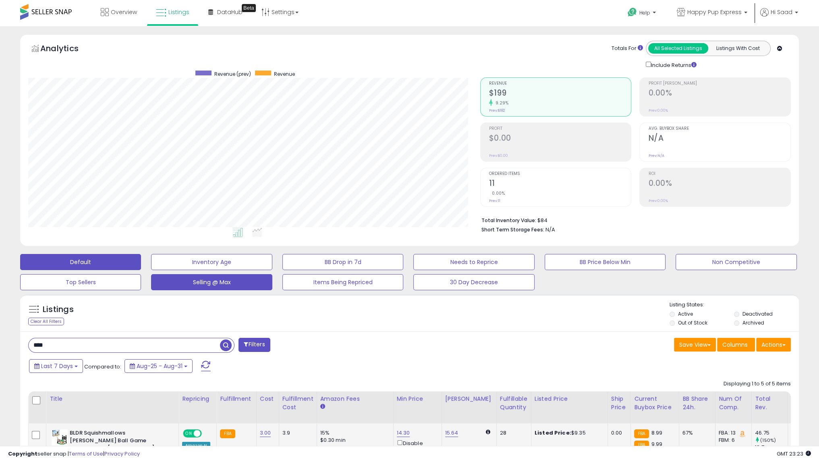
scroll to position [121, 0]
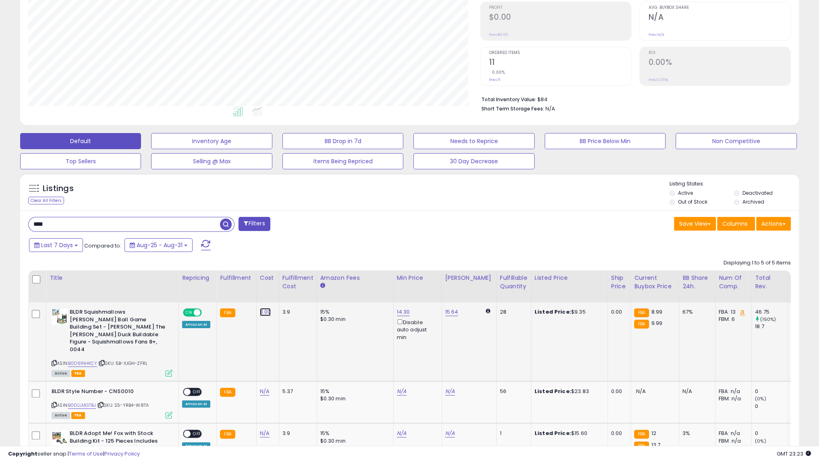
click at [260, 310] on link "3.00" at bounding box center [265, 312] width 11 height 8
drag, startPoint x: 243, startPoint y: 290, endPoint x: 196, endPoint y: 286, distance: 47.4
click at [196, 286] on table "Title Repricing" at bounding box center [605, 447] width 1154 height 354
type input "*"
click at [292, 296] on button "submit" at bounding box center [285, 292] width 14 height 12
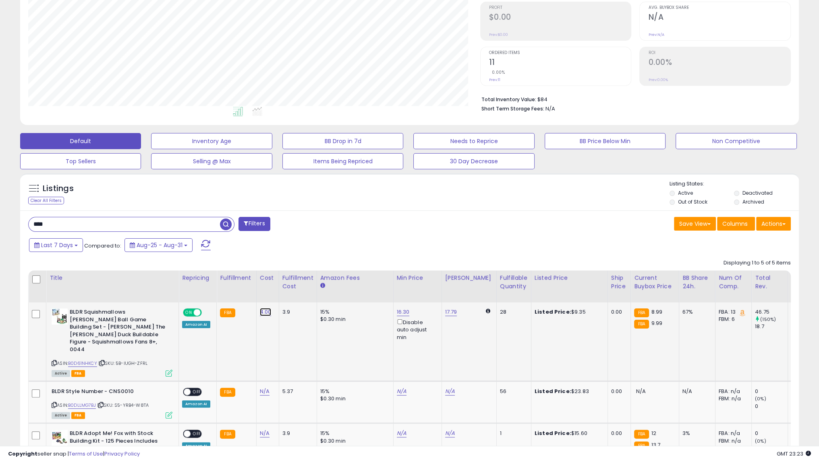
click at [261, 312] on link "4.00" at bounding box center [266, 312] width 12 height 8
drag, startPoint x: 253, startPoint y: 294, endPoint x: 185, endPoint y: 294, distance: 67.7
click at [185, 294] on table "Title Repricing" at bounding box center [605, 447] width 1154 height 354
type input "*"
click at [292, 295] on button "submit" at bounding box center [285, 292] width 14 height 12
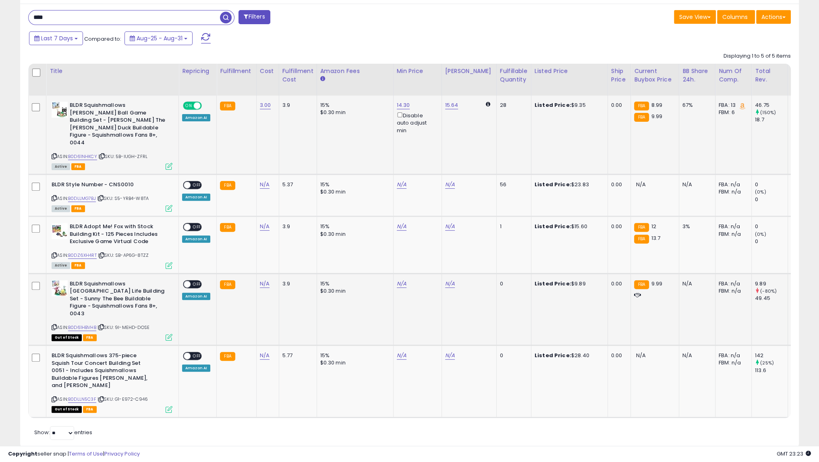
scroll to position [207, 0]
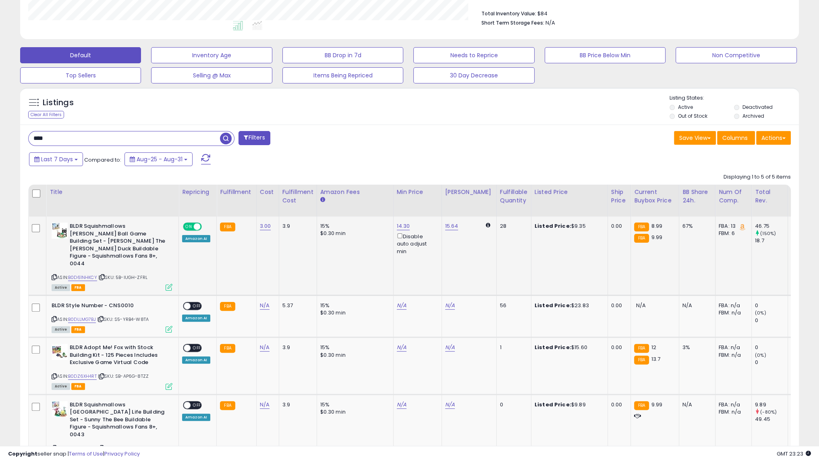
drag, startPoint x: 190, startPoint y: 135, endPoint x: 0, endPoint y: 128, distance: 190.3
click at [0, 128] on div "**********" at bounding box center [409, 209] width 819 height 781
click at [37, 112] on div "Clear All Filters" at bounding box center [46, 115] width 36 height 8
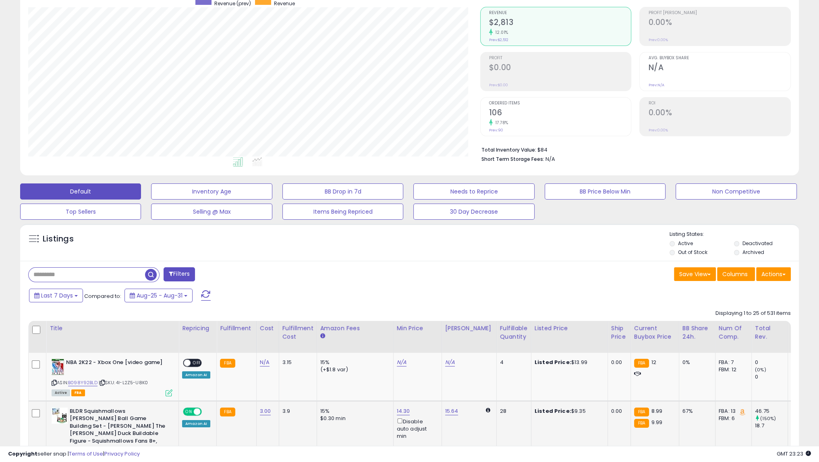
scroll to position [0, 0]
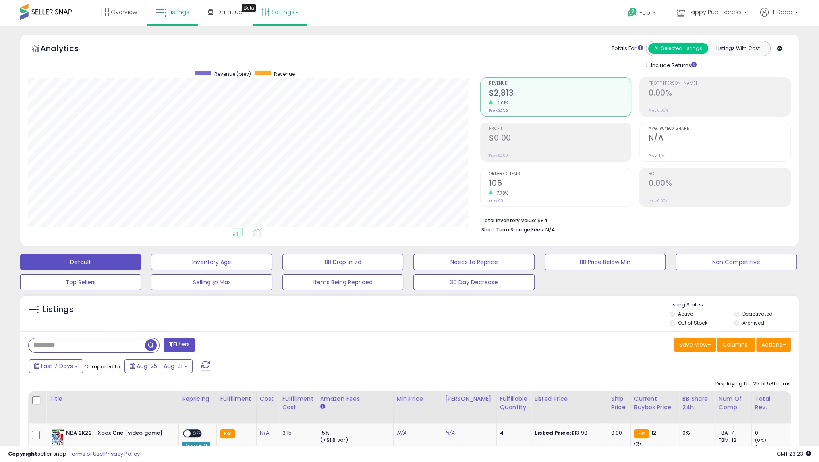
click at [282, 8] on link "Settings" at bounding box center [279, 12] width 49 height 24
click at [286, 36] on li "Store settings" at bounding box center [287, 41] width 60 height 20
click at [282, 15] on link "Settings" at bounding box center [279, 12] width 49 height 24
click at [276, 42] on link "Store settings" at bounding box center [281, 41] width 36 height 8
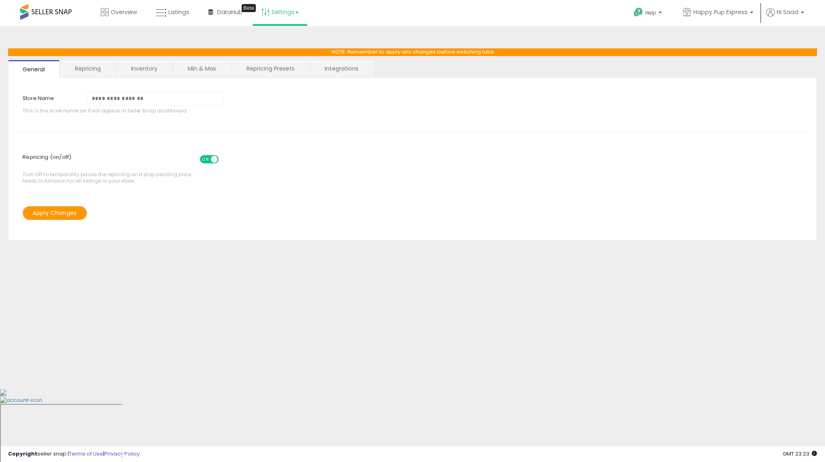
click at [211, 68] on link "Min & Max" at bounding box center [202, 68] width 58 height 17
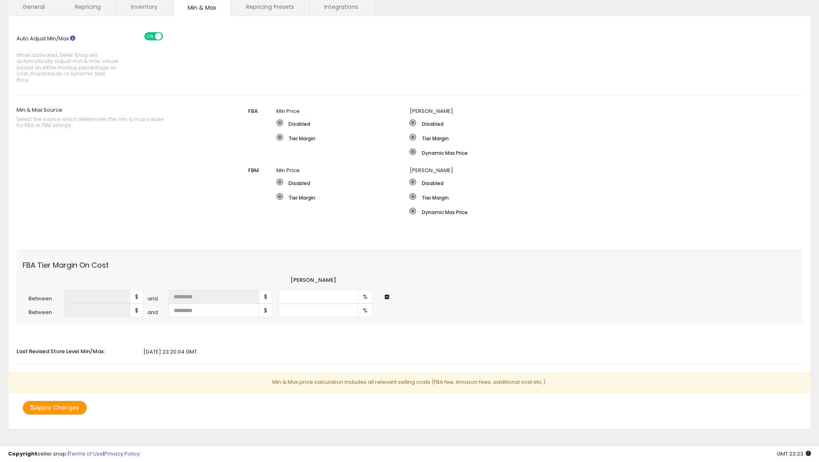
scroll to position [62, 0]
drag, startPoint x: 464, startPoint y: 377, endPoint x: 535, endPoint y: 374, distance: 71.4
click at [542, 376] on p "Min & Max price calculation includes all relevant selling costs (FBA fee, Amazo…" at bounding box center [409, 381] width 803 height 21
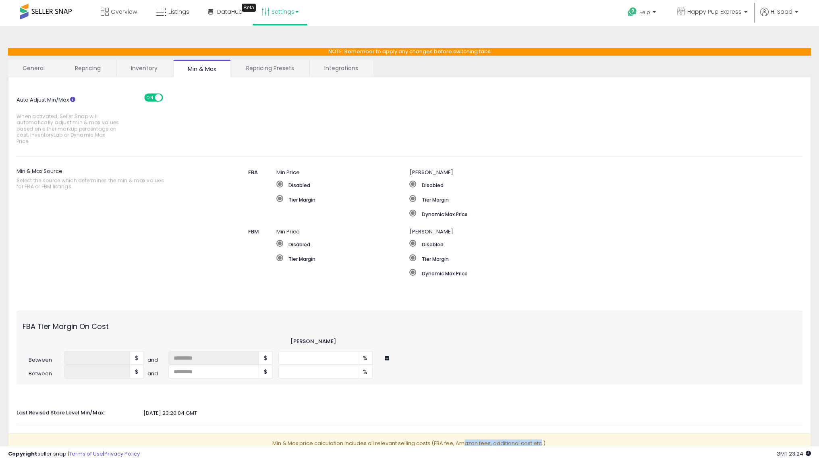
scroll to position [0, 0]
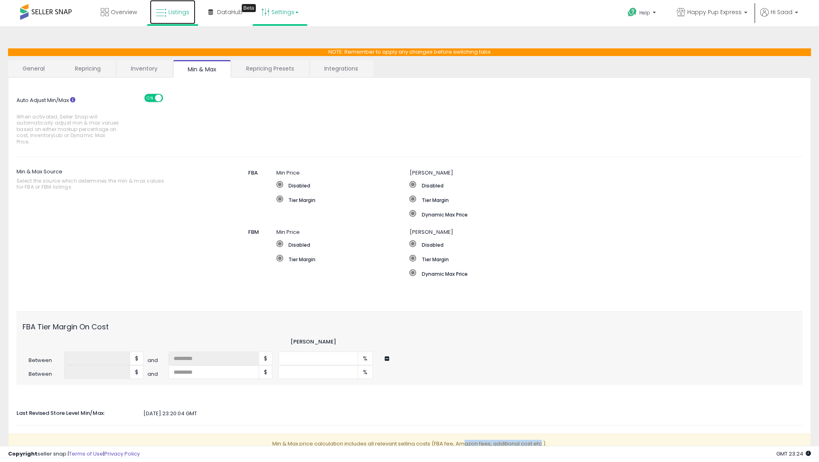
click at [162, 11] on icon at bounding box center [161, 13] width 10 height 10
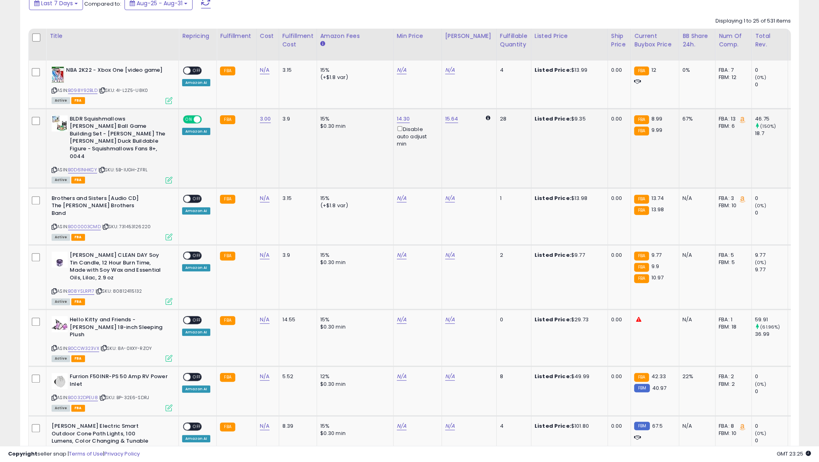
click at [196, 131] on div "Amazon AI" at bounding box center [196, 131] width 28 height 7
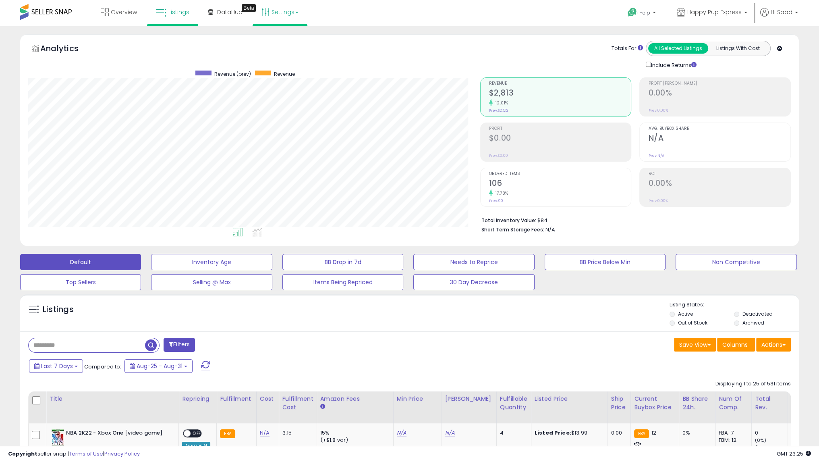
click at [280, 7] on link "Settings" at bounding box center [279, 12] width 49 height 24
click at [281, 37] on link "Store settings" at bounding box center [281, 41] width 36 height 8
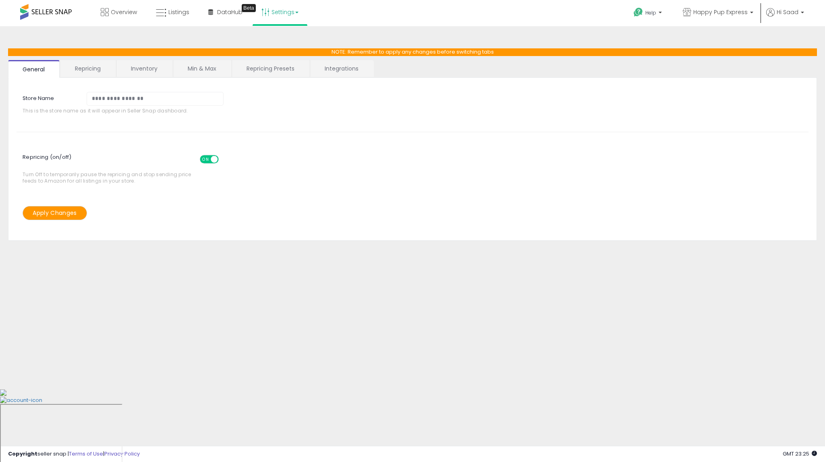
click at [190, 73] on link "Min & Max" at bounding box center [202, 68] width 58 height 17
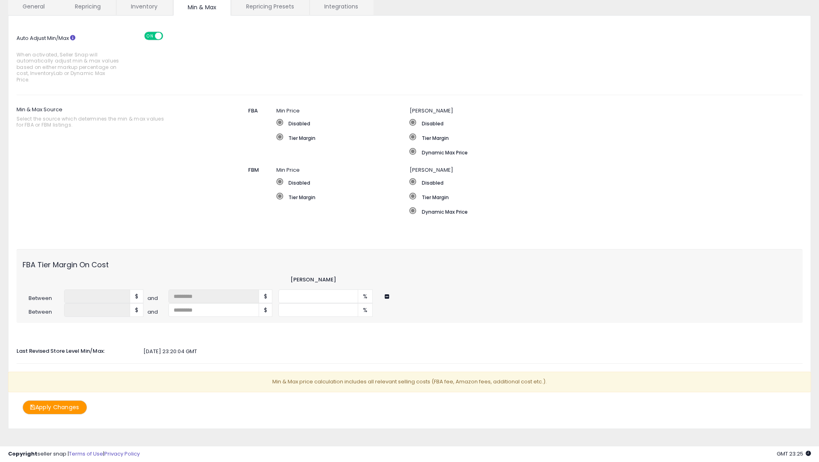
scroll to position [62, 0]
click at [257, 6] on link "Repricing Presets" at bounding box center [270, 6] width 77 height 17
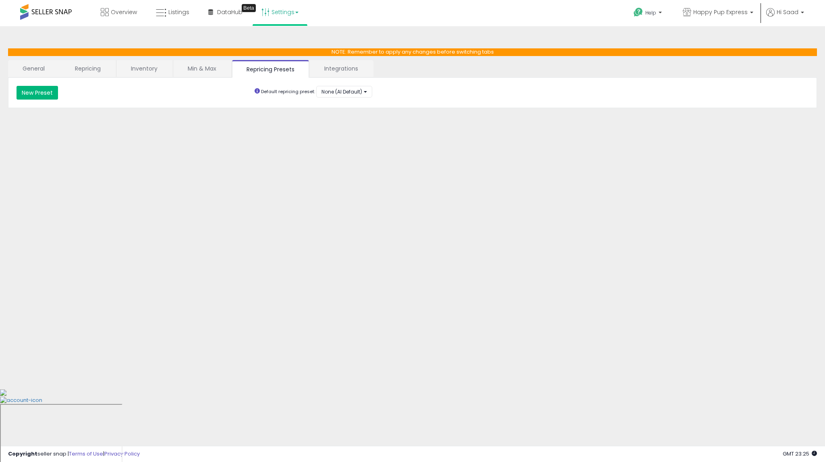
click at [50, 95] on button "New Preset" at bounding box center [38, 93] width 42 height 14
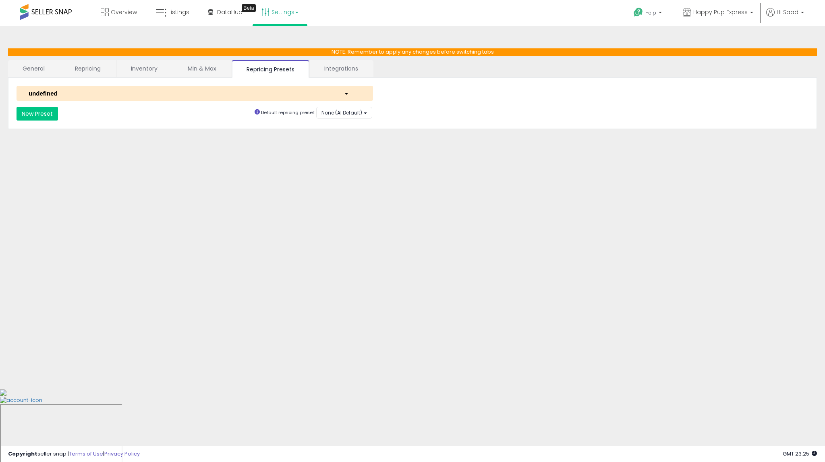
click at [340, 71] on link "Integrations" at bounding box center [341, 68] width 63 height 17
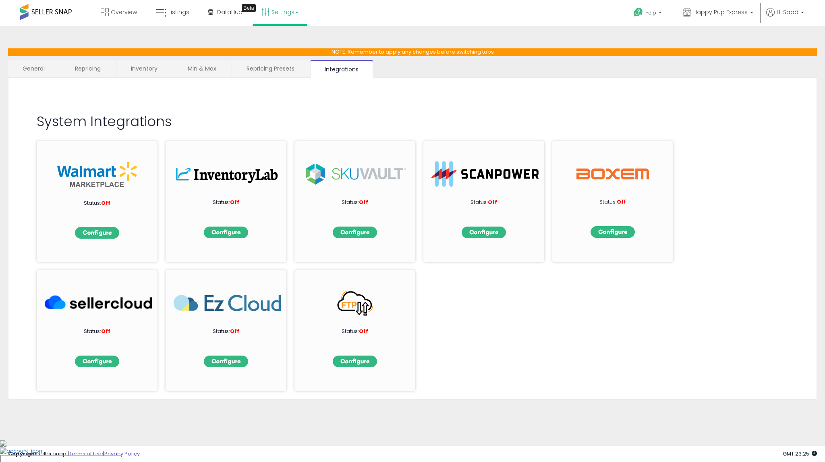
click at [160, 72] on link "Inventory" at bounding box center [144, 68] width 56 height 17
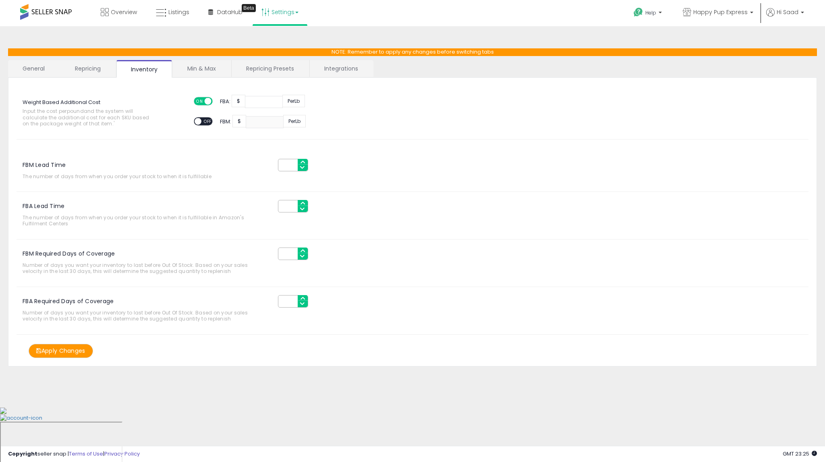
drag, startPoint x: 253, startPoint y: 106, endPoint x: 243, endPoint y: 106, distance: 9.7
click at [243, 106] on div "ON OFF FBA: $ **** Per Lb" at bounding box center [272, 102] width 158 height 12
click at [87, 68] on link "Repricing" at bounding box center [87, 68] width 55 height 17
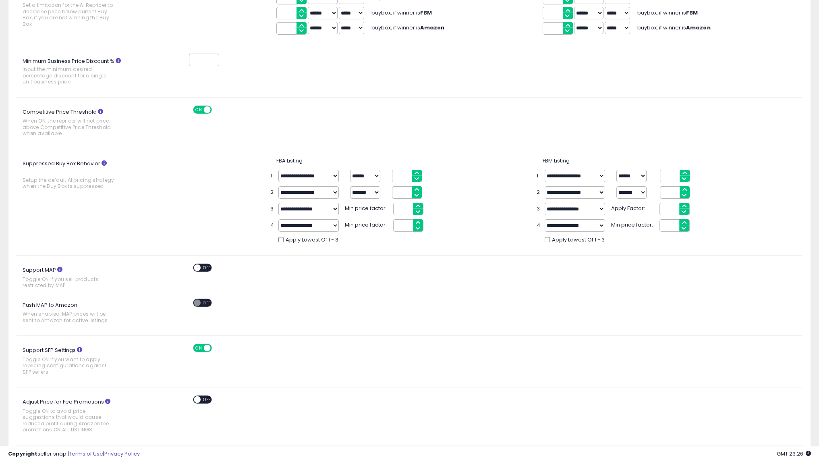
scroll to position [231, 0]
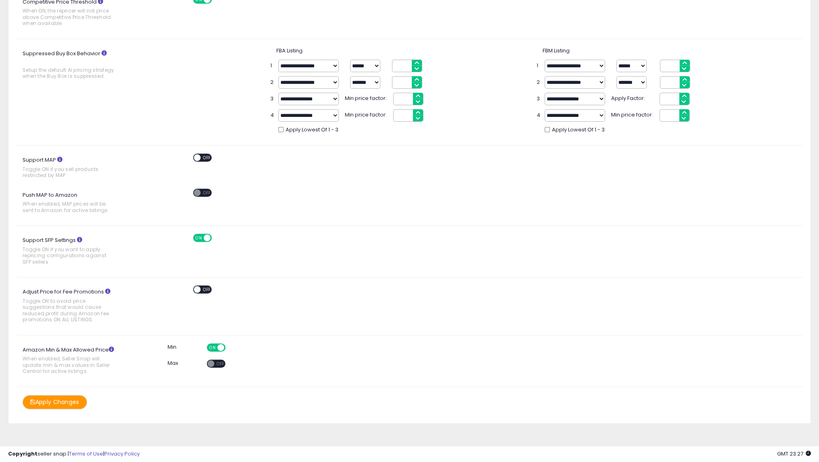
click at [61, 157] on icon at bounding box center [59, 159] width 5 height 5
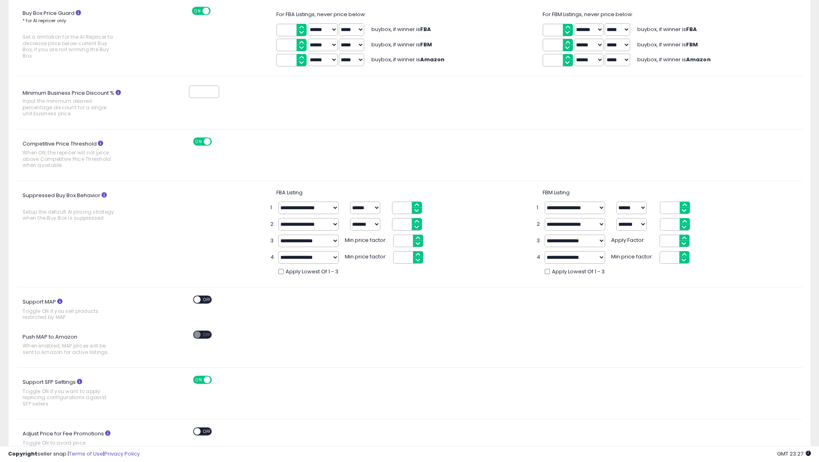
scroll to position [0, 0]
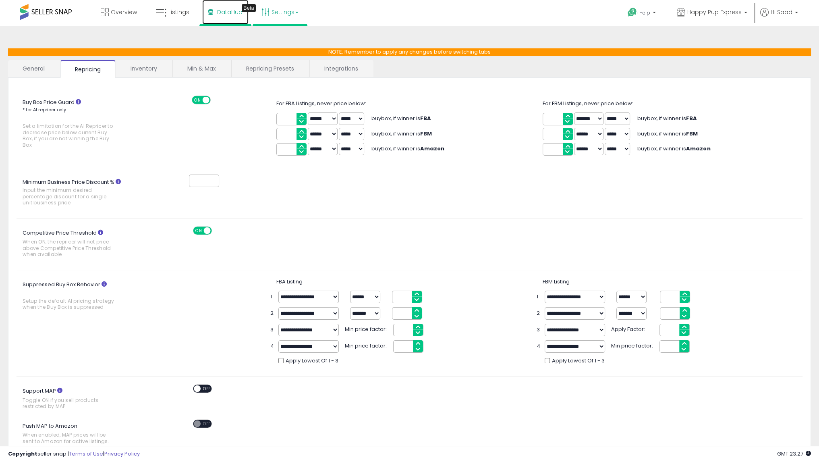
click at [221, 17] on link "DataHub Beta" at bounding box center [225, 12] width 46 height 24
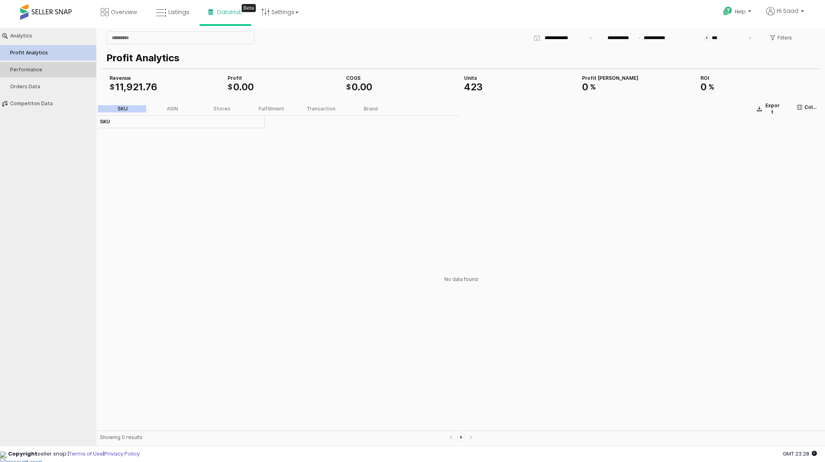
click at [37, 71] on div "Performance" at bounding box center [52, 70] width 84 height 6
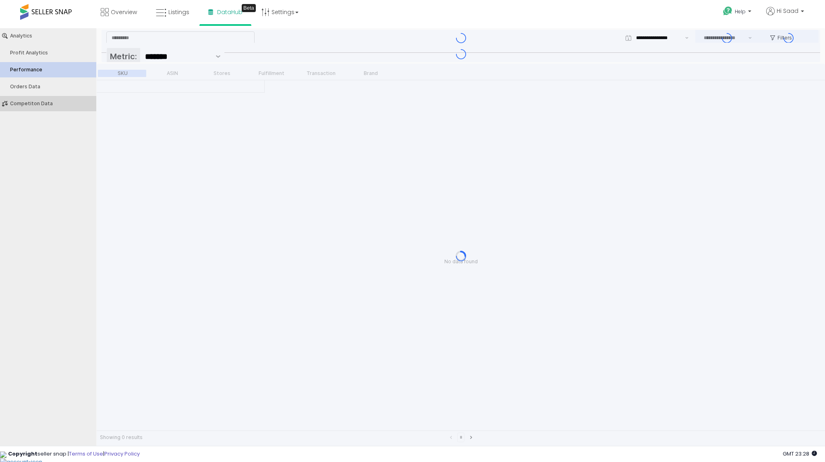
type input "***"
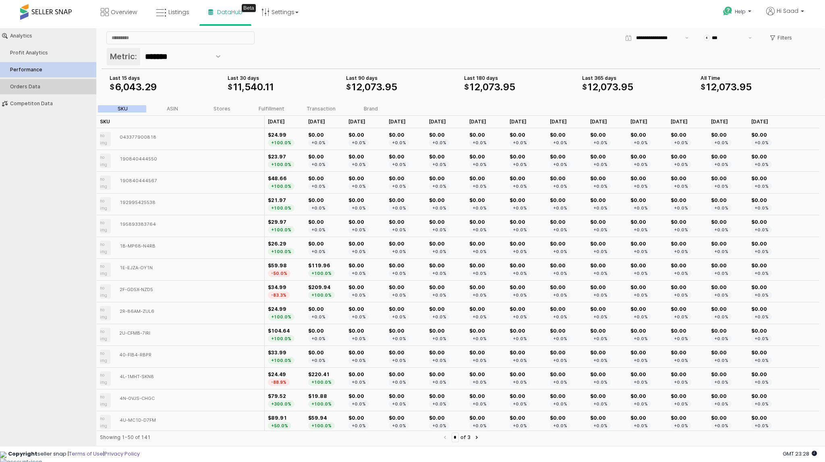
click at [57, 84] on div "Orders Data" at bounding box center [52, 87] width 84 height 6
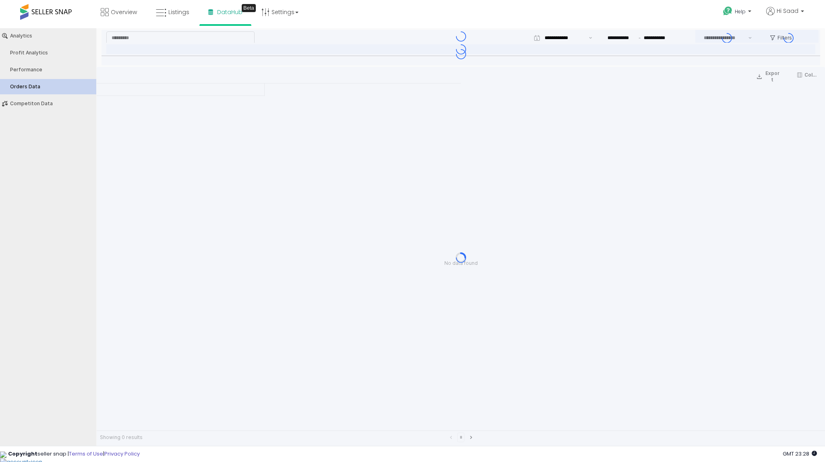
type input "***"
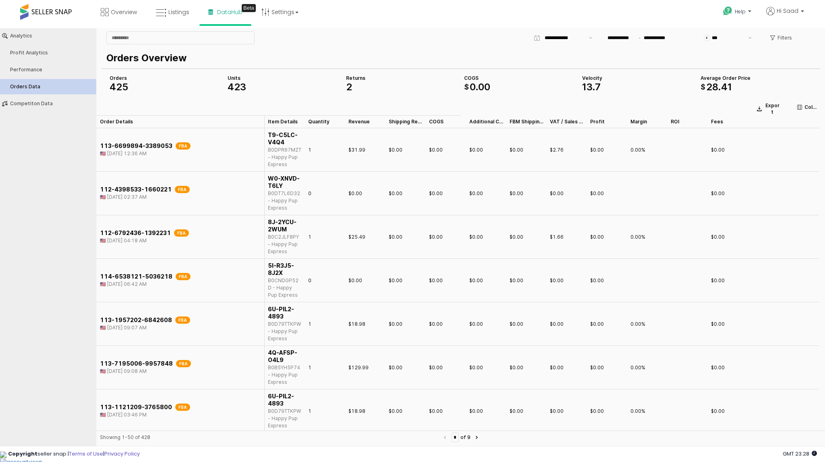
click at [165, 141] on div "113-6699894-3389053 FBA 🇺🇸 Aug 09, 2025 12:36 AM" at bounding box center [181, 150] width 168 height 44
click at [243, 148] on div "113-6699894-3389053 FBA 🇺🇸 Aug 09, 2025 12:36 AM" at bounding box center [181, 150] width 168 height 44
click at [339, 152] on div "1" at bounding box center [325, 150] width 40 height 44
click at [35, 104] on div "Competiton Data" at bounding box center [52, 104] width 84 height 6
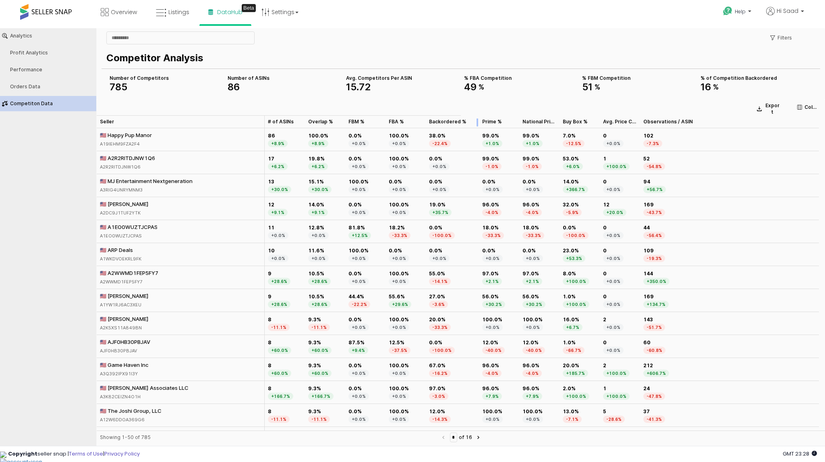
drag, startPoint x: 467, startPoint y: 120, endPoint x: 480, endPoint y: 128, distance: 14.8
click at [479, 128] on div "App Frame" at bounding box center [479, 121] width 0 height 13
click at [168, 19] on link "Listings" at bounding box center [173, 12] width 46 height 24
click at [171, 10] on span "Listings" at bounding box center [178, 12] width 21 height 8
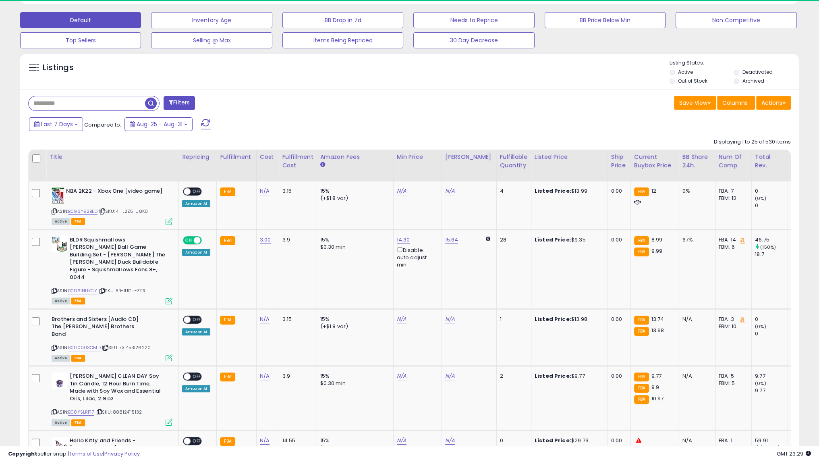
scroll to position [165, 452]
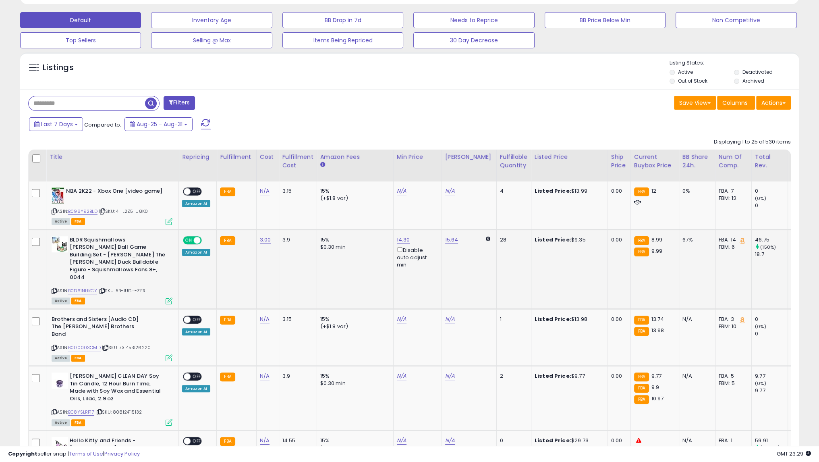
click at [567, 233] on td "Listed Price: $9.35" at bounding box center [569, 268] width 77 height 79
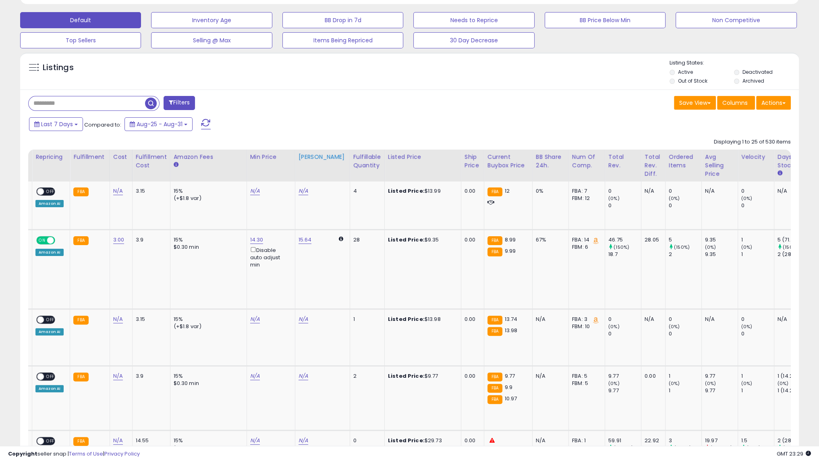
scroll to position [0, 161]
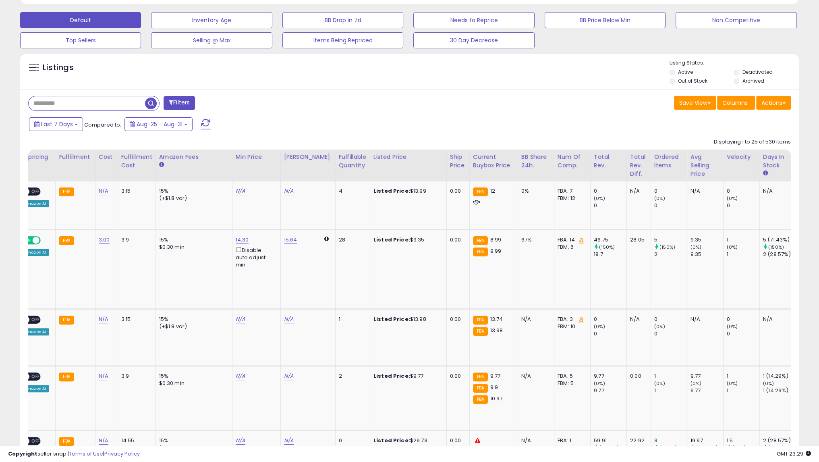
click at [205, 120] on span at bounding box center [206, 124] width 10 height 10
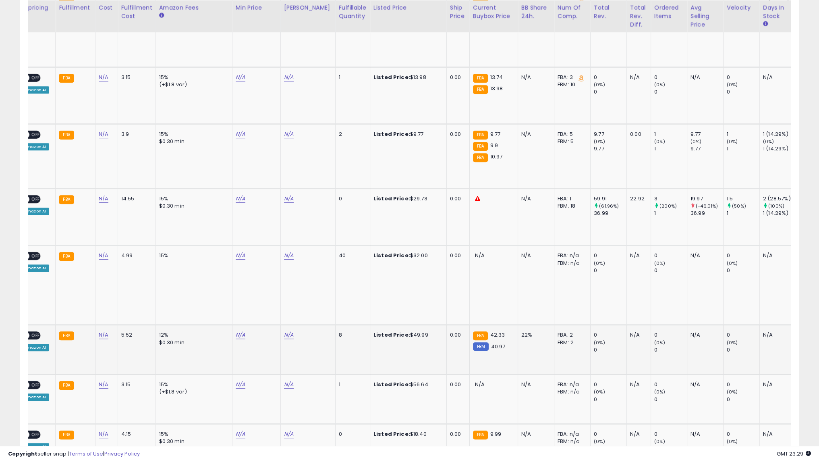
scroll to position [0, 0]
